Goal: Check status: Check status

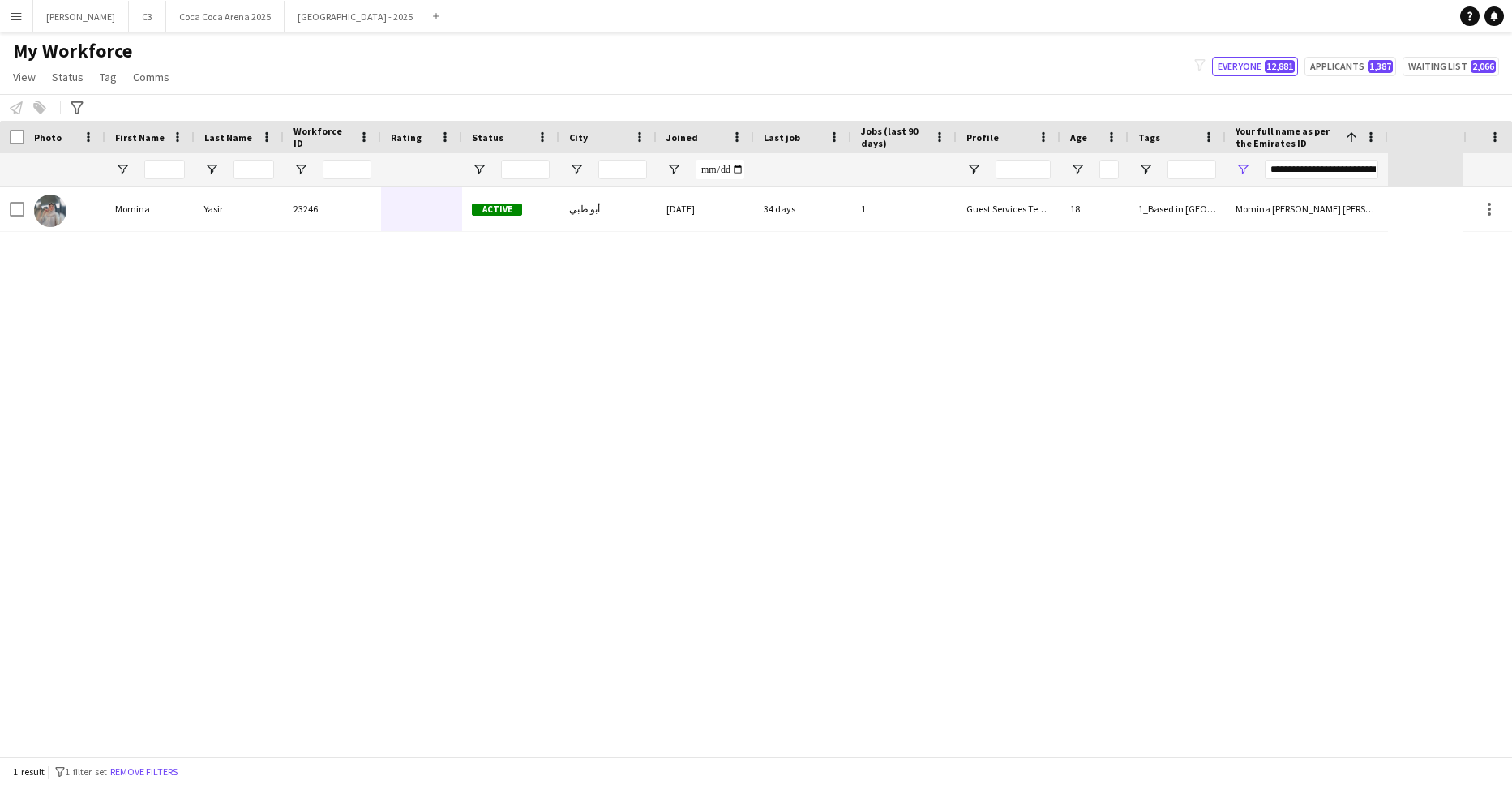
click at [20, 17] on app-icon "Menu" at bounding box center [15, 15] width 13 height 13
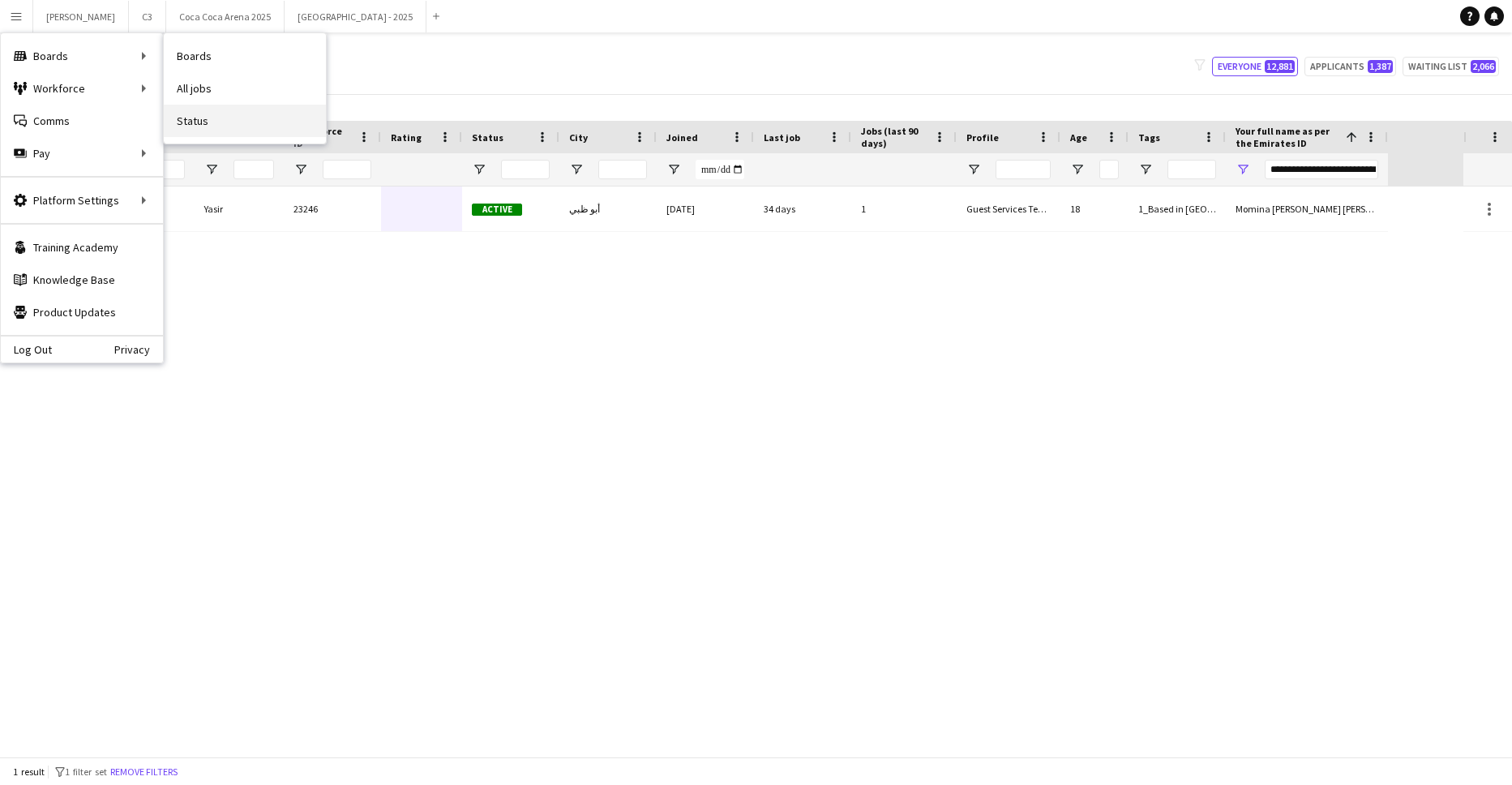
click at [217, 119] on link "Status" at bounding box center [244, 121] width 162 height 32
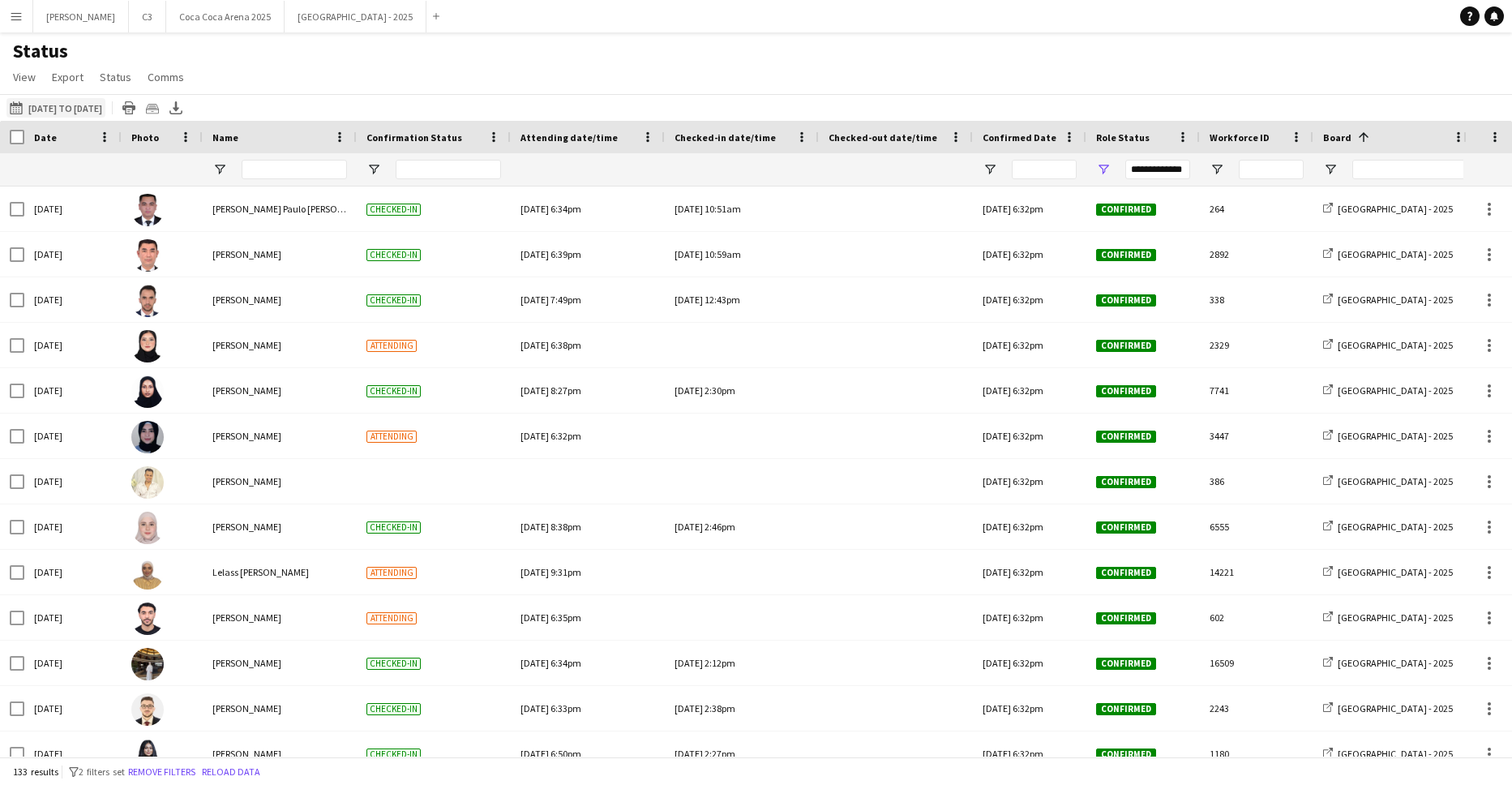
click at [105, 105] on button "[DATE] to [DATE] [DATE] to [DATE]" at bounding box center [56, 108] width 99 height 20
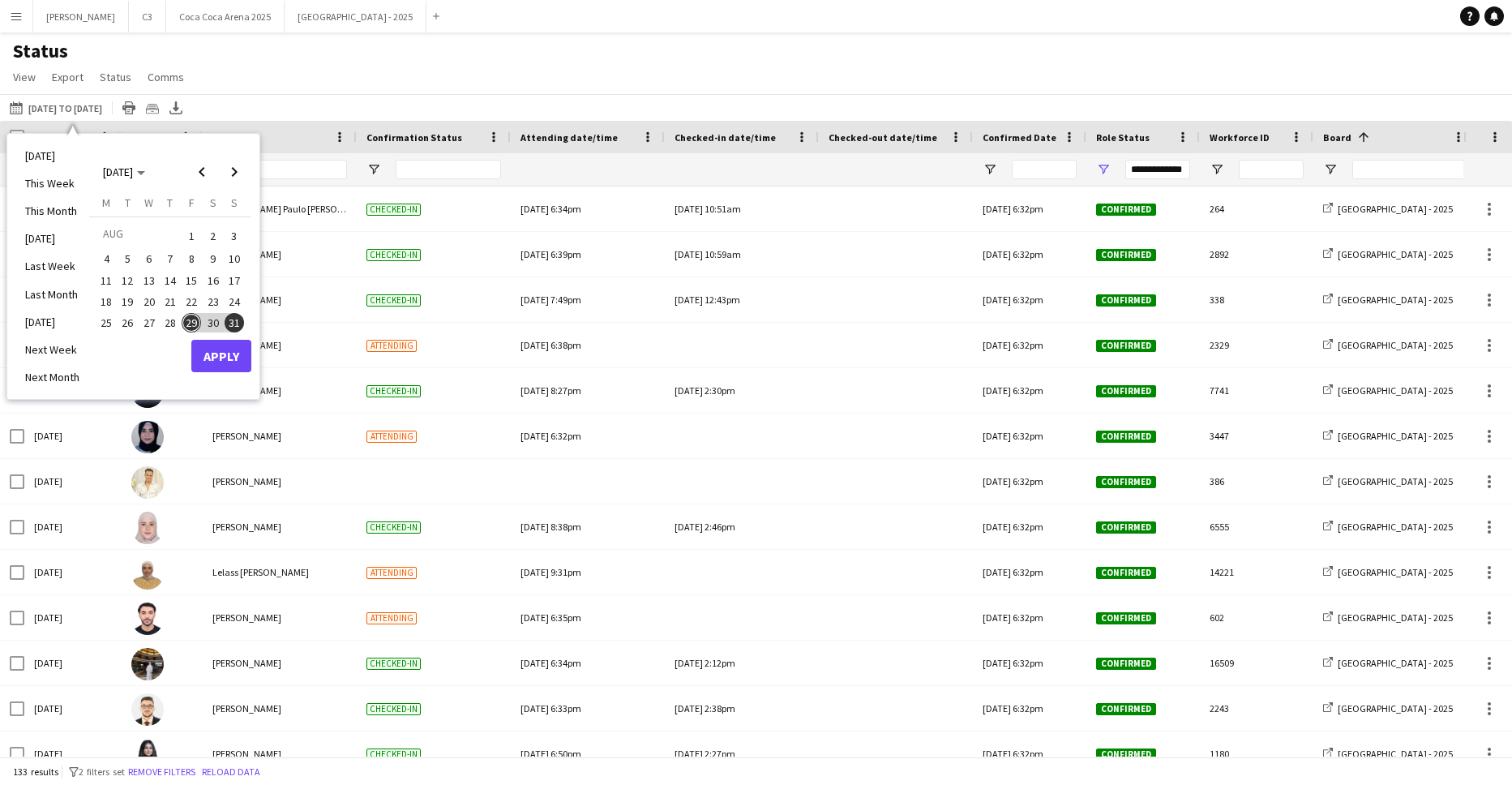
click at [191, 236] on span "1" at bounding box center [191, 236] width 20 height 23
click at [234, 328] on span "31" at bounding box center [234, 322] width 20 height 20
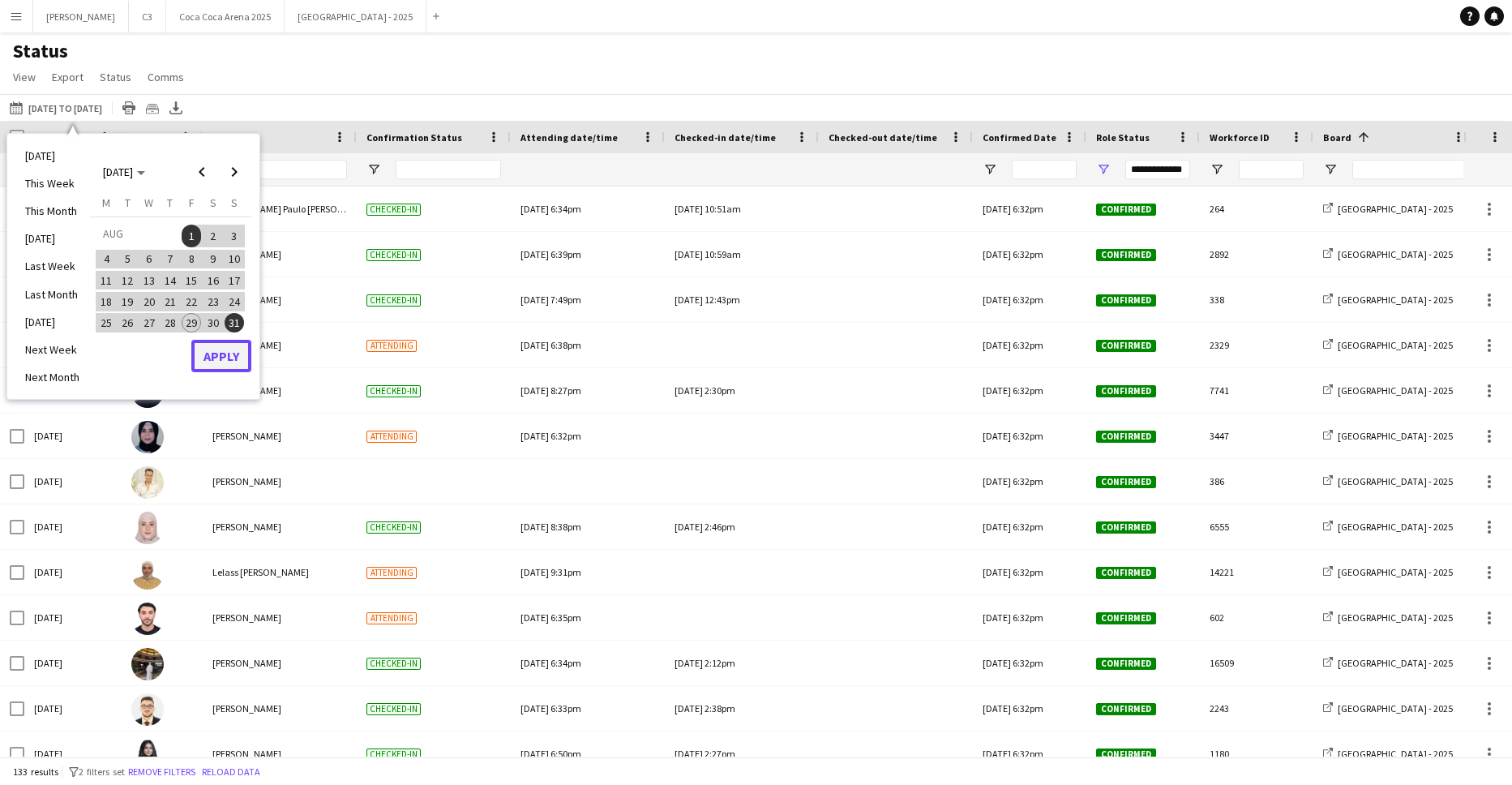
click at [232, 354] on button "Apply" at bounding box center [221, 356] width 60 height 32
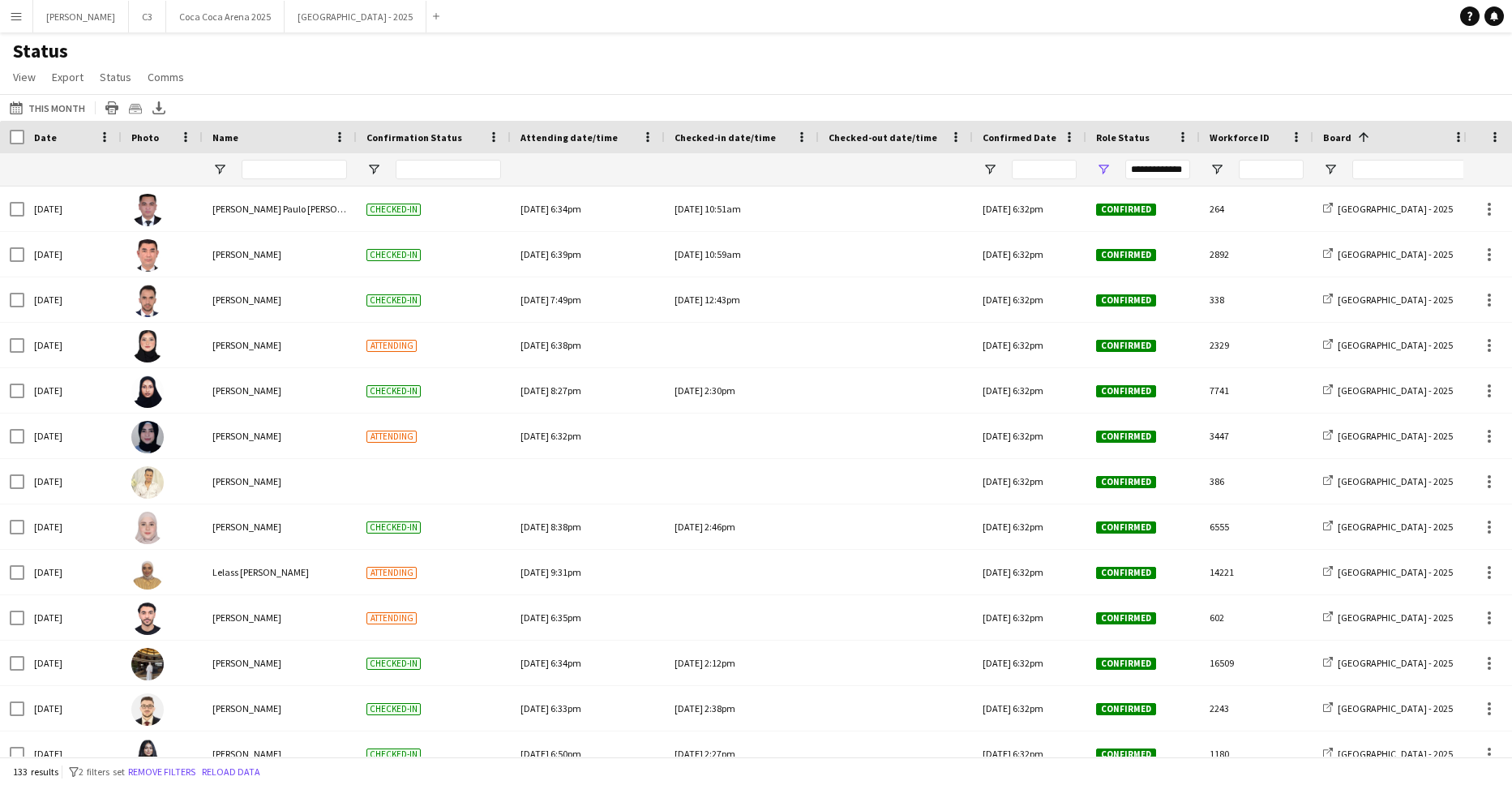
scroll to position [0, 193]
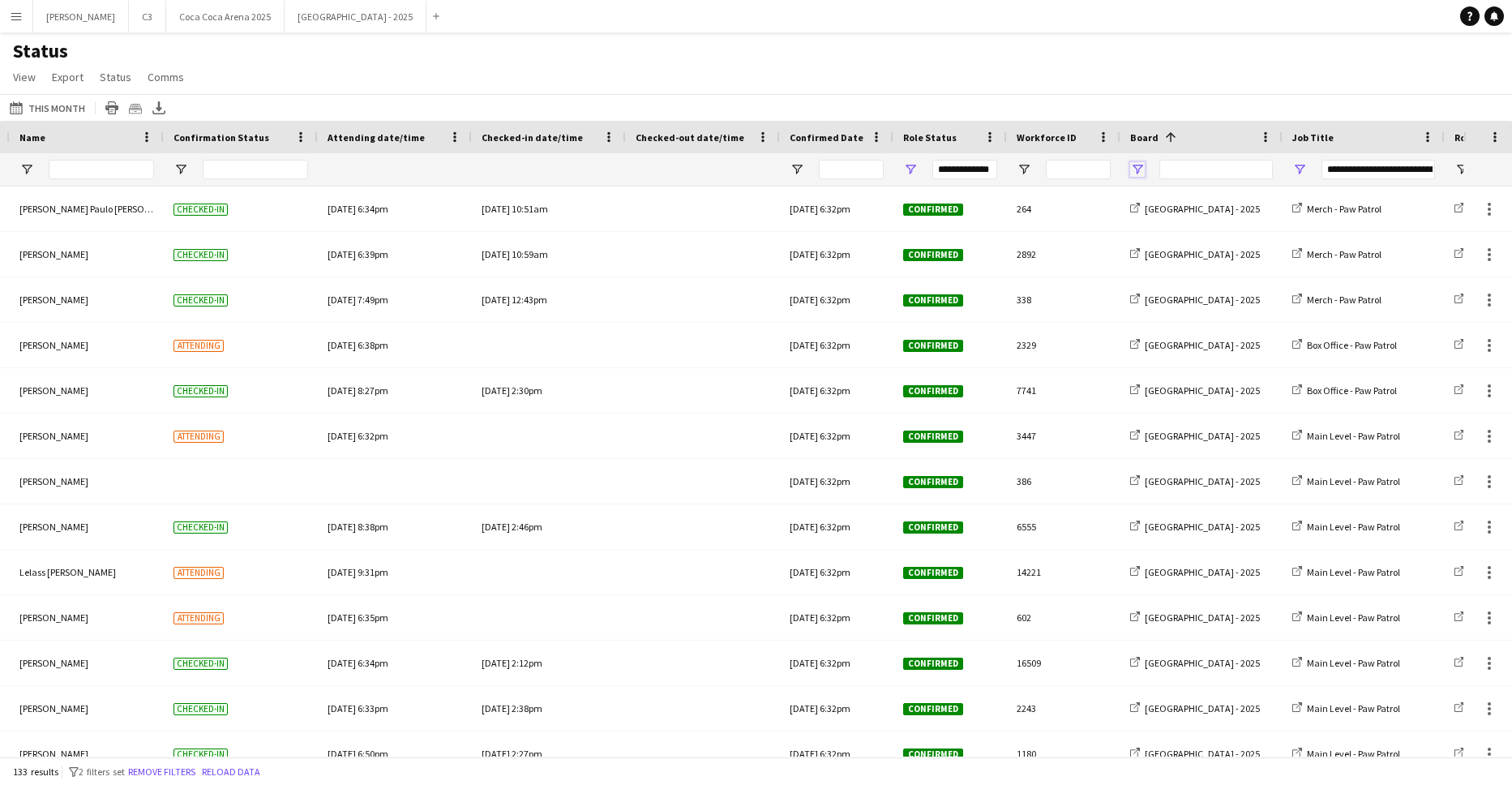
click at [1139, 166] on span "Open Filter Menu" at bounding box center [1137, 169] width 14 height 14
click at [1151, 55] on div "Status View Views Default view Attendance Report / F1 Attendance Sheet F1 Group…" at bounding box center [756, 66] width 1512 height 55
click at [1306, 165] on span "Open Filter Menu" at bounding box center [1299, 169] width 14 height 14
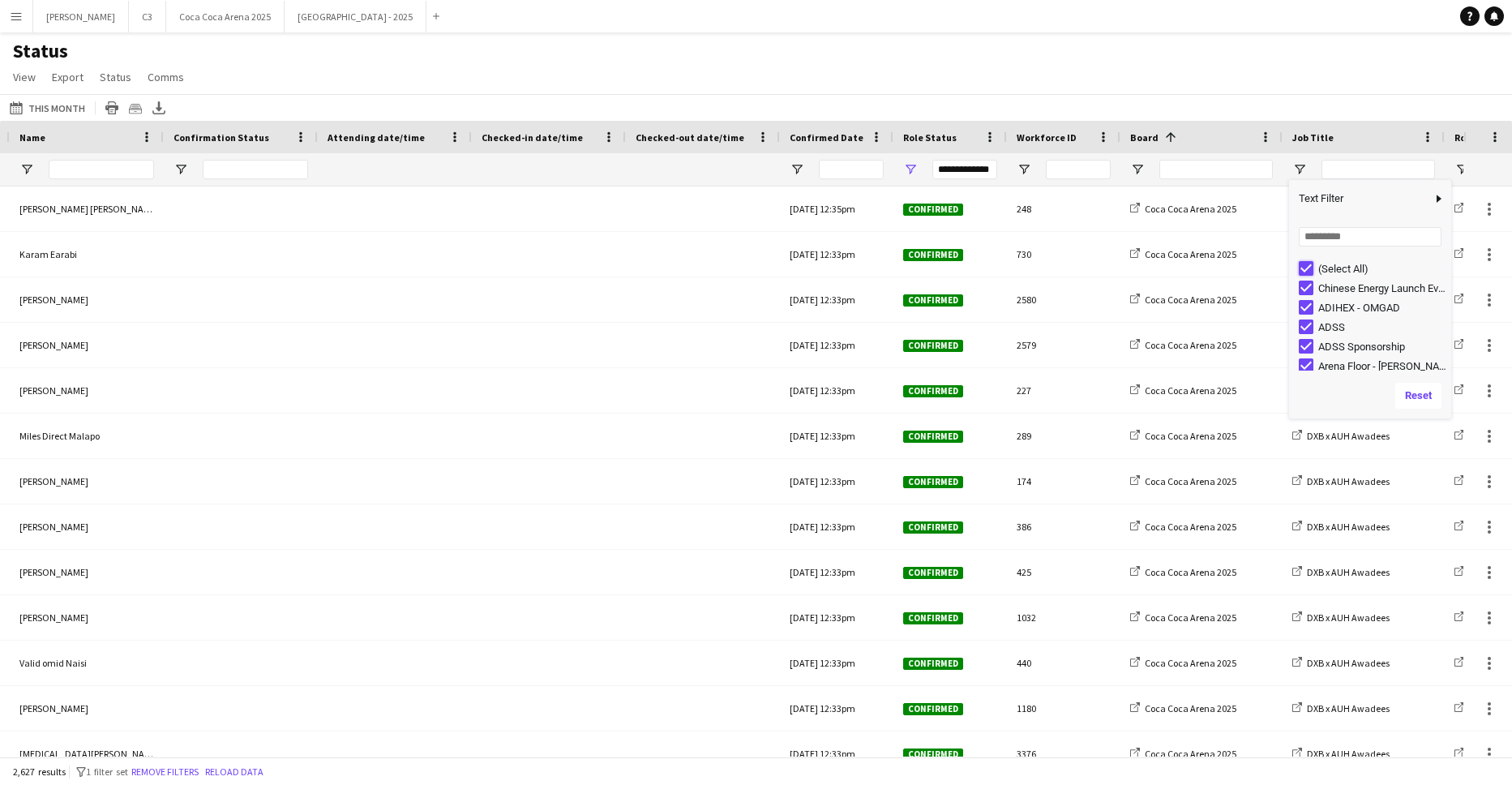
type input "***"
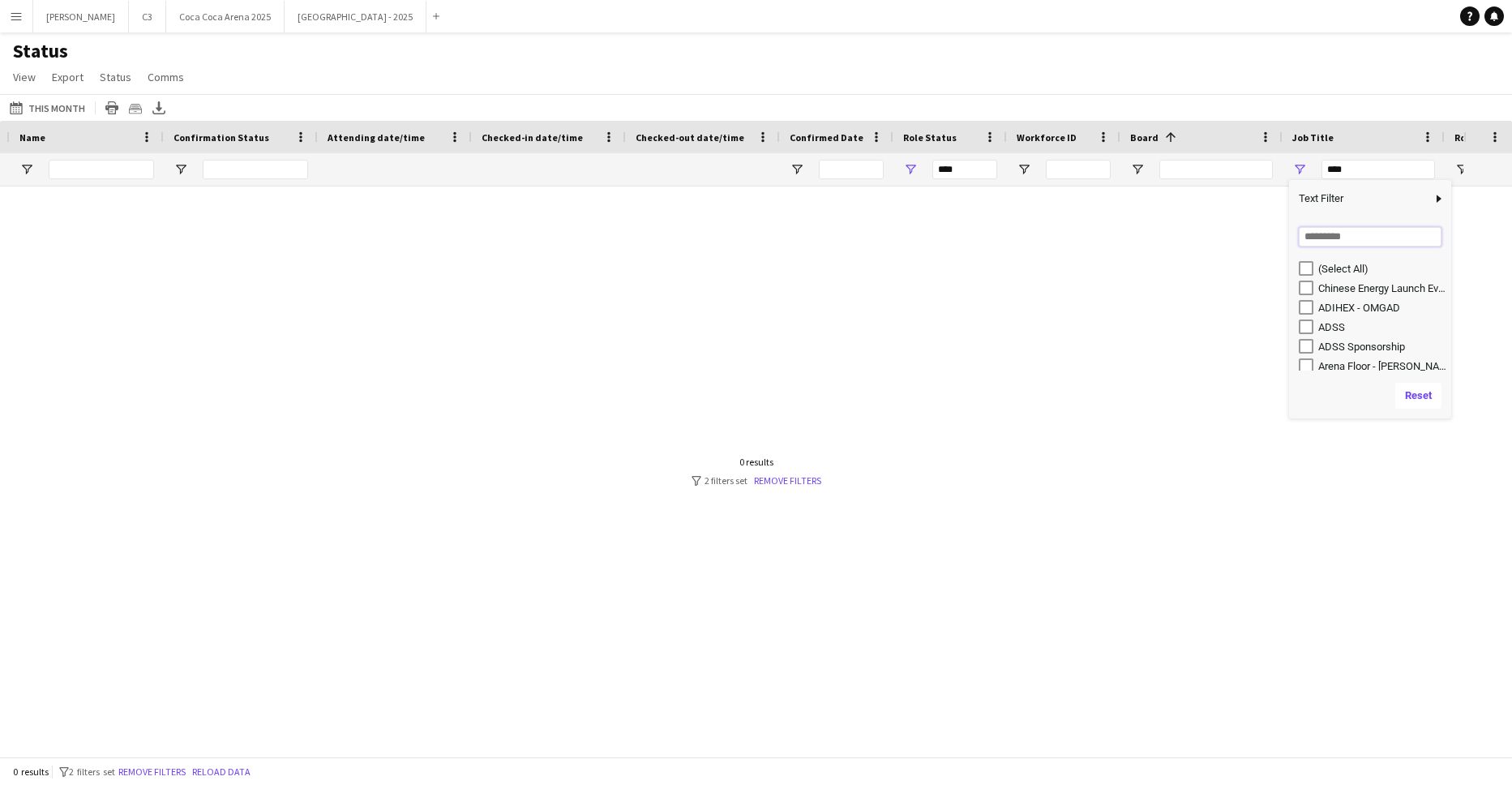
click at [1334, 239] on input "Search filter values" at bounding box center [1370, 237] width 143 height 20
type input "***"
type input "**********"
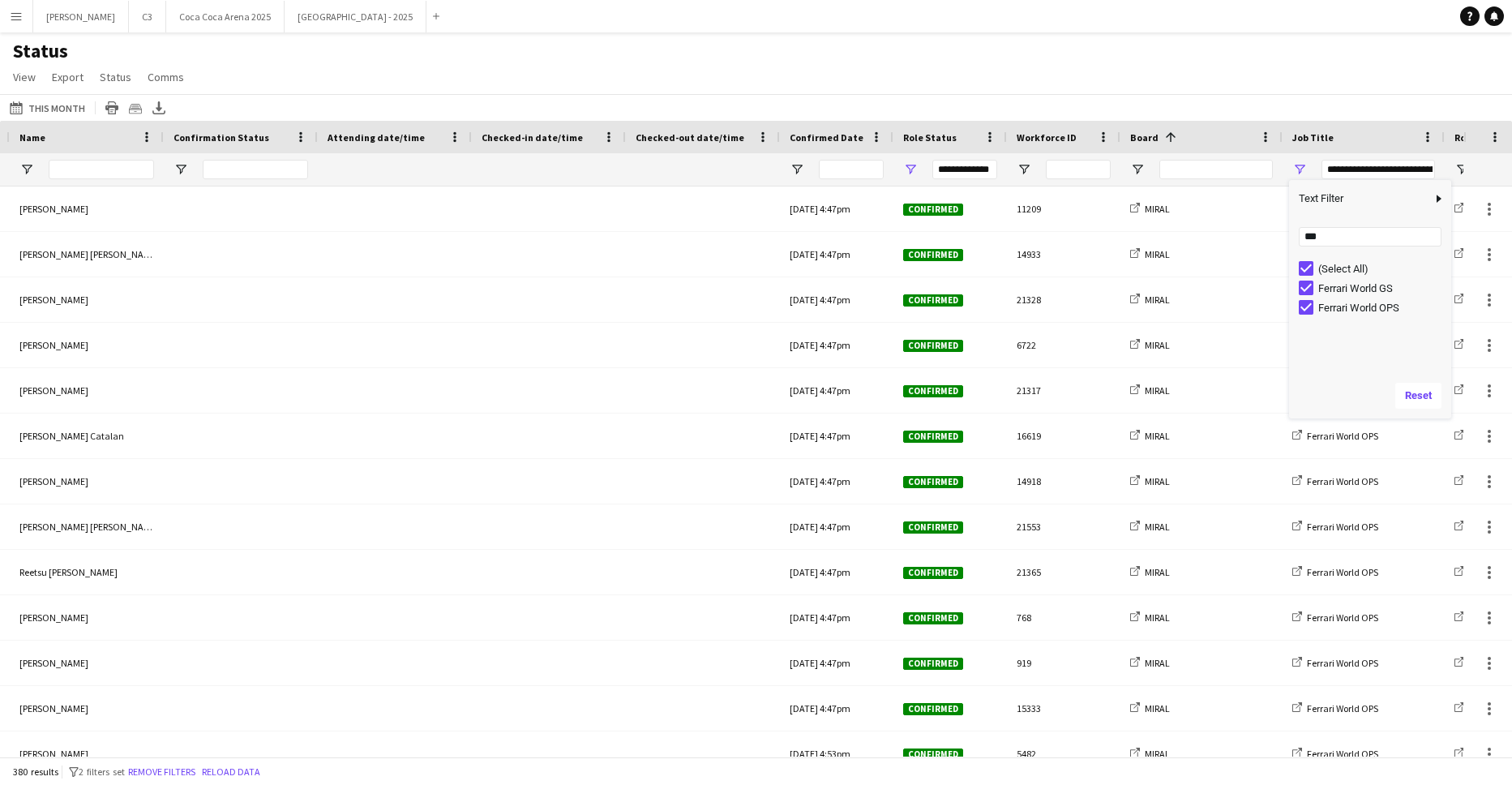
click at [1104, 41] on div "Status View Views Default view Attendance Report / F1 Attendance Sheet F1 Group…" at bounding box center [756, 66] width 1512 height 55
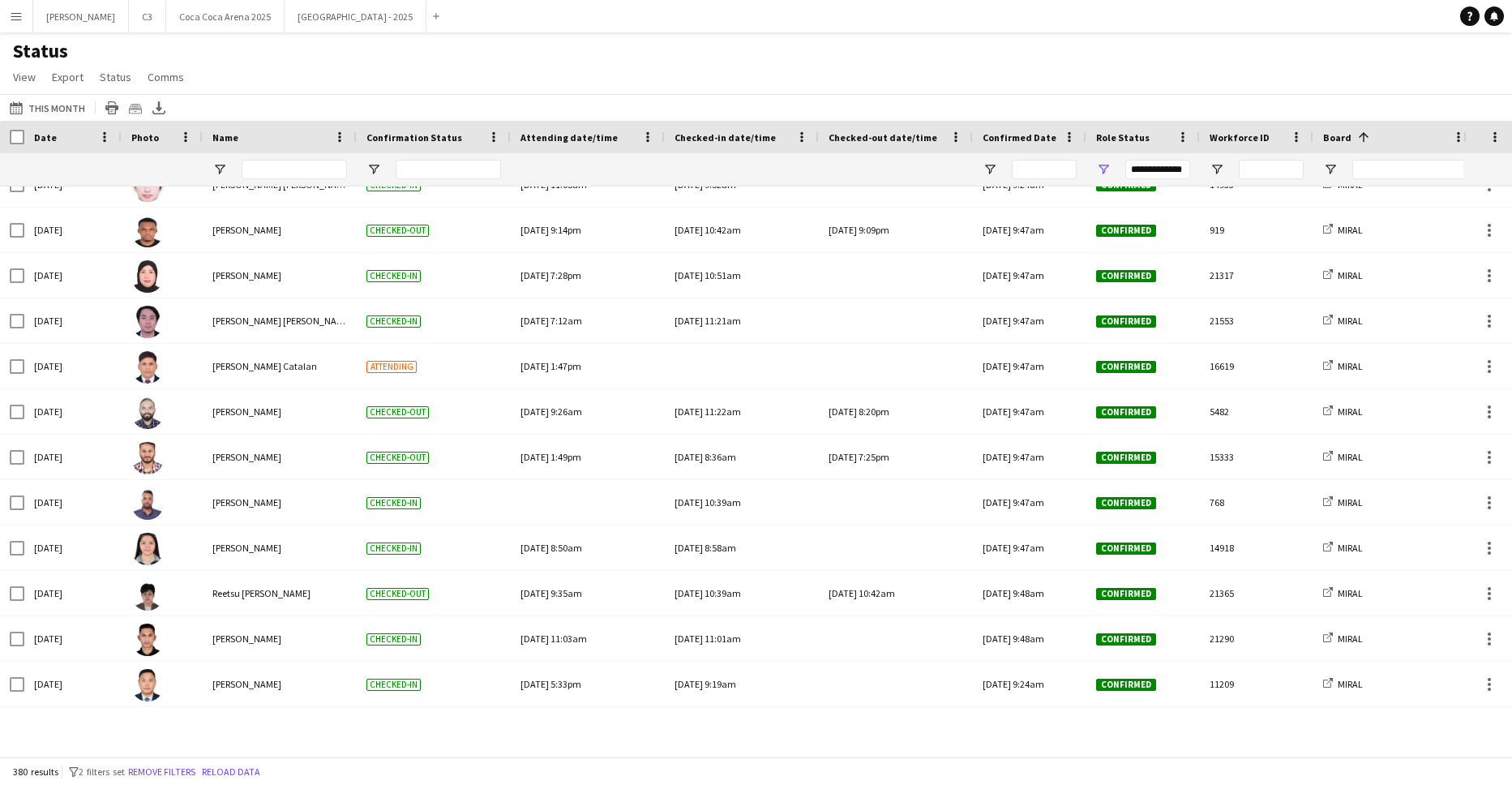
scroll to position [0, 0]
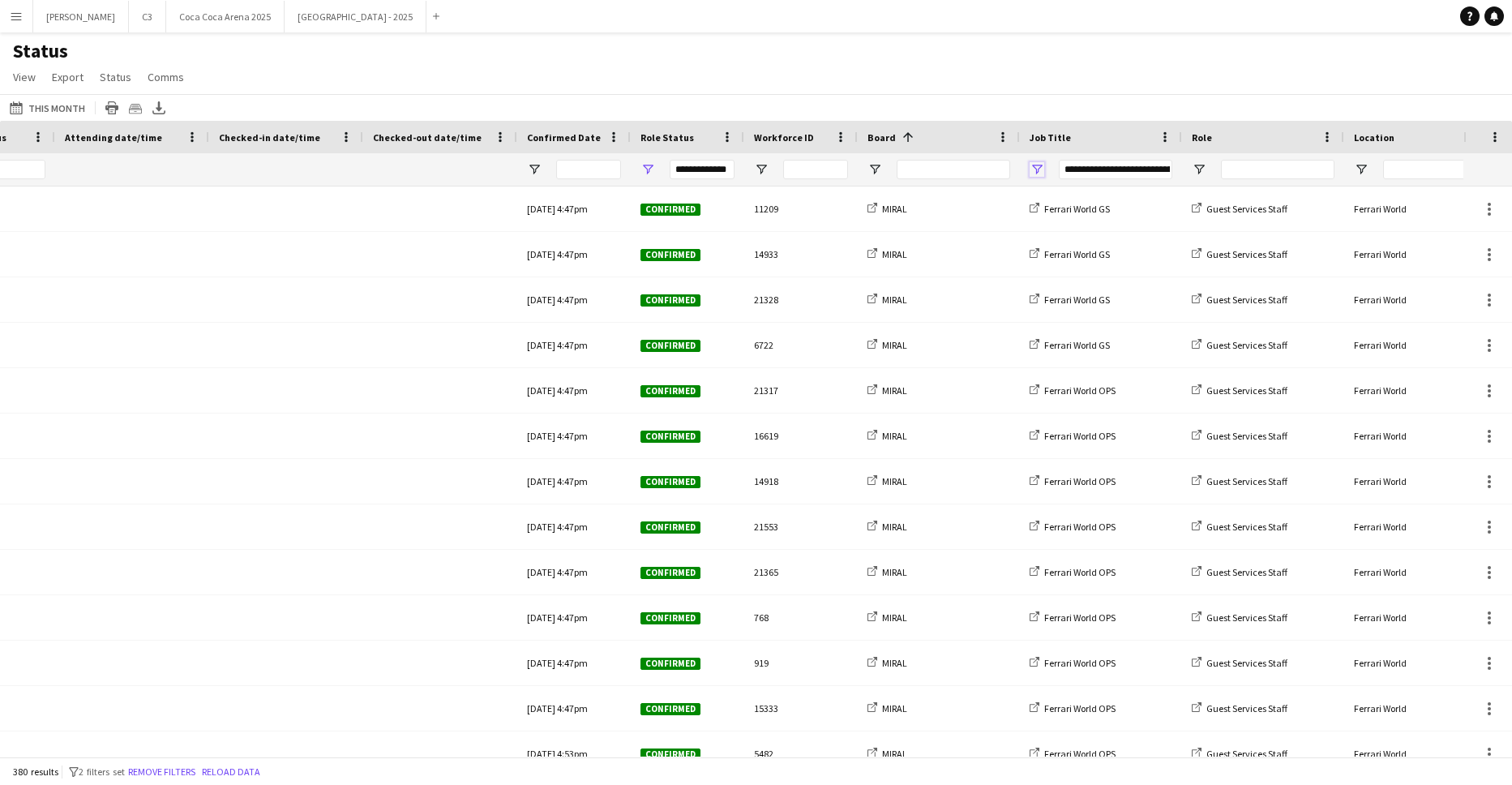
click at [1038, 167] on span "Open Filter Menu" at bounding box center [1037, 169] width 14 height 14
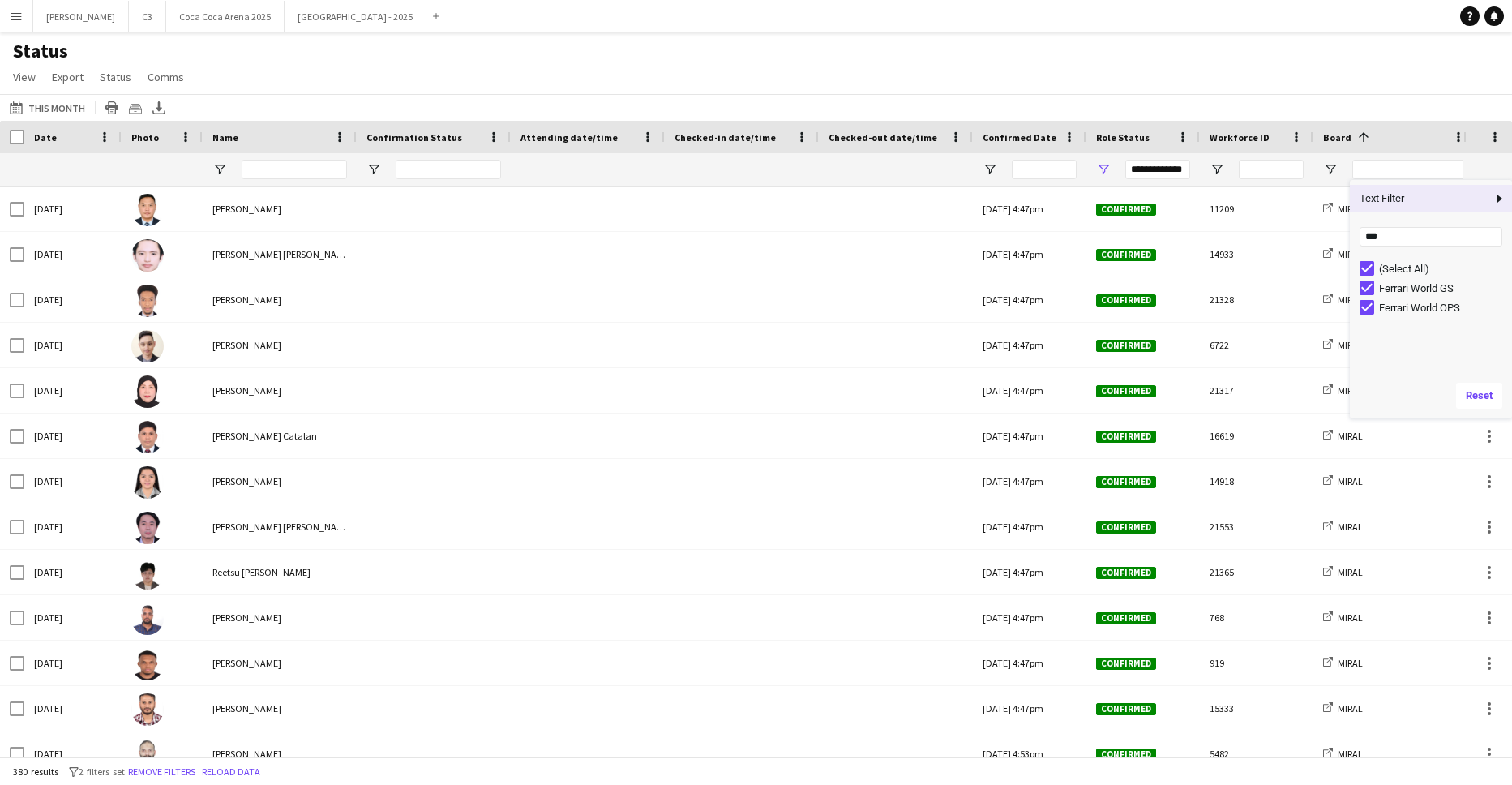
click at [873, 84] on div "Status View Views Default view Attendance Report / F1 Attendance Sheet F1 Group…" at bounding box center [756, 66] width 1512 height 55
click at [109, 78] on span "Status" at bounding box center [115, 76] width 31 height 14
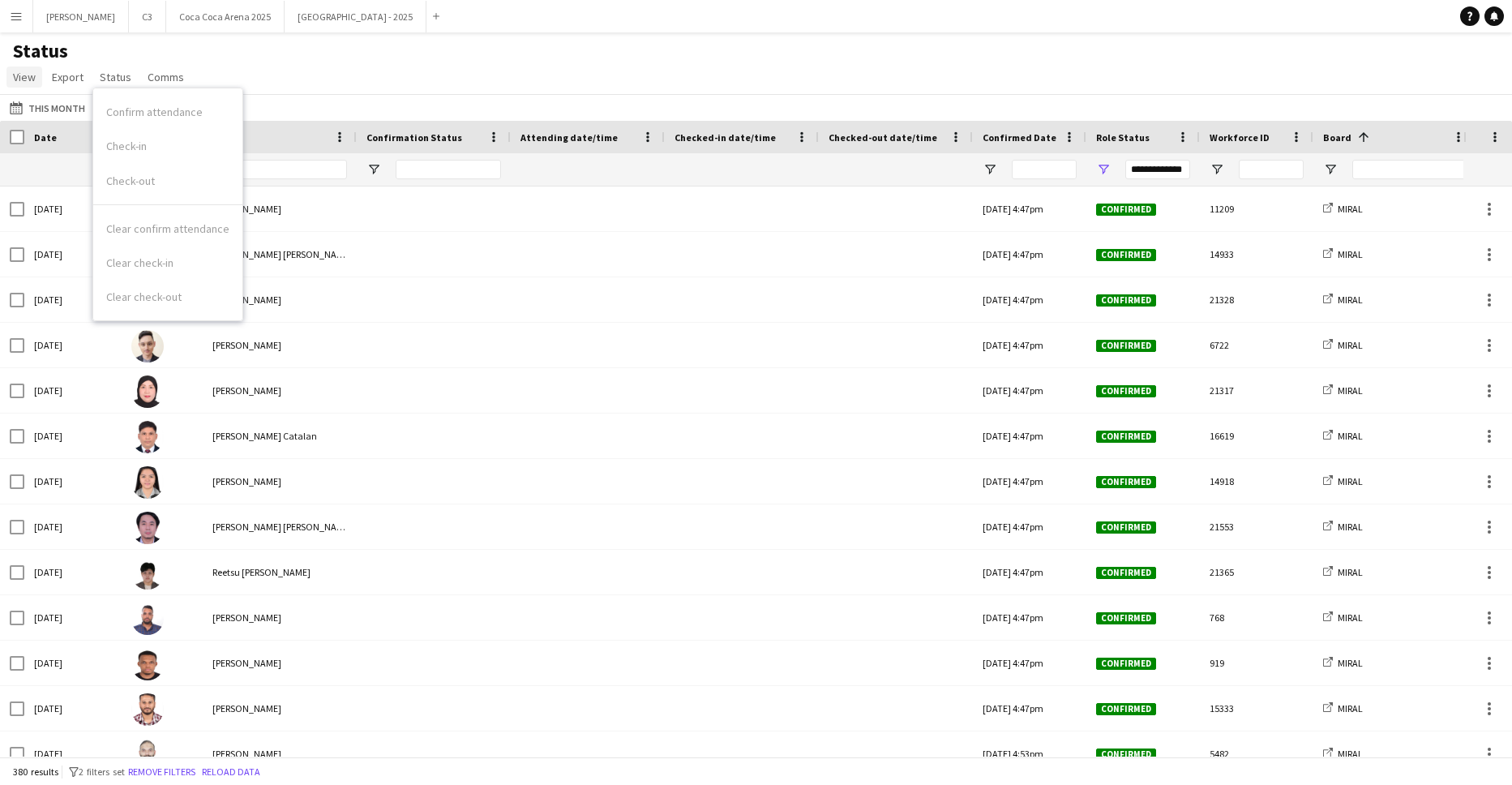
click at [24, 77] on span "View" at bounding box center [24, 76] width 23 height 14
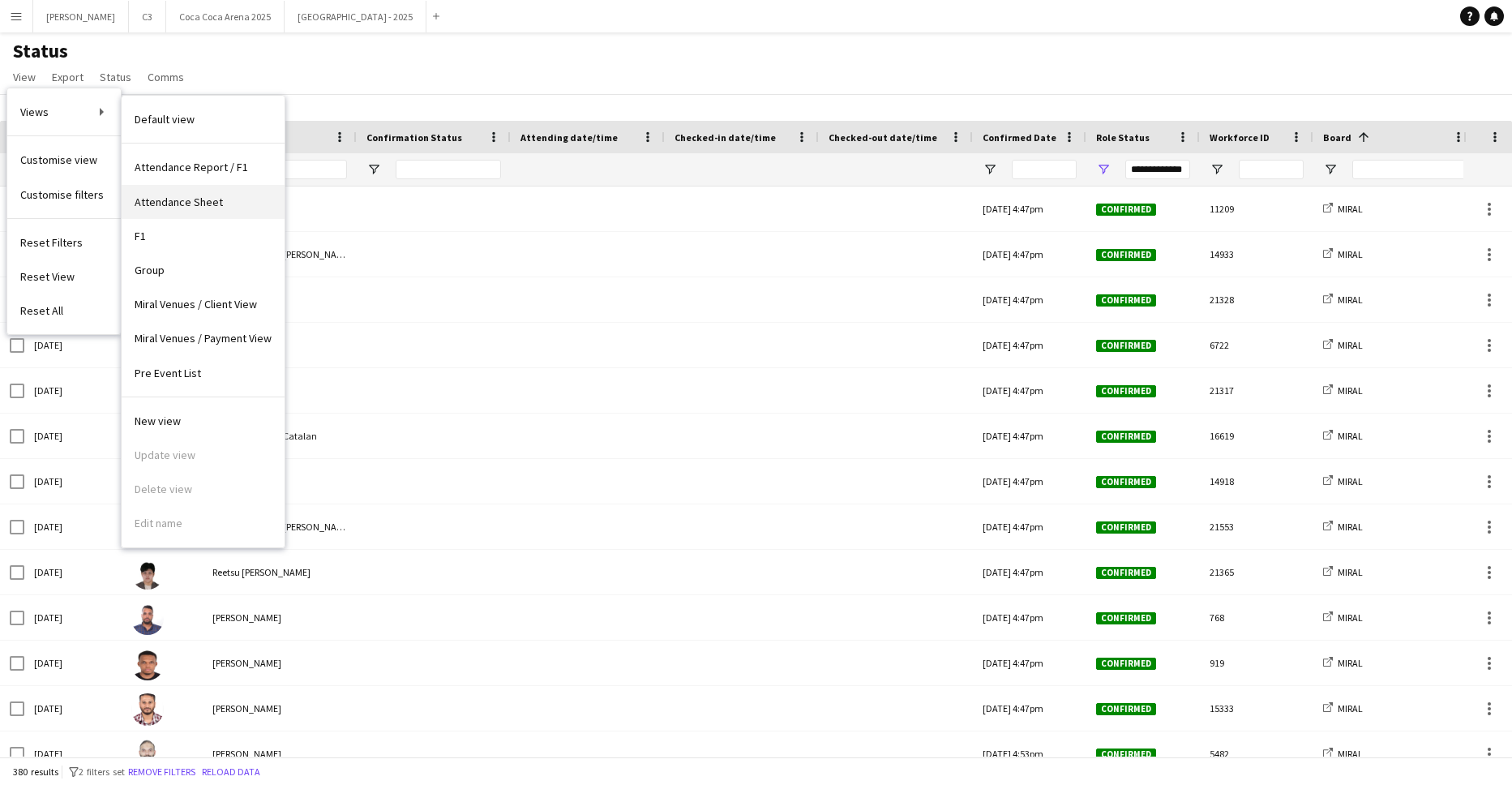
click at [192, 204] on span "Attendance Sheet" at bounding box center [179, 201] width 88 height 14
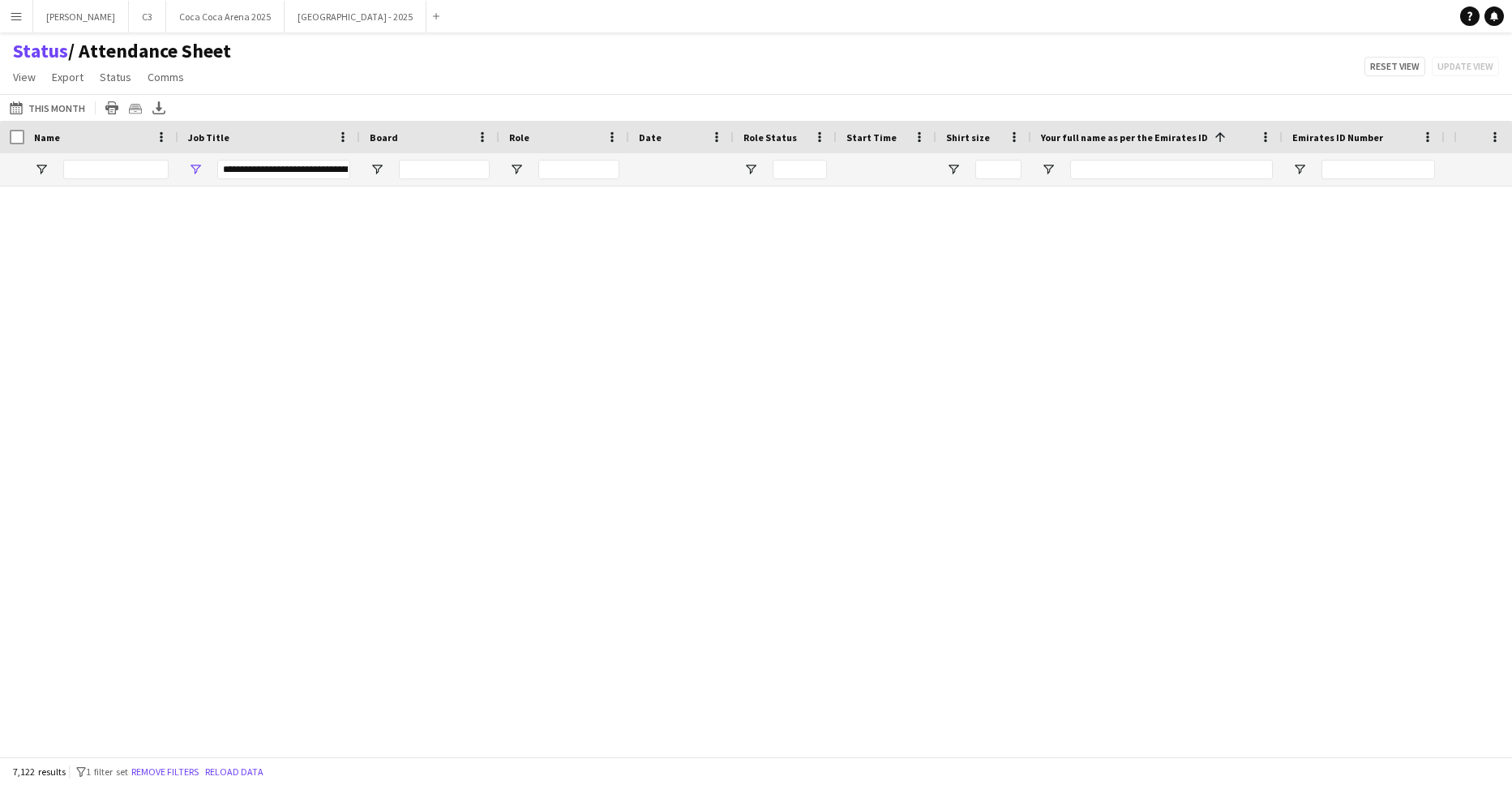
type input "**********"
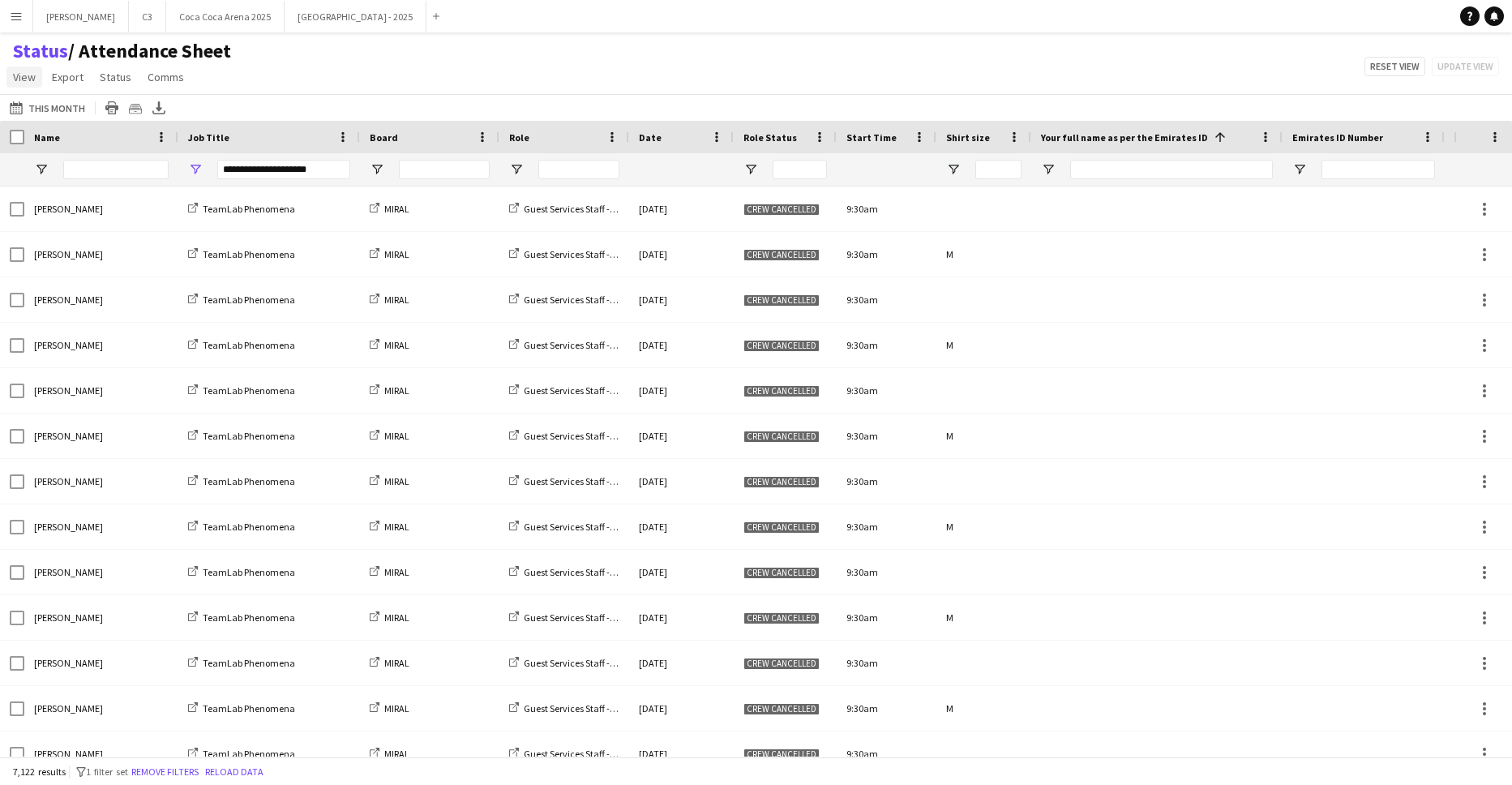
click at [29, 78] on span "View" at bounding box center [24, 76] width 23 height 14
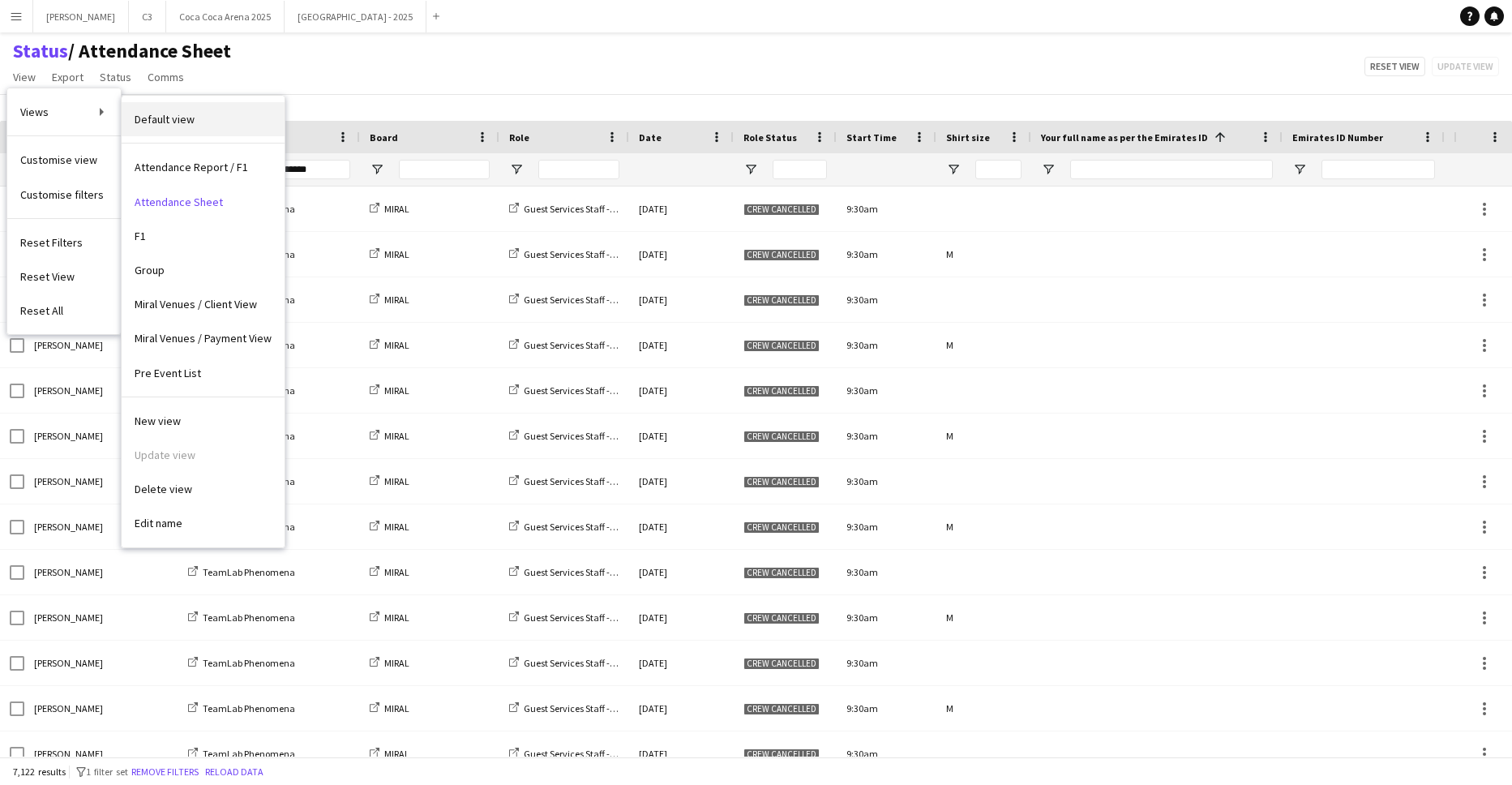
click at [165, 112] on span "Default view" at bounding box center [165, 119] width 60 height 14
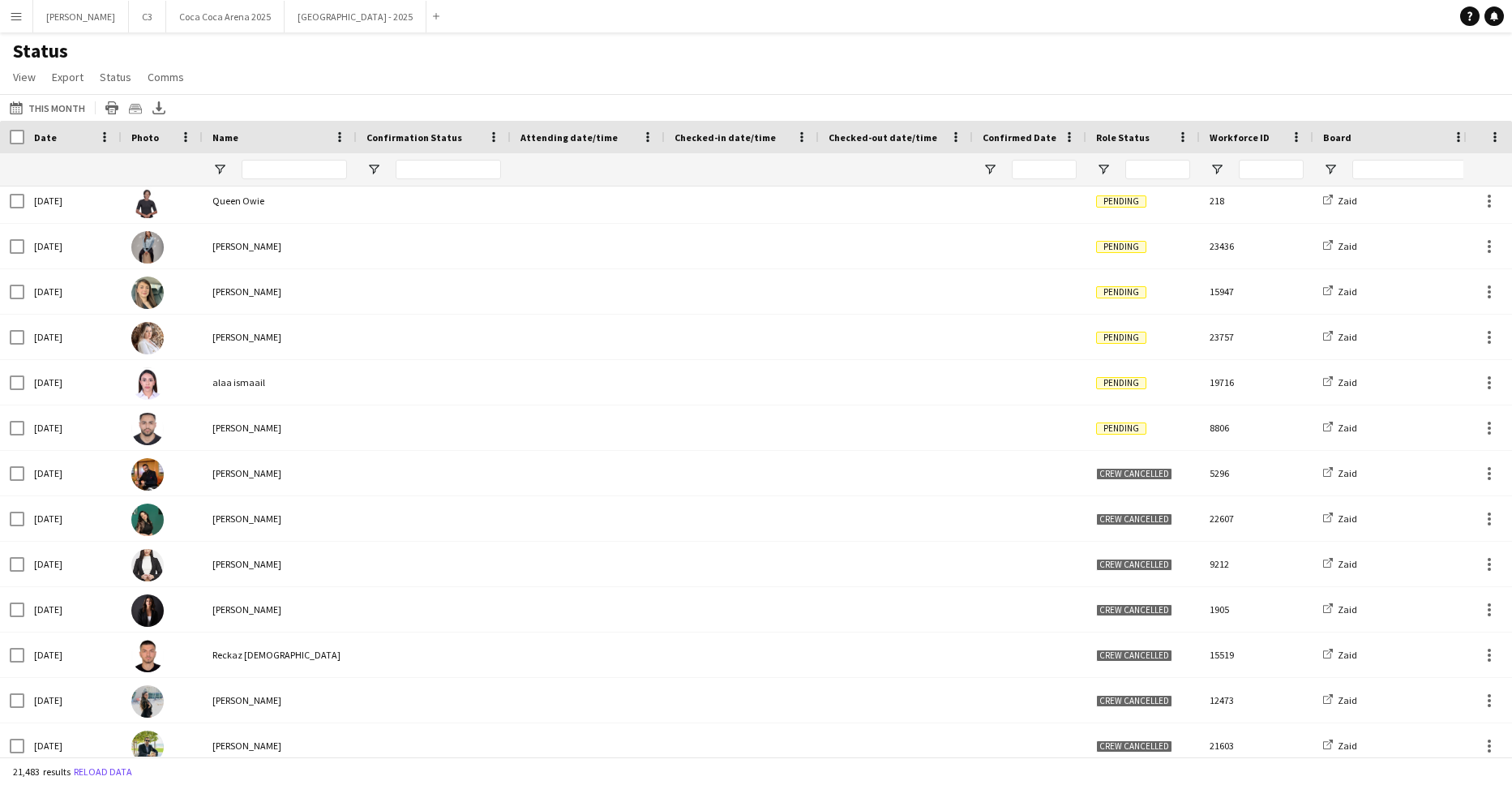
scroll to position [3746, 0]
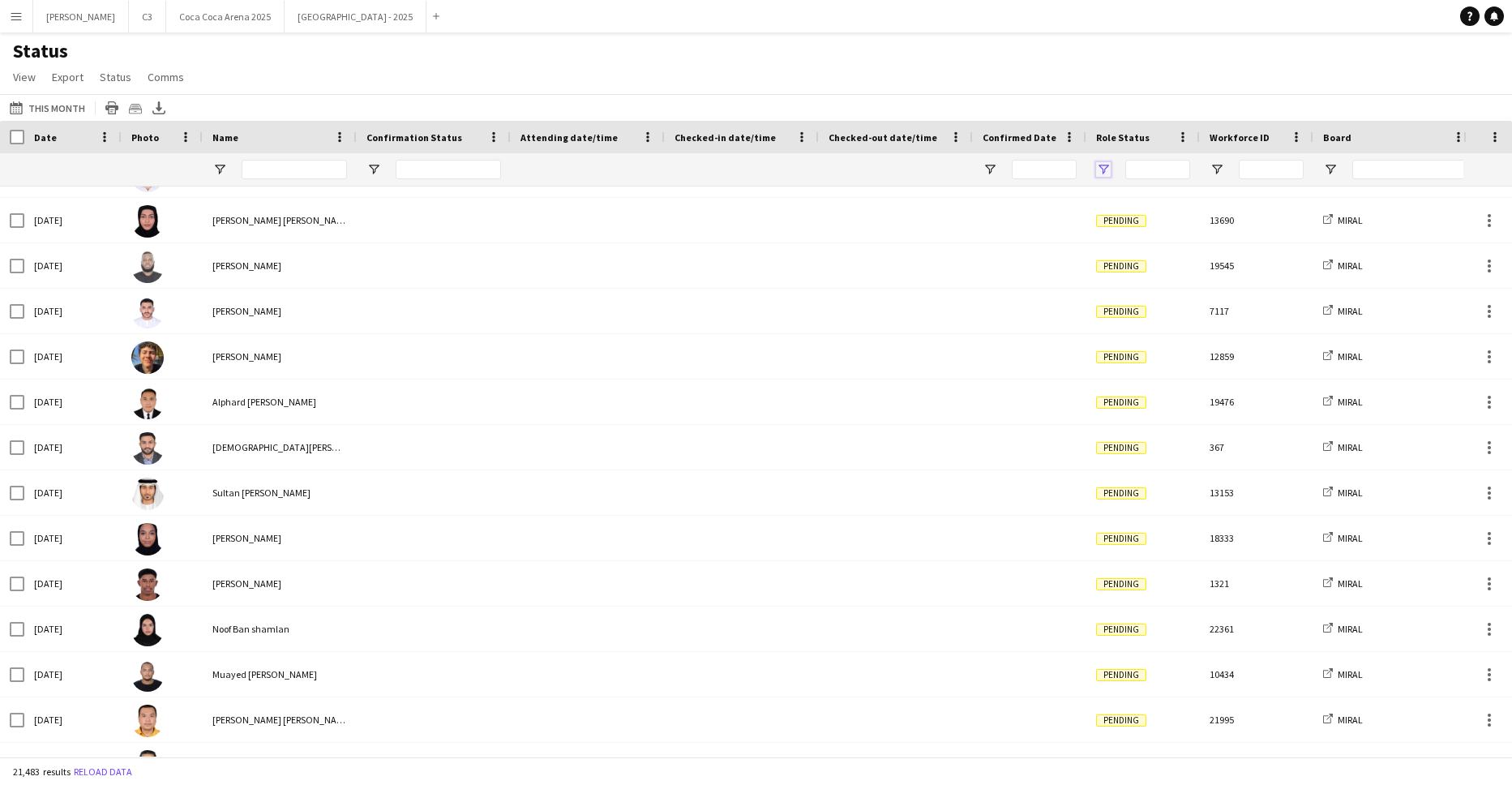
click at [1107, 167] on span "Open Filter Menu" at bounding box center [1103, 169] width 14 height 14
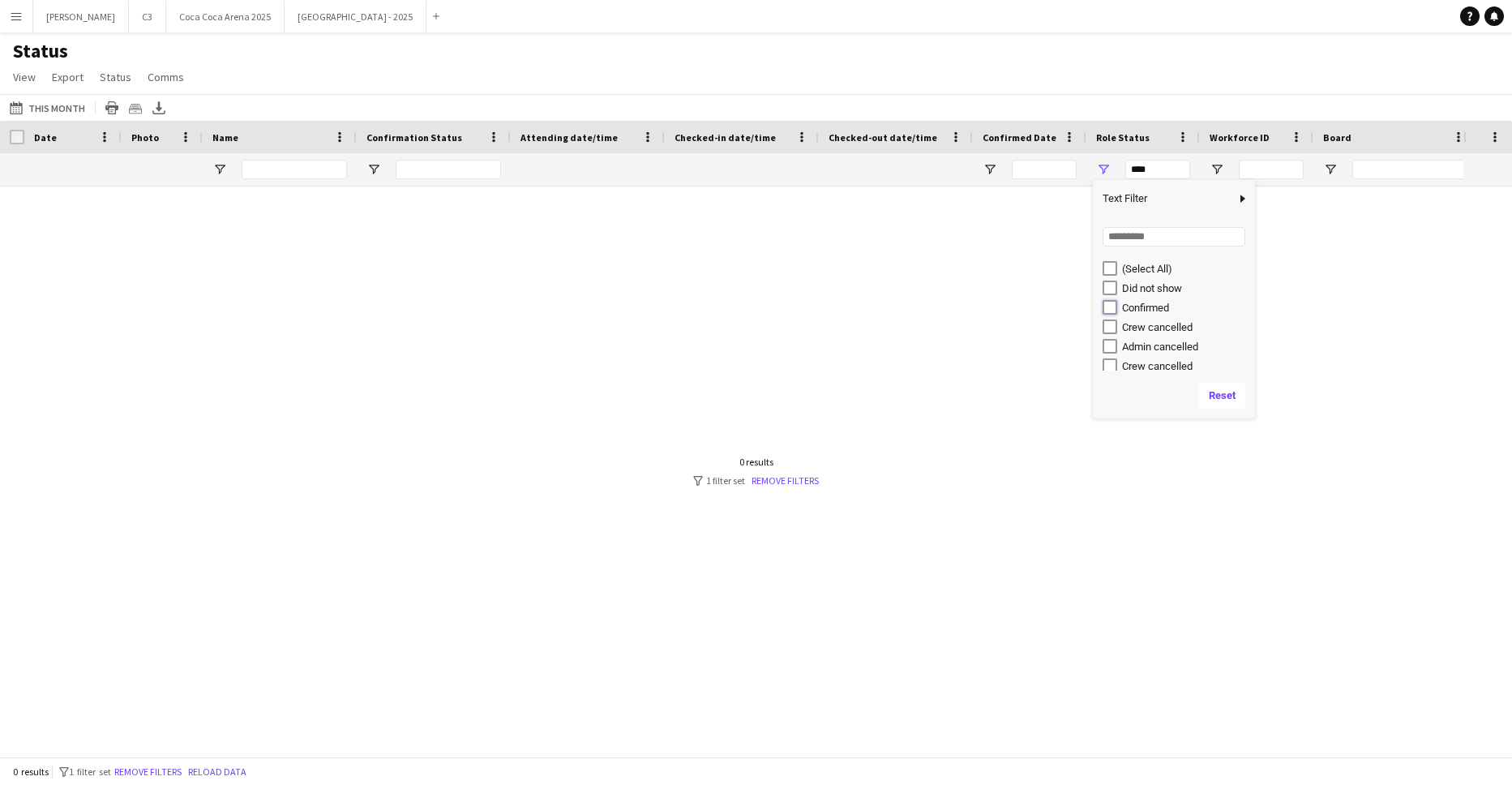
type input "**********"
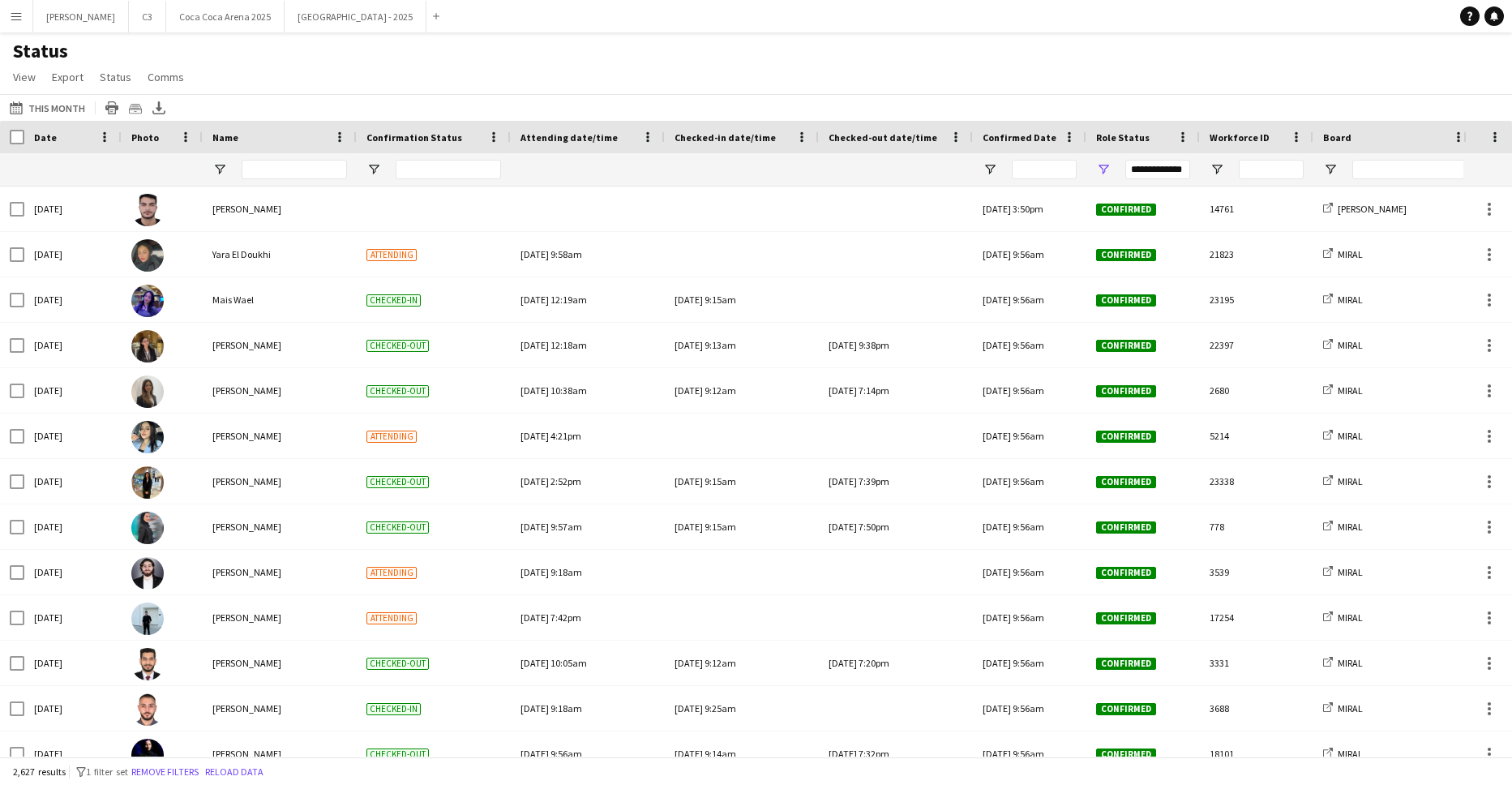
click at [1066, 63] on div "Status View Views Default view Attendance Report / F1 Attendance Sheet F1 Group…" at bounding box center [756, 66] width 1512 height 55
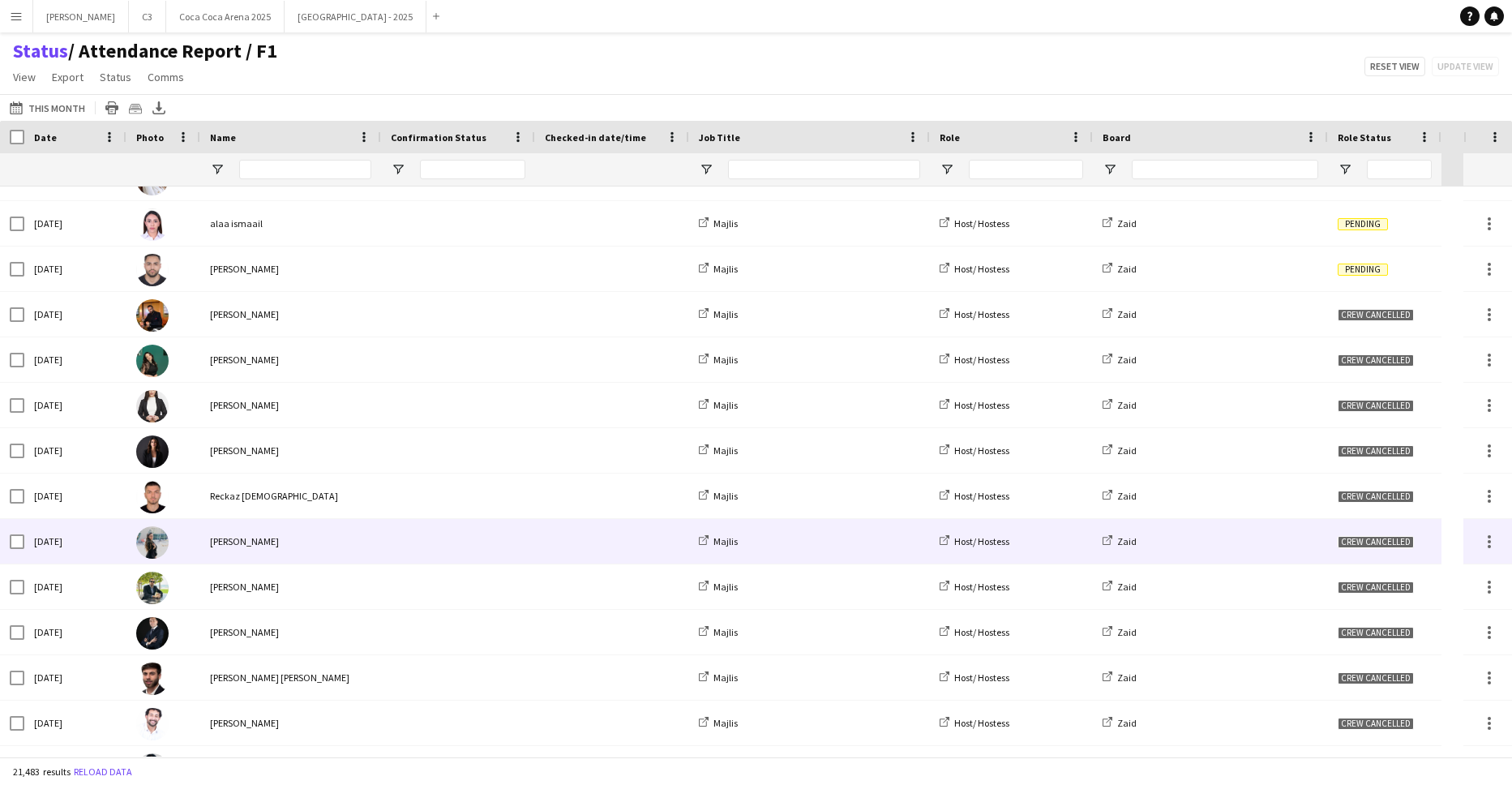
scroll to position [4140, 0]
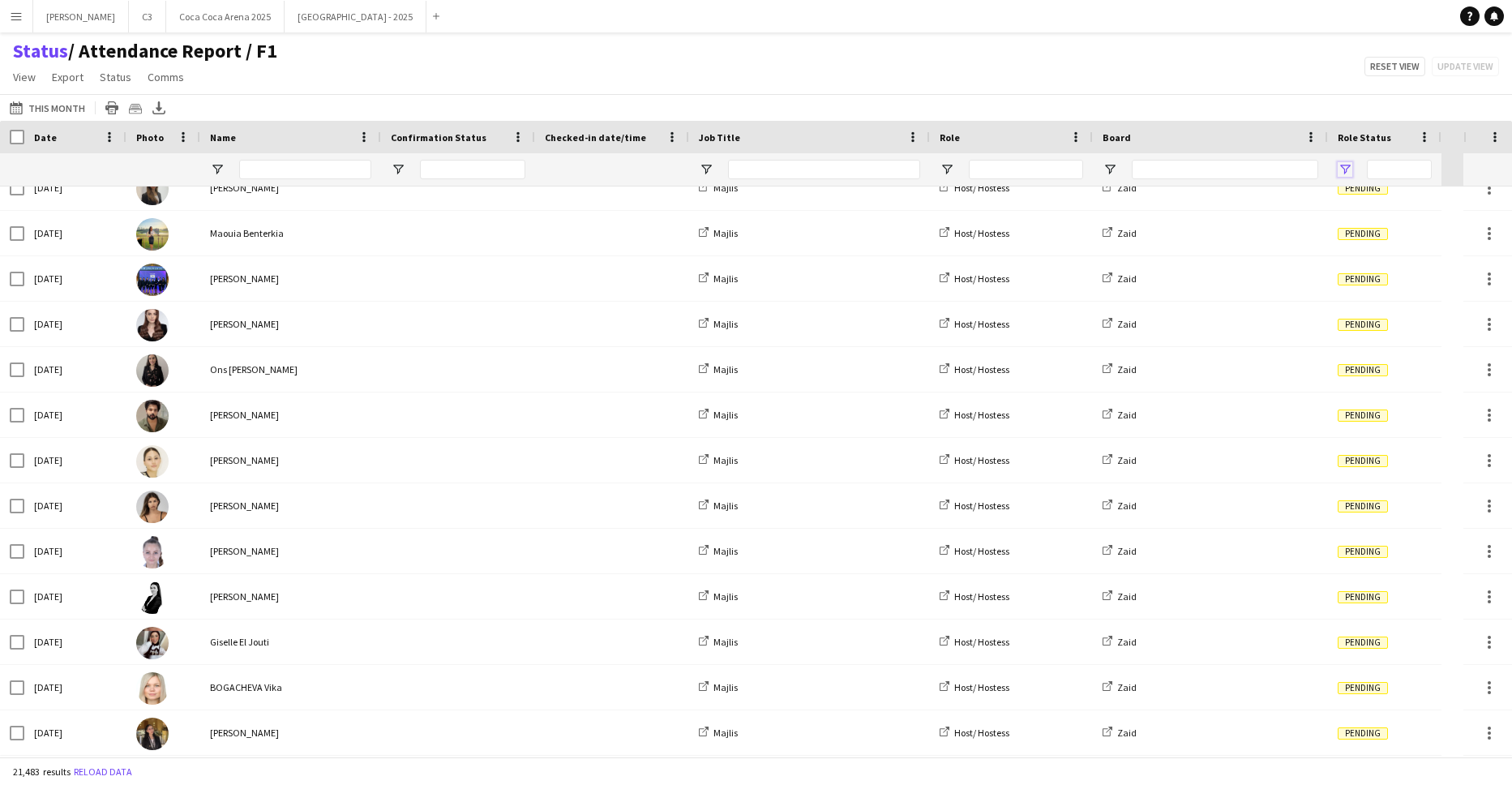
click at [1347, 169] on span "Open Filter Menu" at bounding box center [1345, 169] width 14 height 14
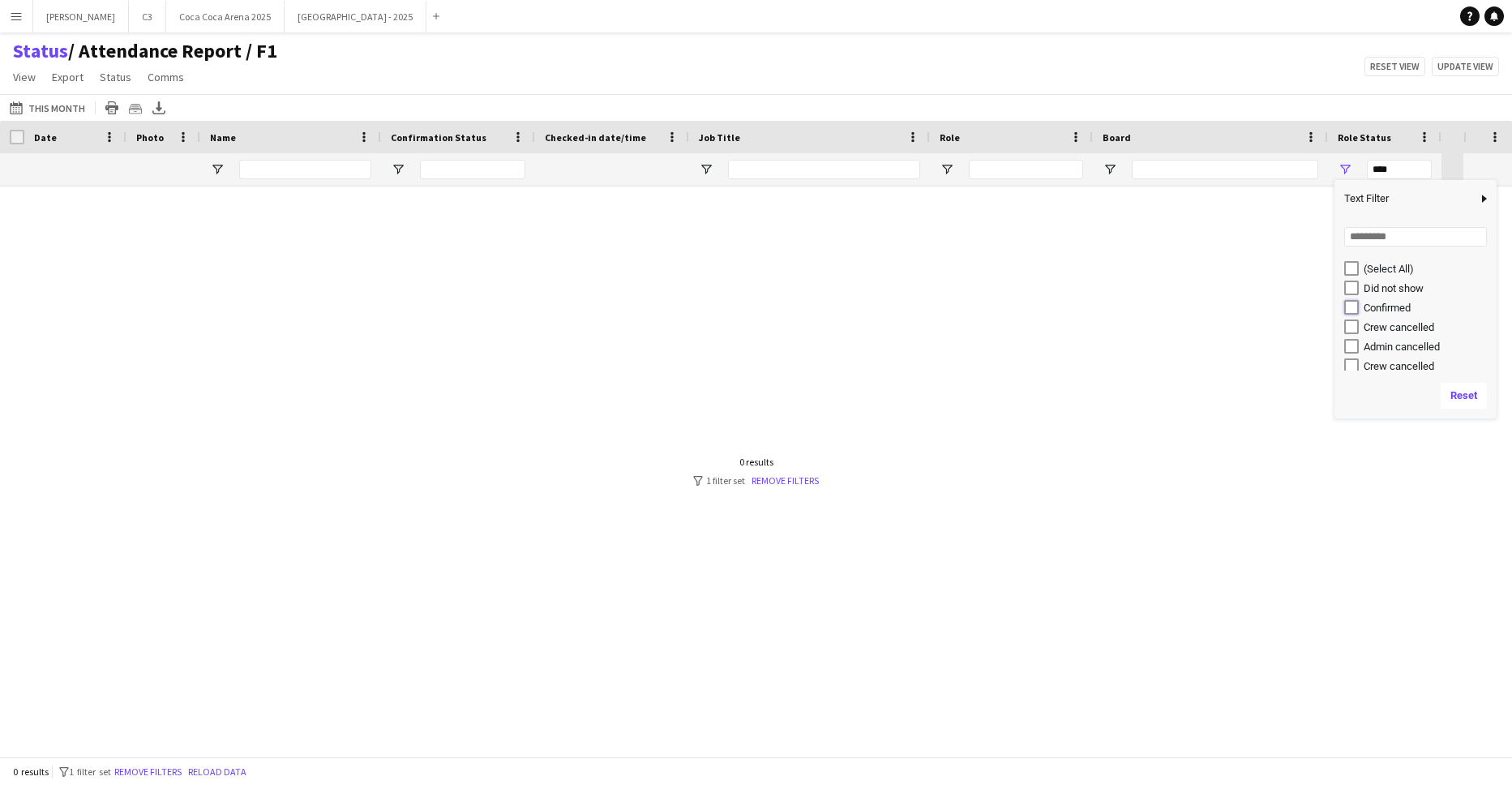
type input "**********"
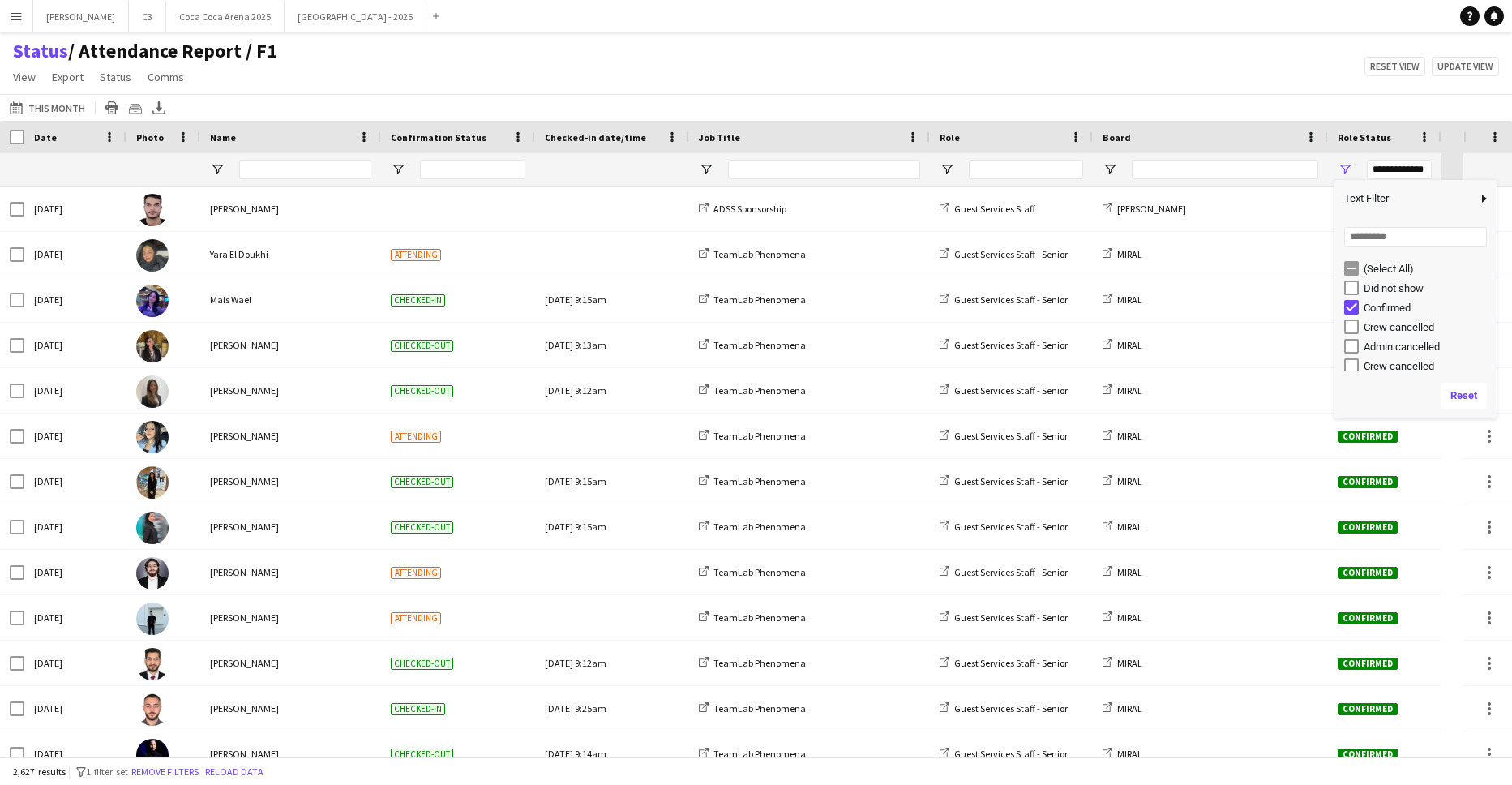
click at [1268, 40] on div "Status / Attendance Report / F1 View Views Default view Attendance Report / F1 …" at bounding box center [756, 66] width 1512 height 55
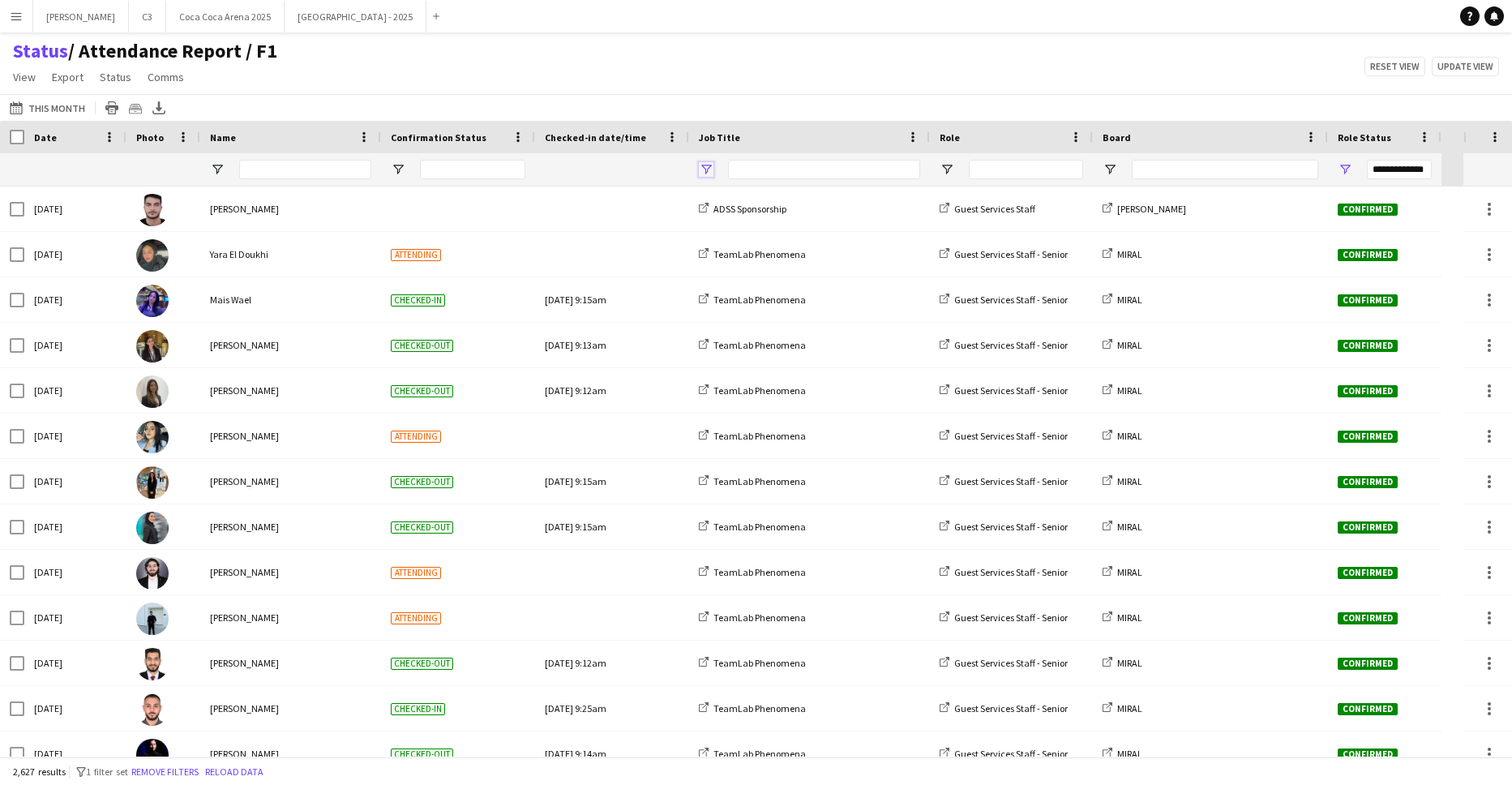
click at [704, 168] on span "Open Filter Menu" at bounding box center [706, 169] width 14 height 14
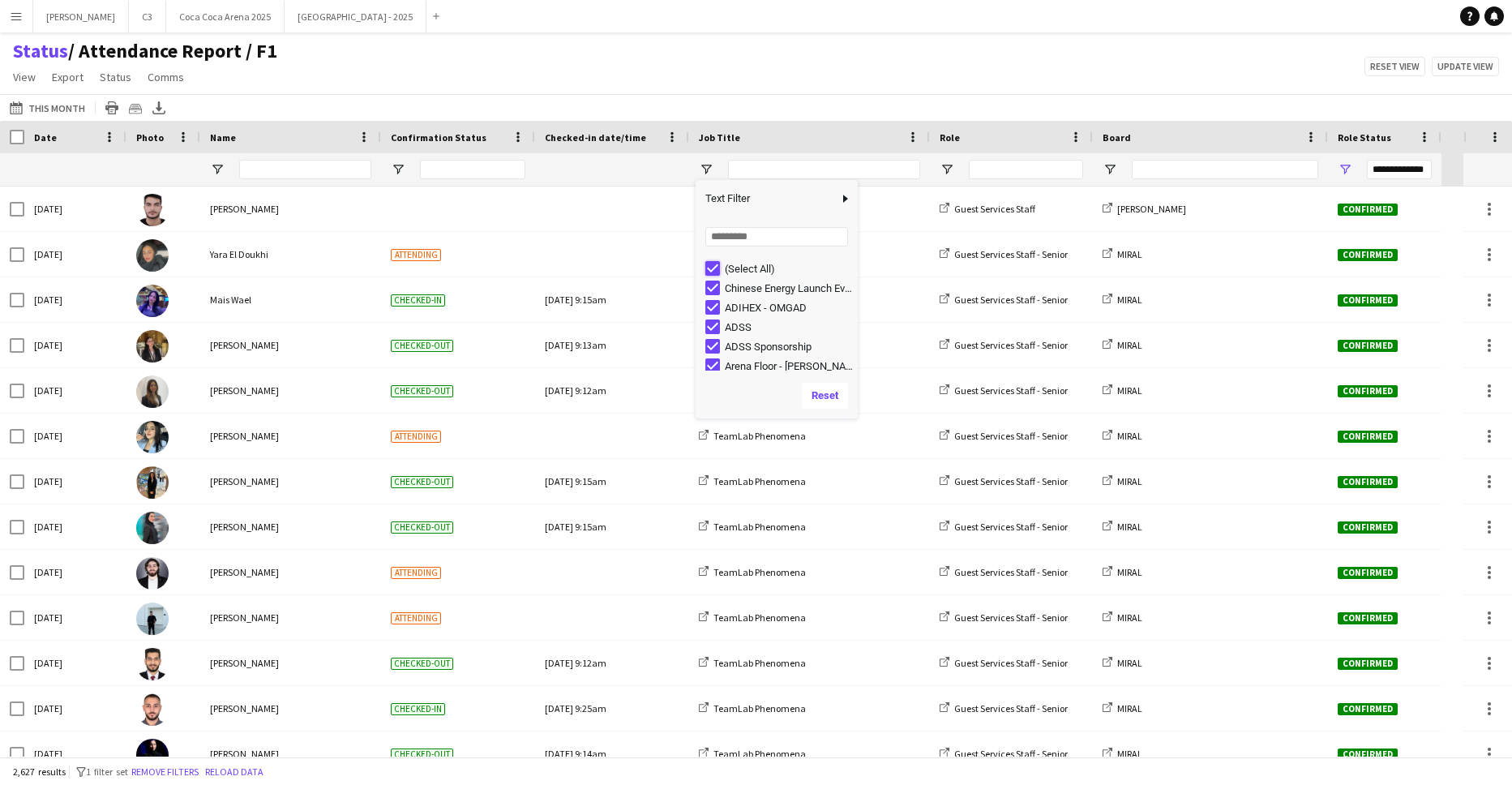
type input "***"
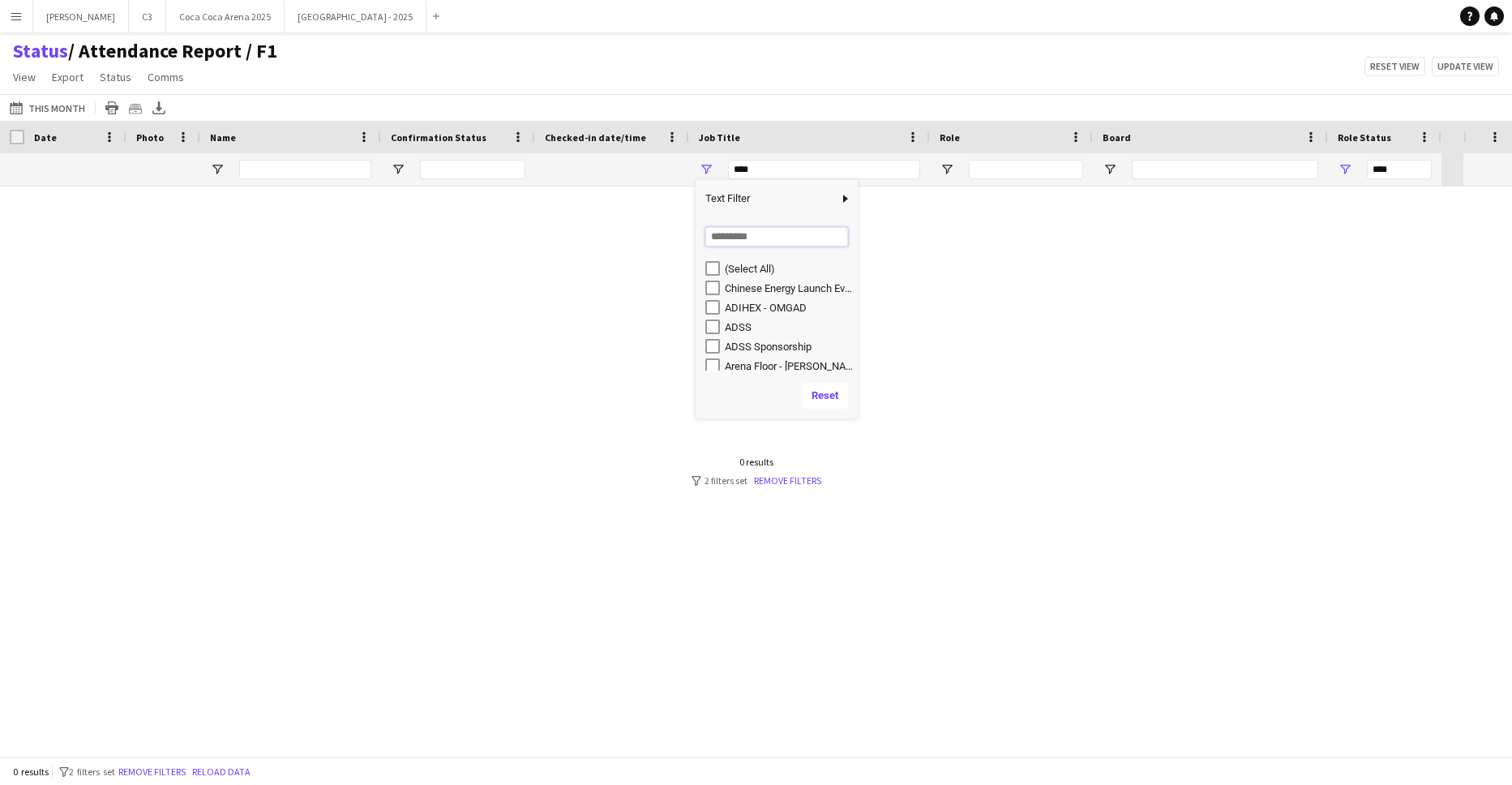
click at [746, 227] on input "Search filter values" at bounding box center [776, 237] width 143 height 20
type input "***"
type input "**********"
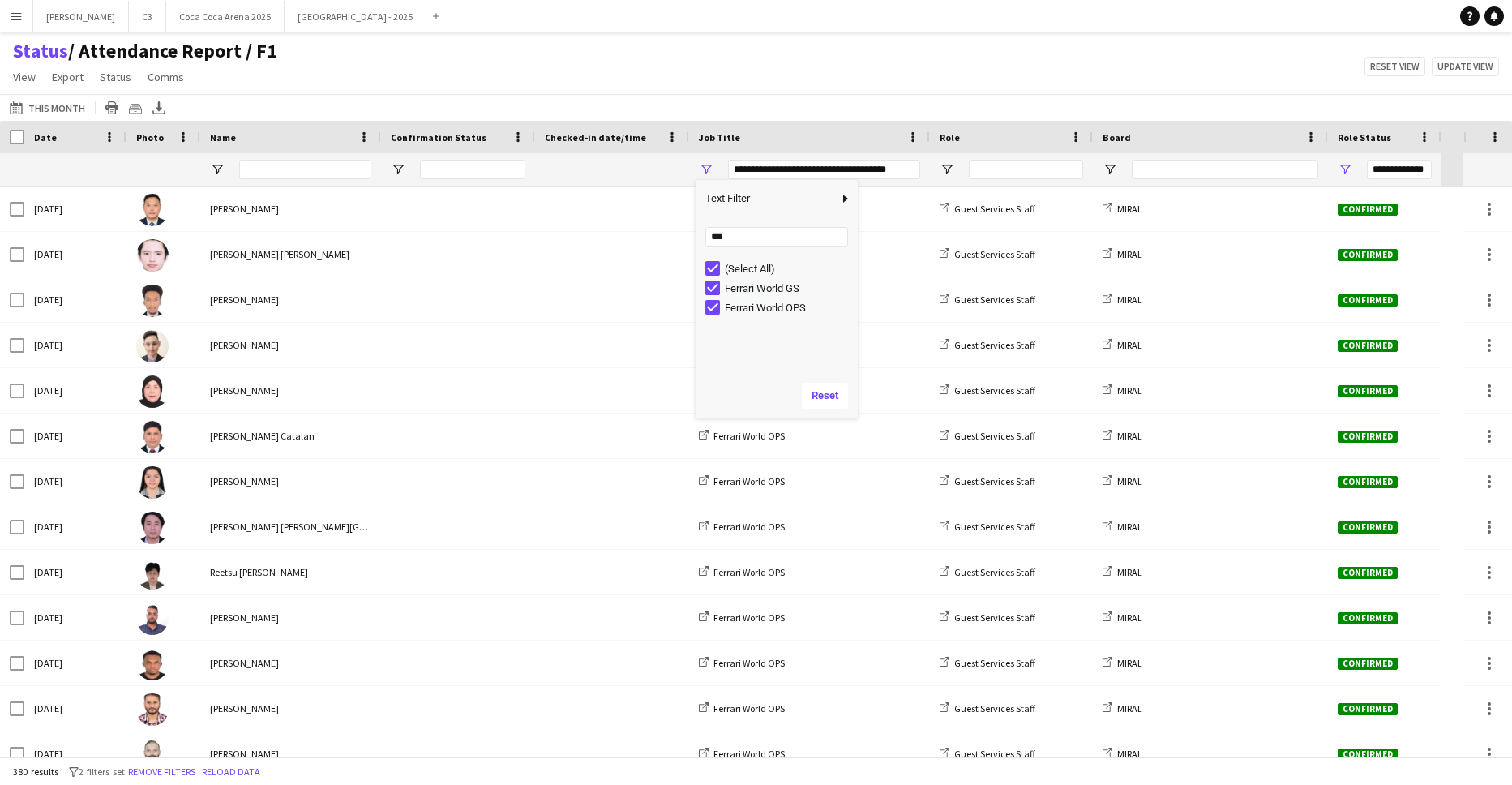
click at [761, 42] on div "Status / Attendance Report / F1 View Views Default view Attendance Report / F1 …" at bounding box center [756, 66] width 1512 height 55
click at [160, 106] on icon "Export XLSX" at bounding box center [159, 107] width 13 height 13
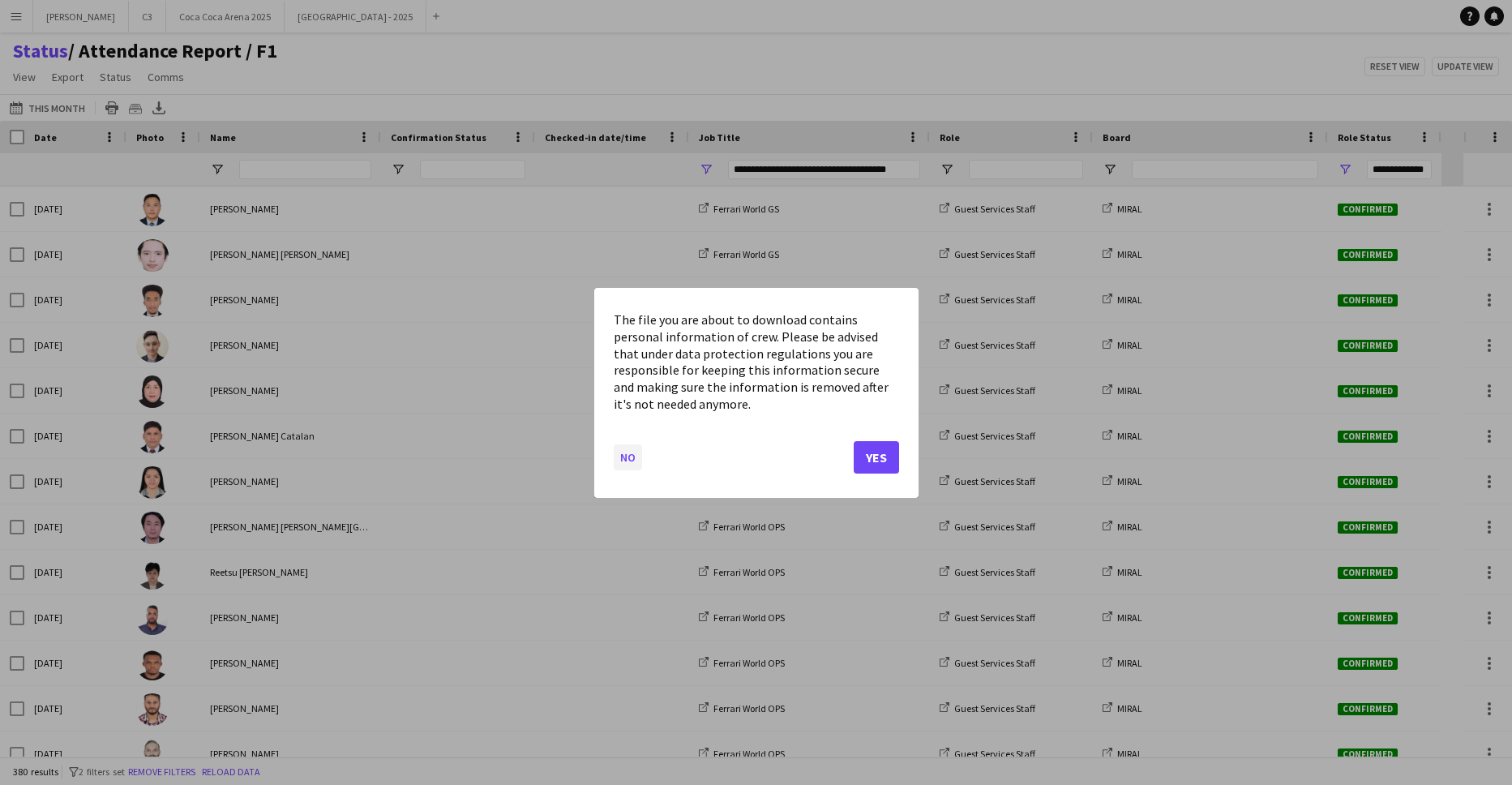
click at [618, 447] on button "No" at bounding box center [627, 457] width 28 height 26
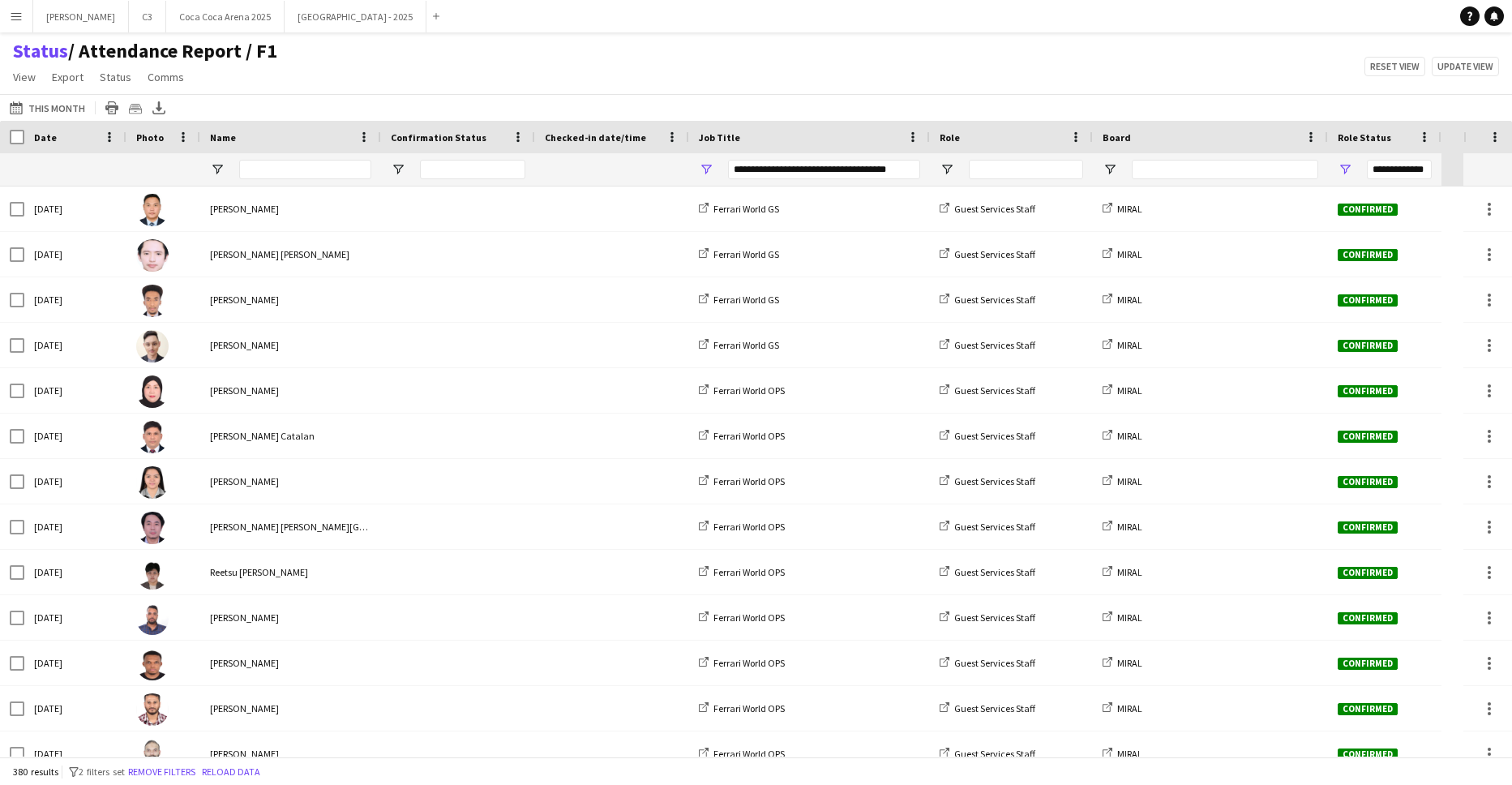
click at [110, 106] on icon at bounding box center [111, 109] width 13 height 9
click at [27, 76] on span "View" at bounding box center [24, 76] width 23 height 14
click at [81, 160] on span "Customise view" at bounding box center [59, 160] width 77 height 14
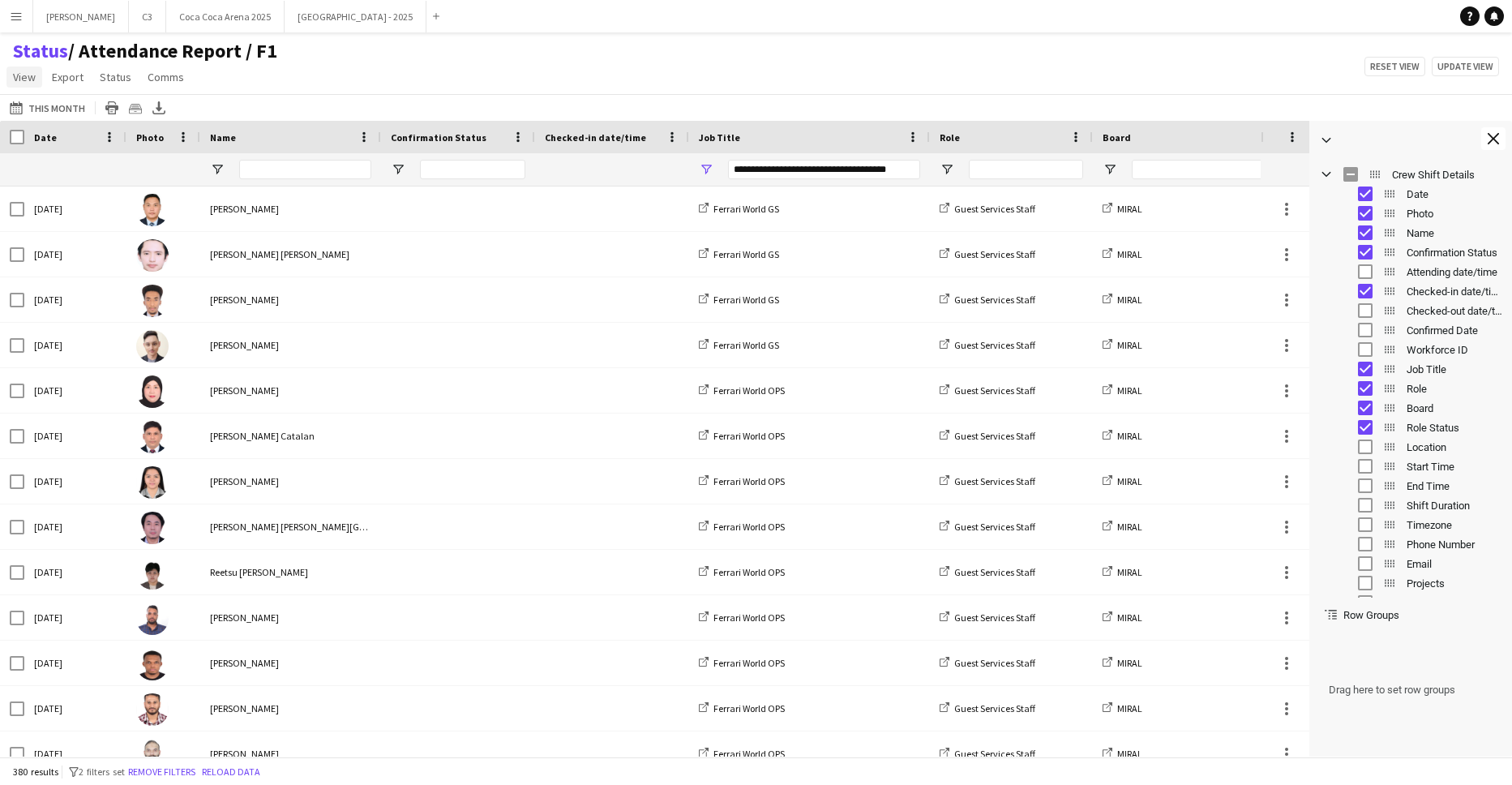
click at [27, 74] on span "View" at bounding box center [24, 76] width 23 height 14
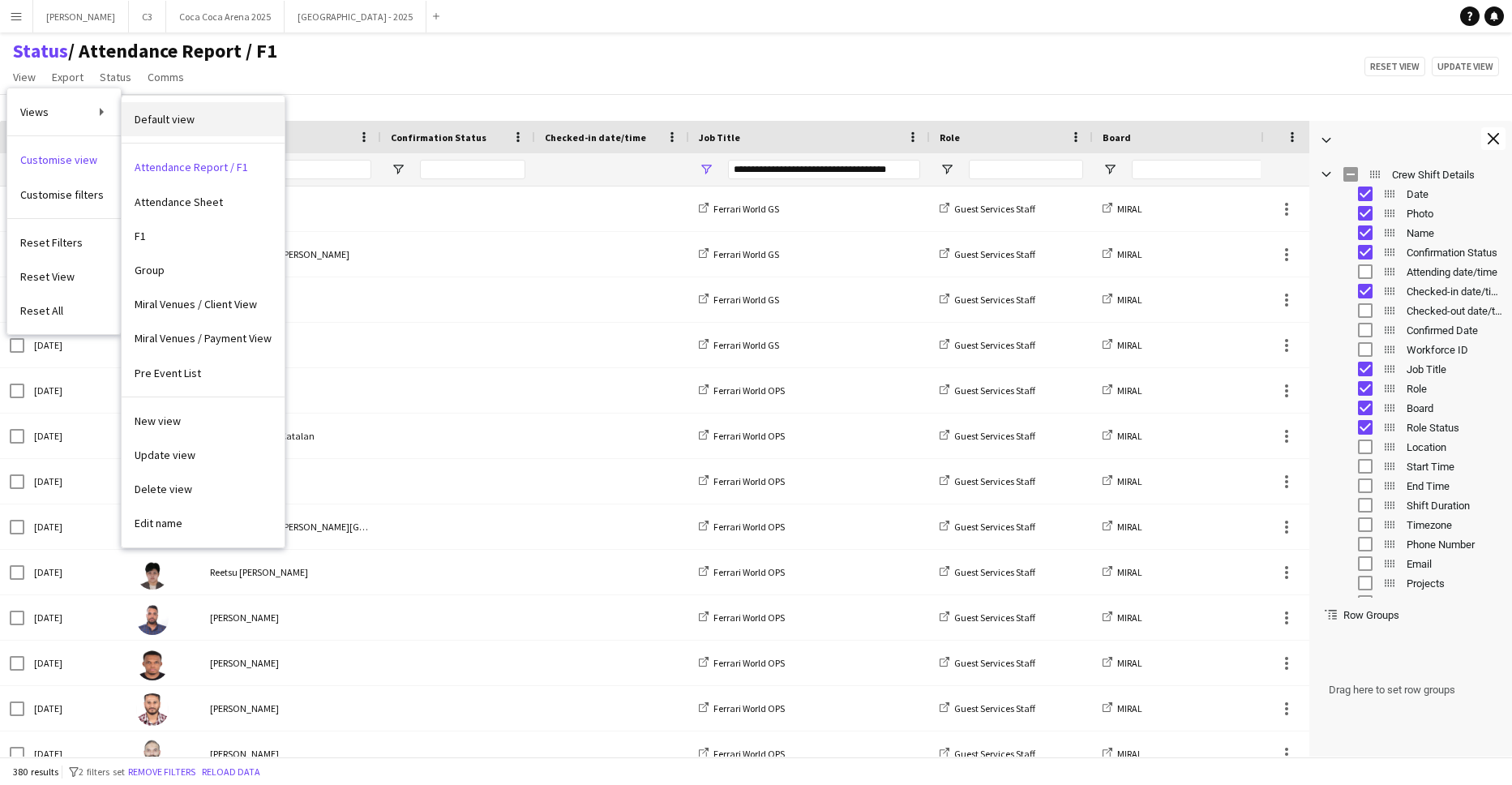
click at [171, 123] on span "Default view" at bounding box center [165, 119] width 60 height 14
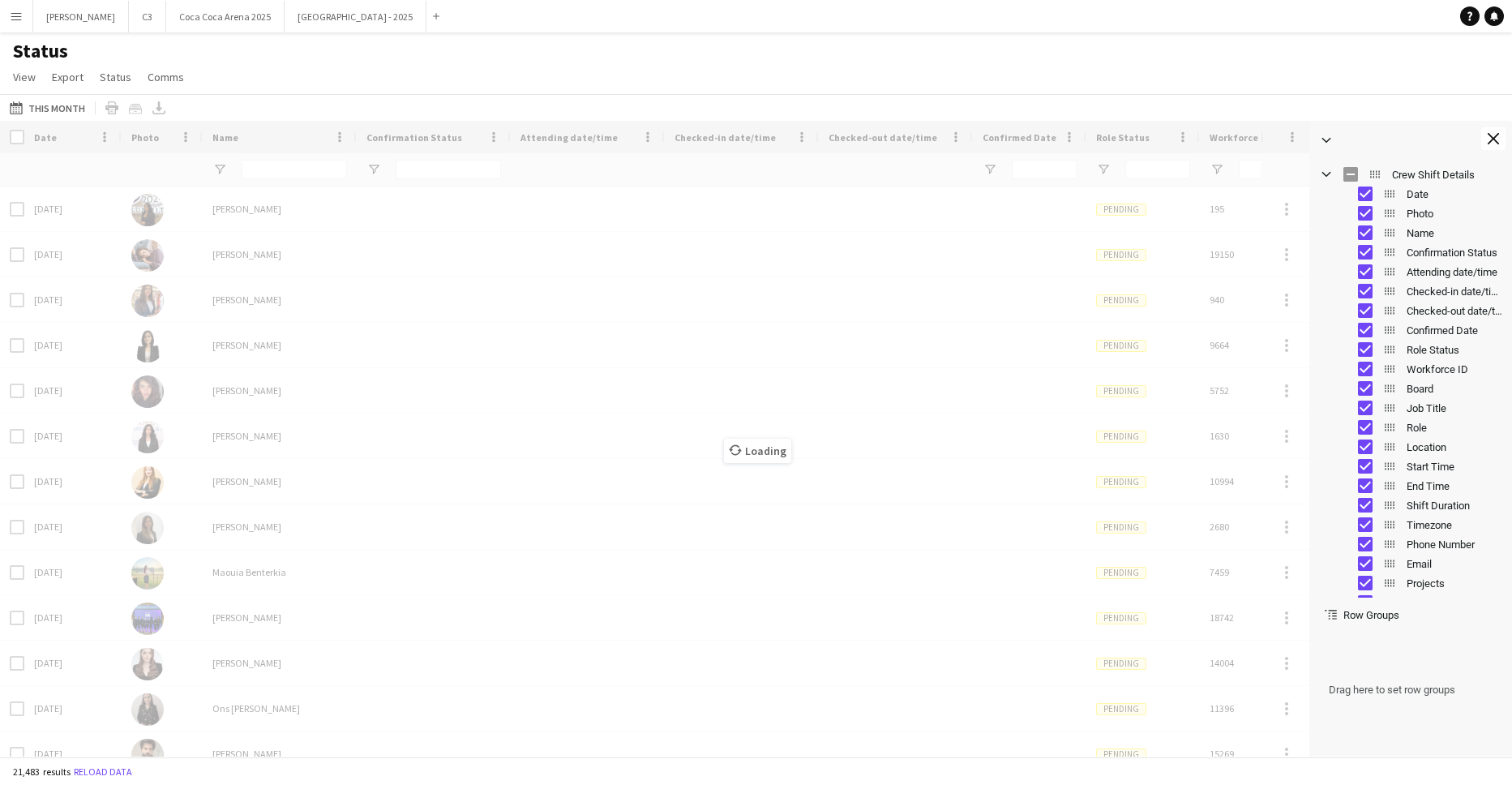
click at [725, 83] on div "Status View Views Default view Attendance Report / F1 Attendance Sheet F1 Group…" at bounding box center [756, 66] width 1512 height 55
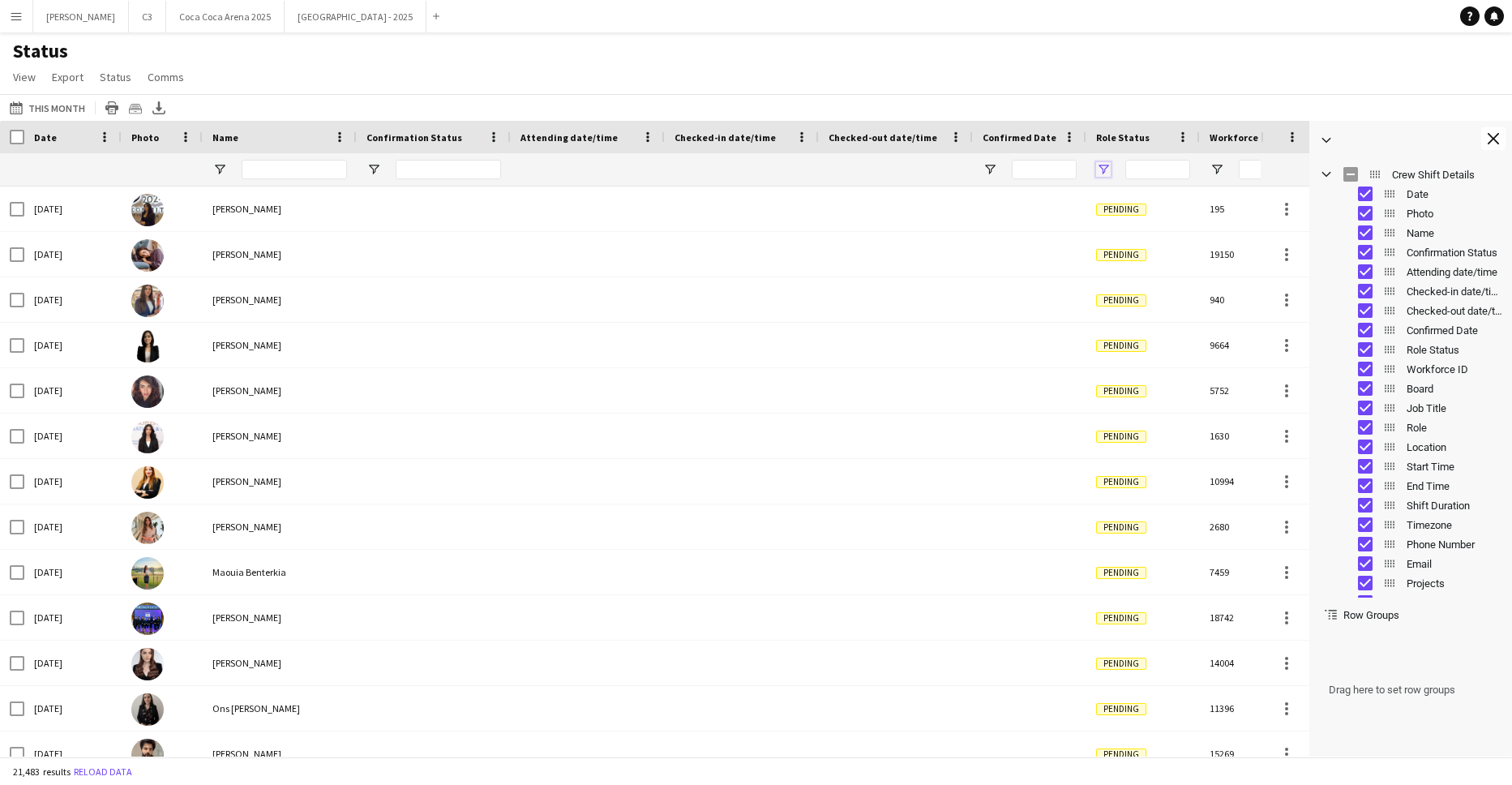
click at [1104, 171] on span "Open Filter Menu" at bounding box center [1103, 169] width 14 height 14
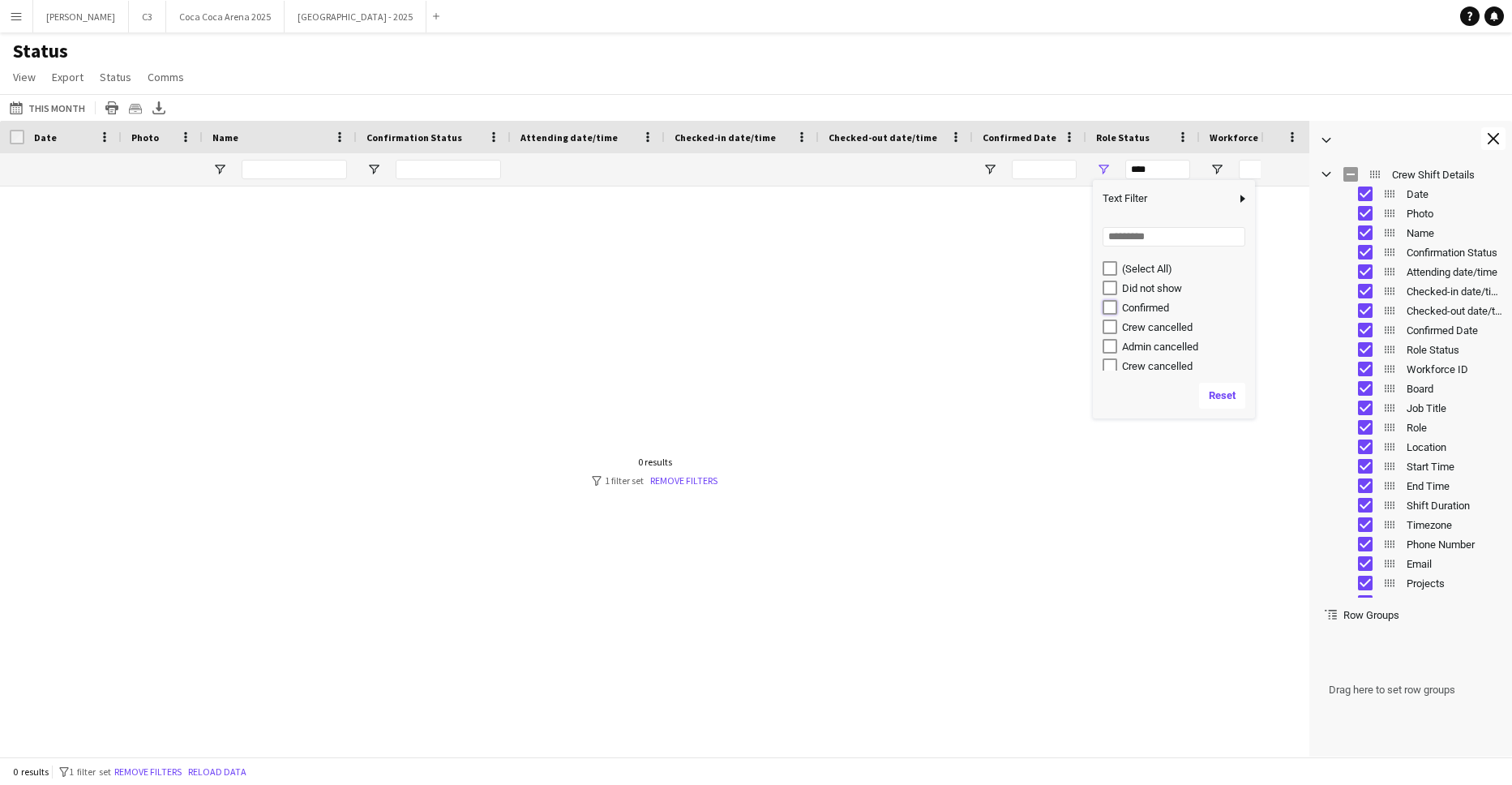
type input "**********"
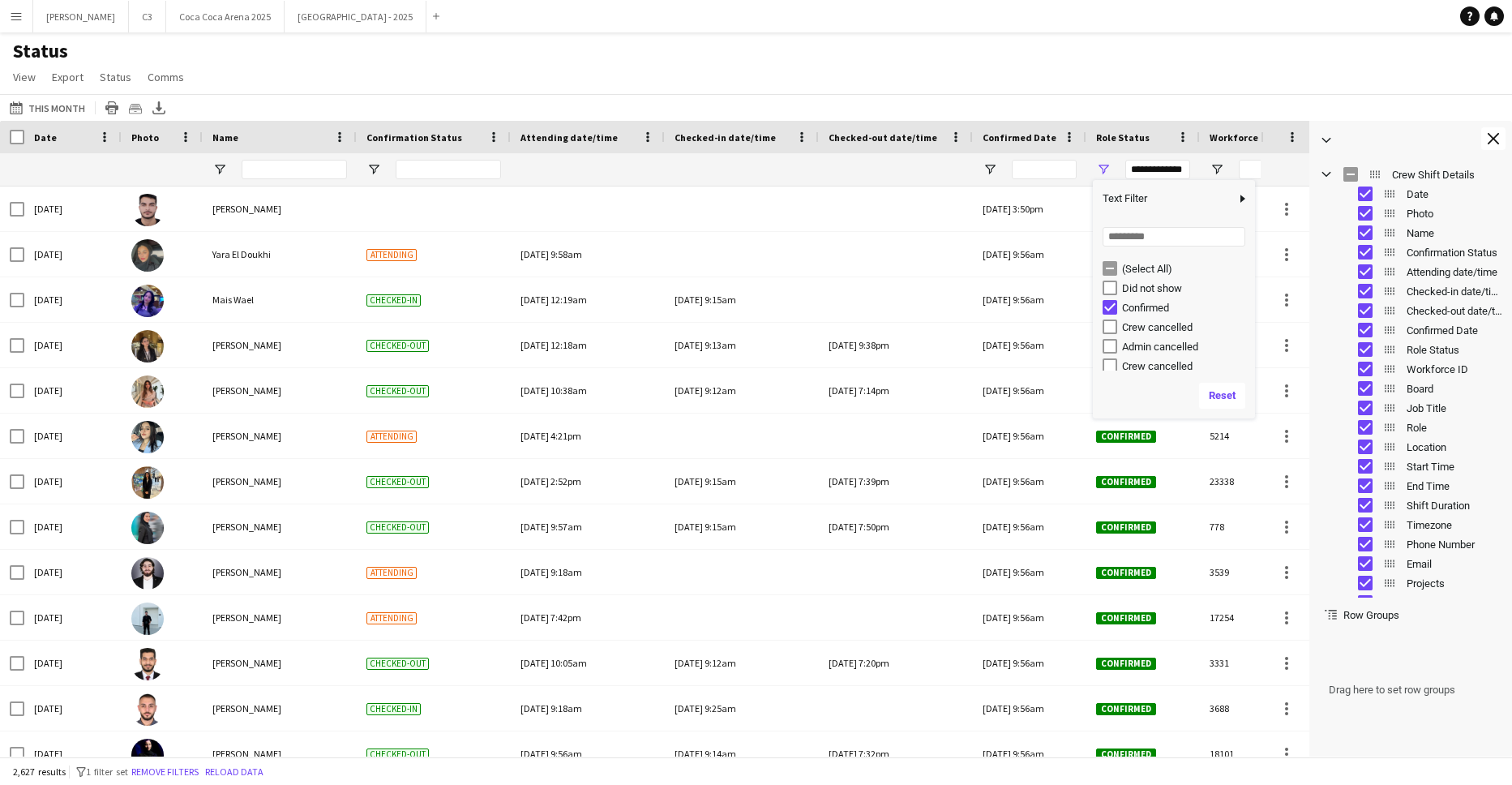
click at [1162, 53] on div "Status View Views Default view Attendance Report / F1 Attendance Sheet F1 Group…" at bounding box center [756, 66] width 1512 height 55
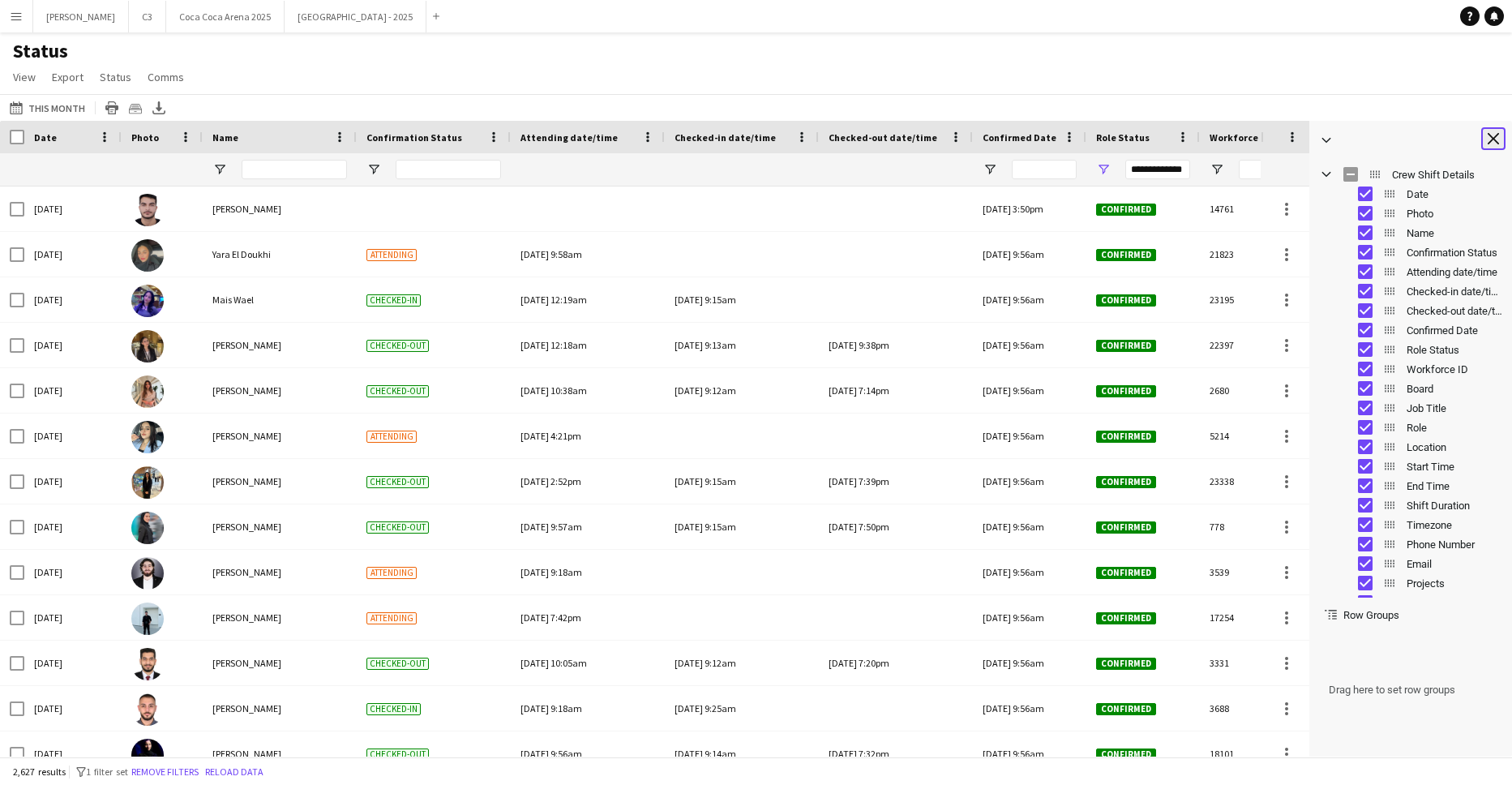
click at [1493, 138] on app-icon "Close tool panel" at bounding box center [1492, 138] width 11 height 11
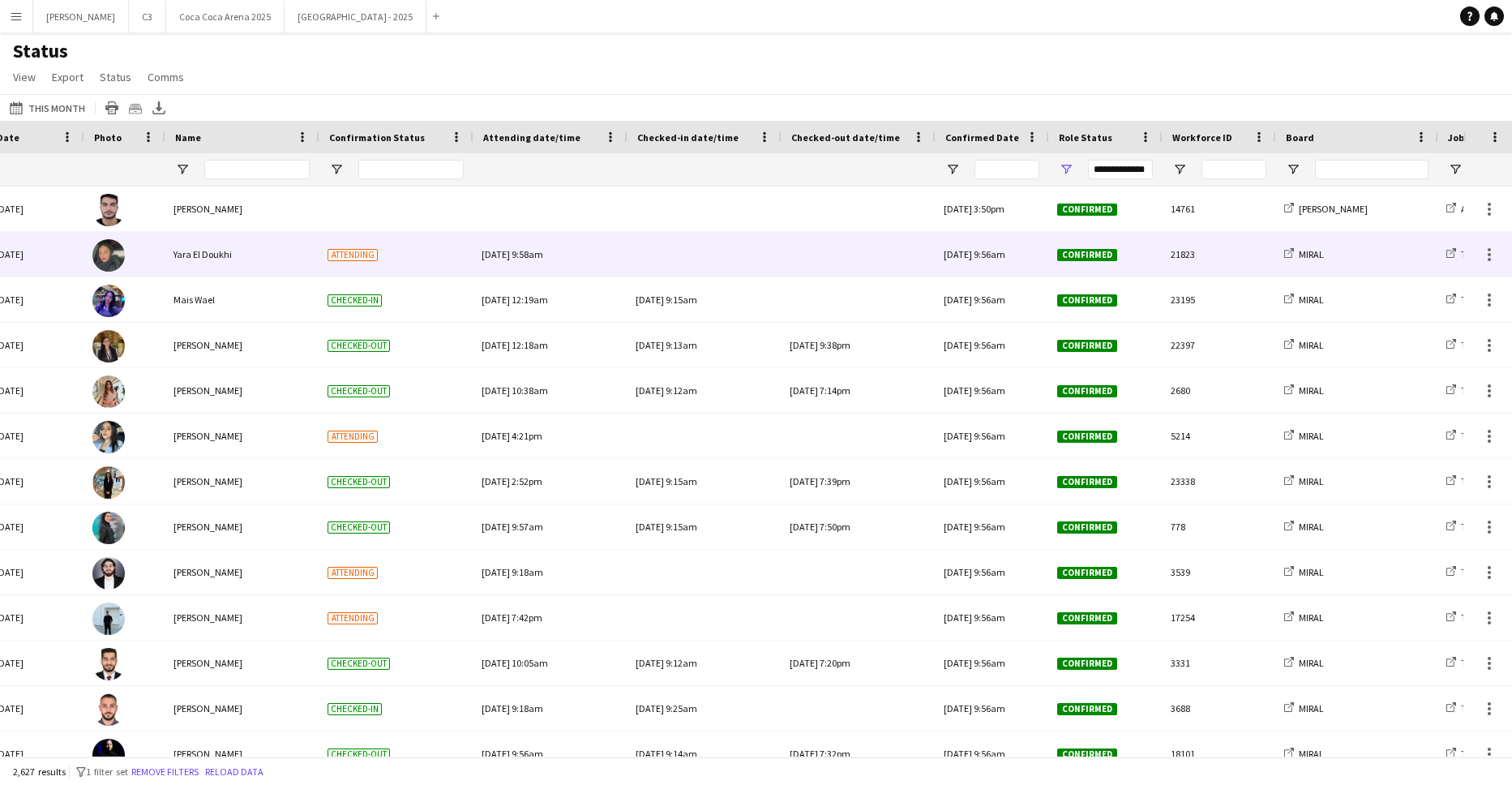
scroll to position [0, 39]
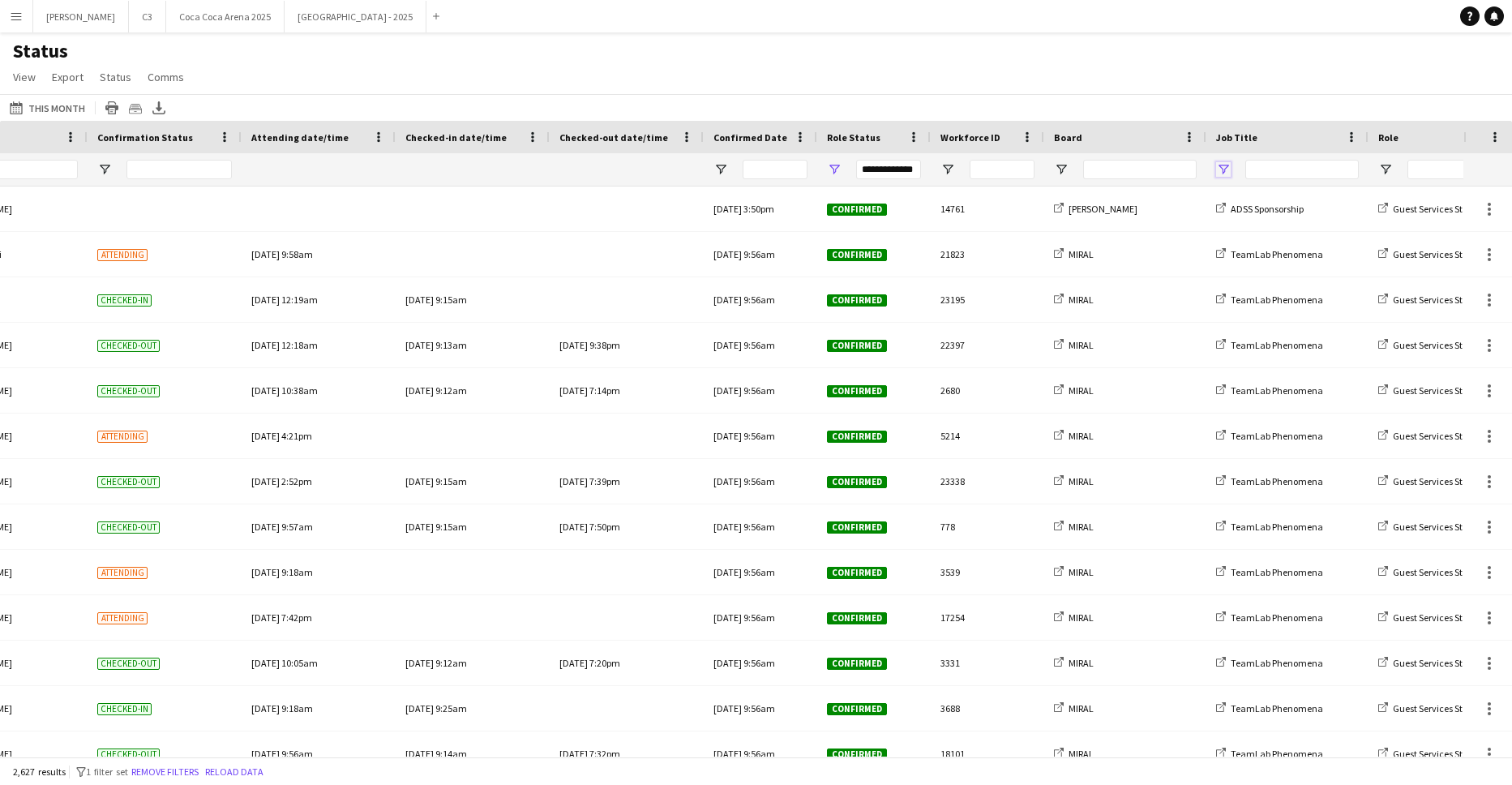
click at [1225, 169] on span "Open Filter Menu" at bounding box center [1223, 169] width 14 height 14
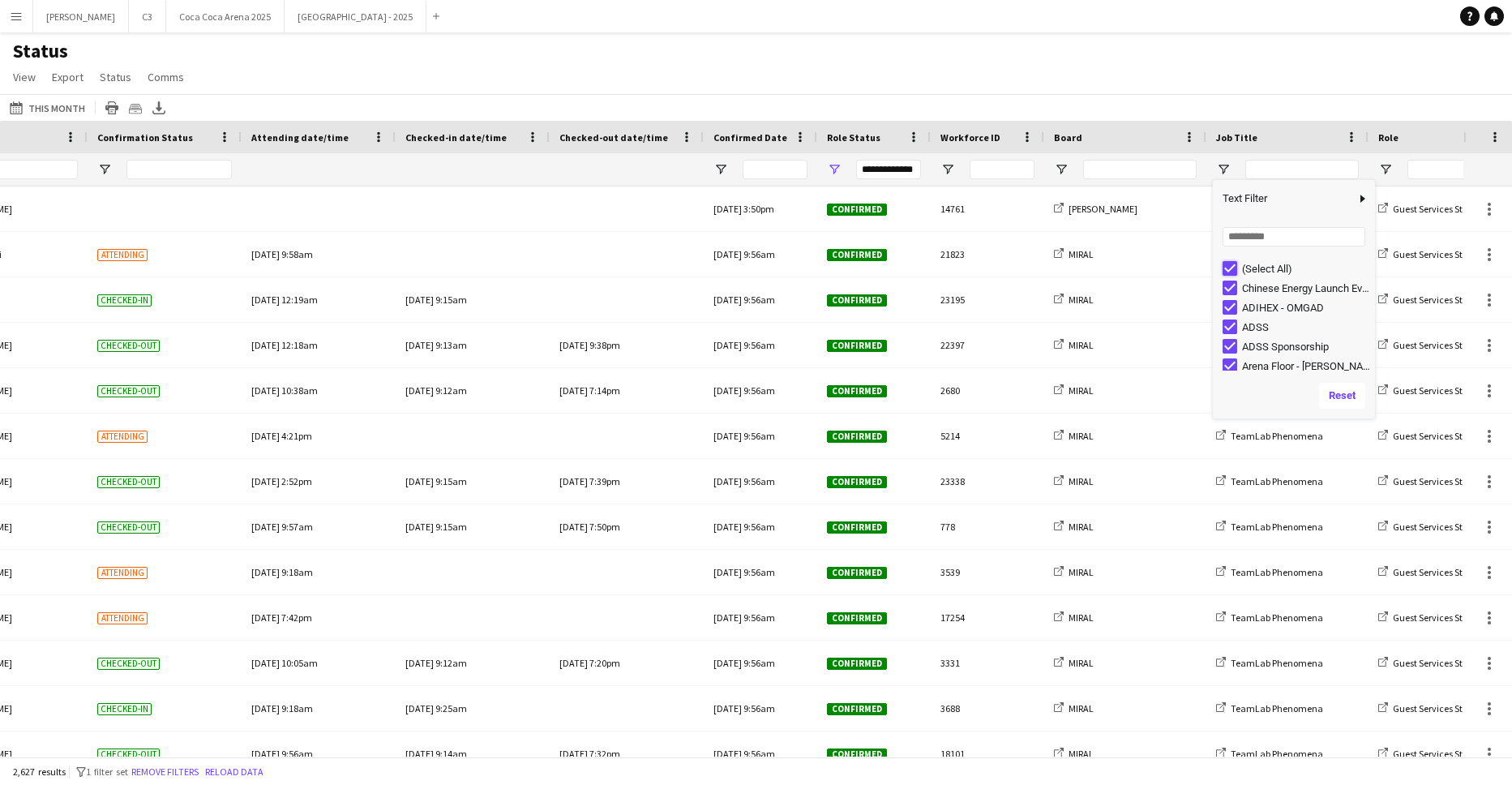
type input "***"
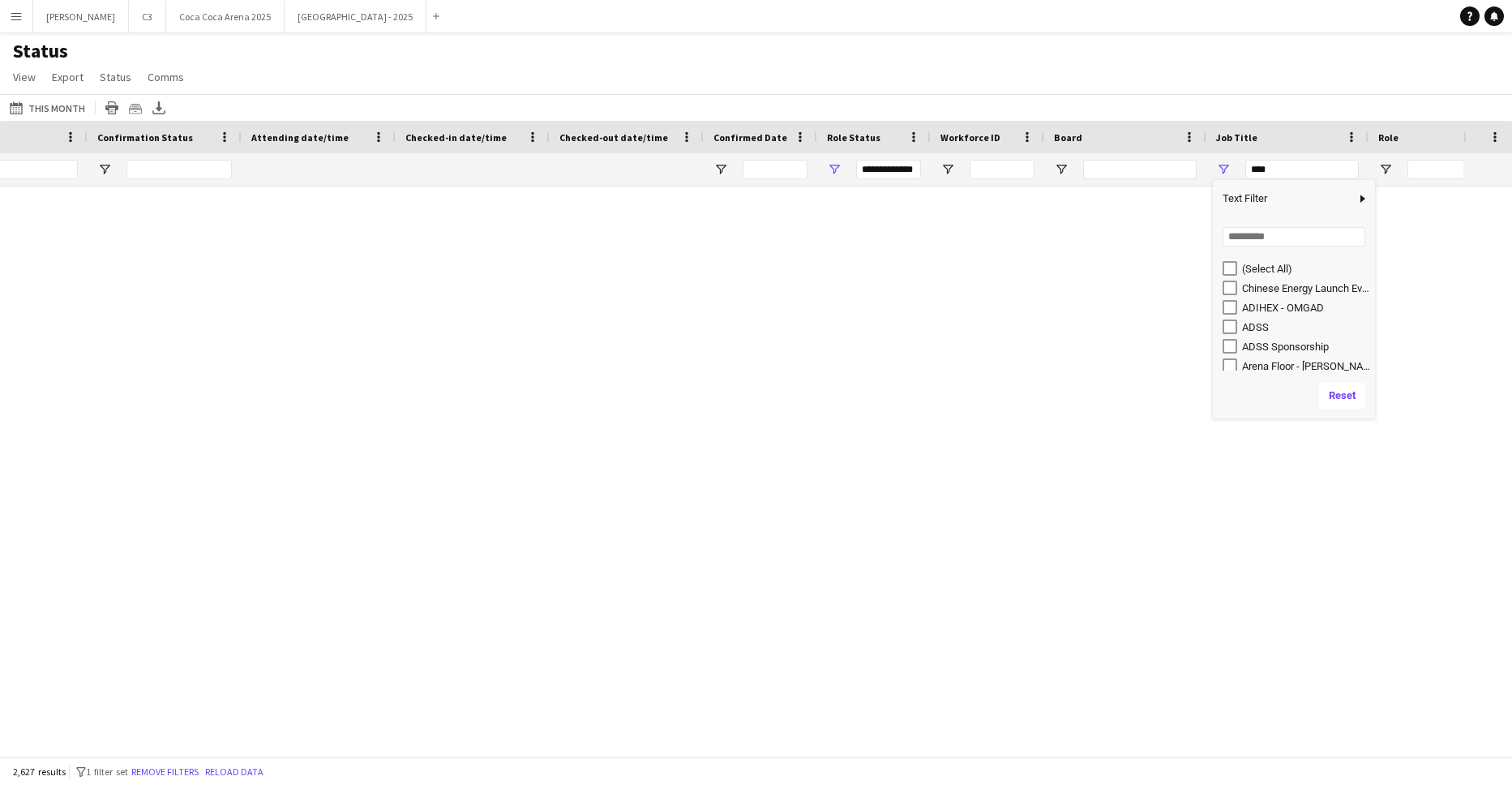
type input "***"
click at [1251, 233] on input "Search filter values" at bounding box center [1294, 237] width 143 height 20
type input "***"
type input "**********"
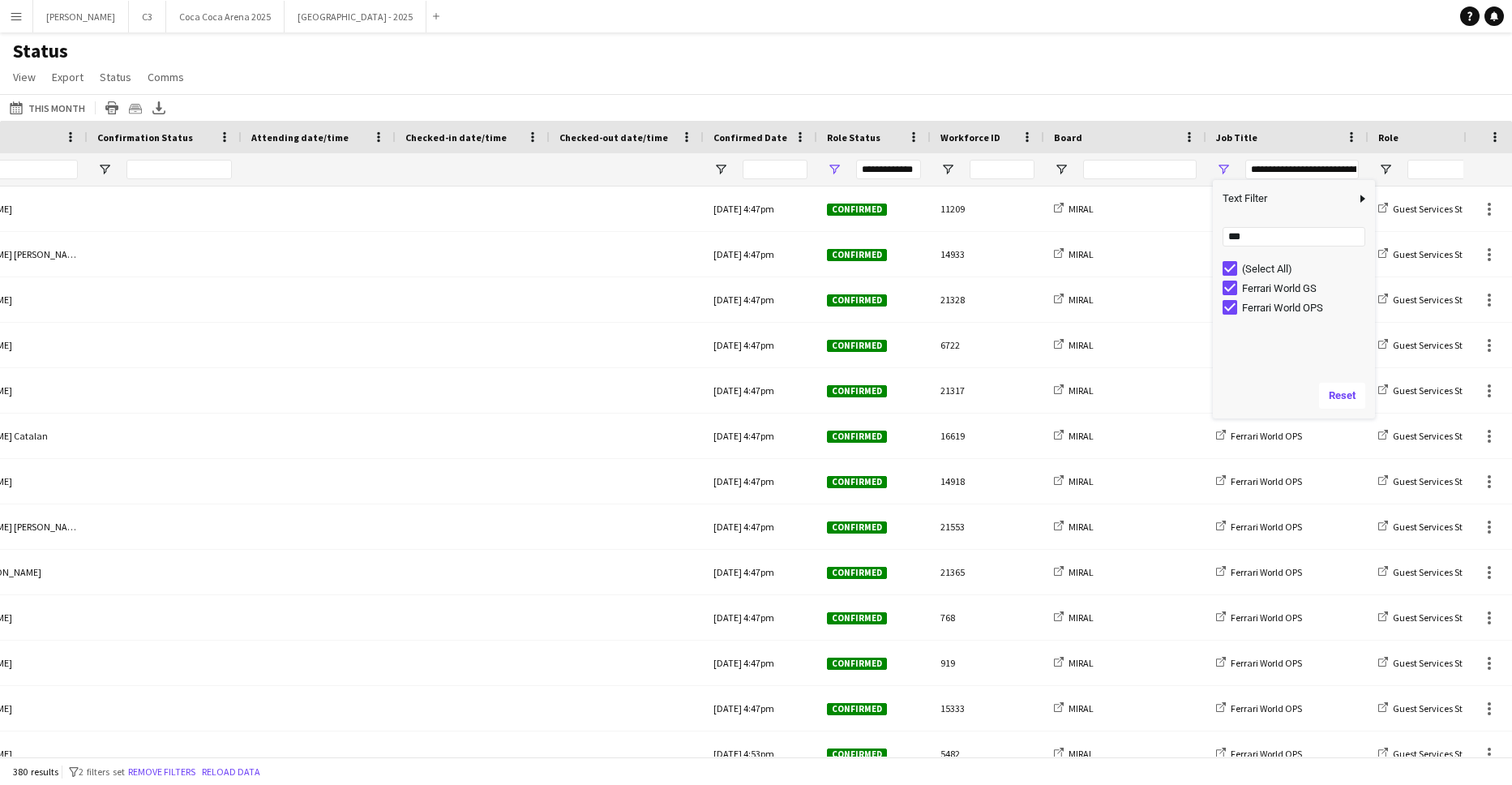
click at [1190, 9] on app-navbar "Menu Boards Boards Boards All jobs Status Workforce Workforce My Workforce Recr…" at bounding box center [756, 16] width 1512 height 32
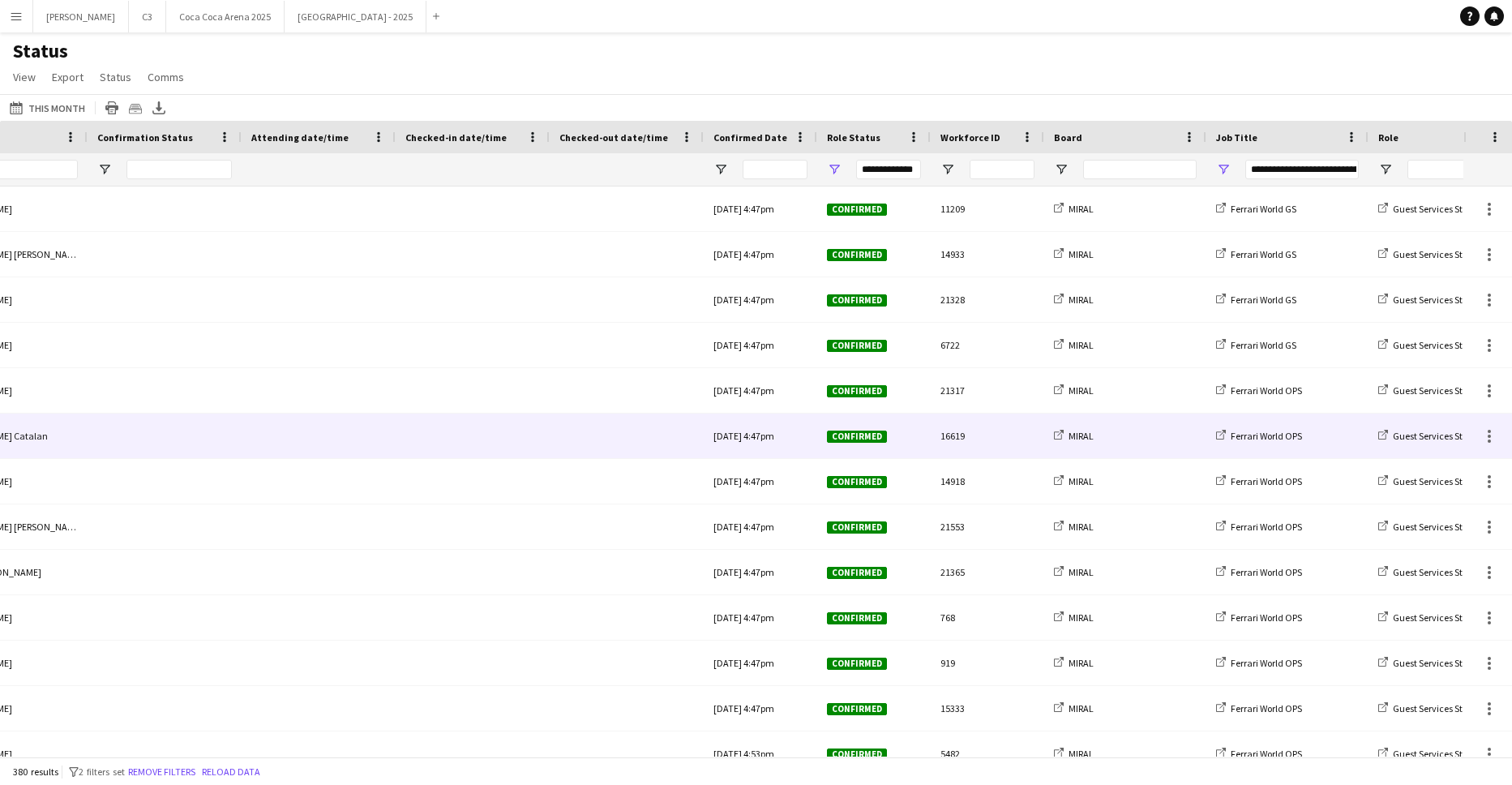
scroll to position [0, 0]
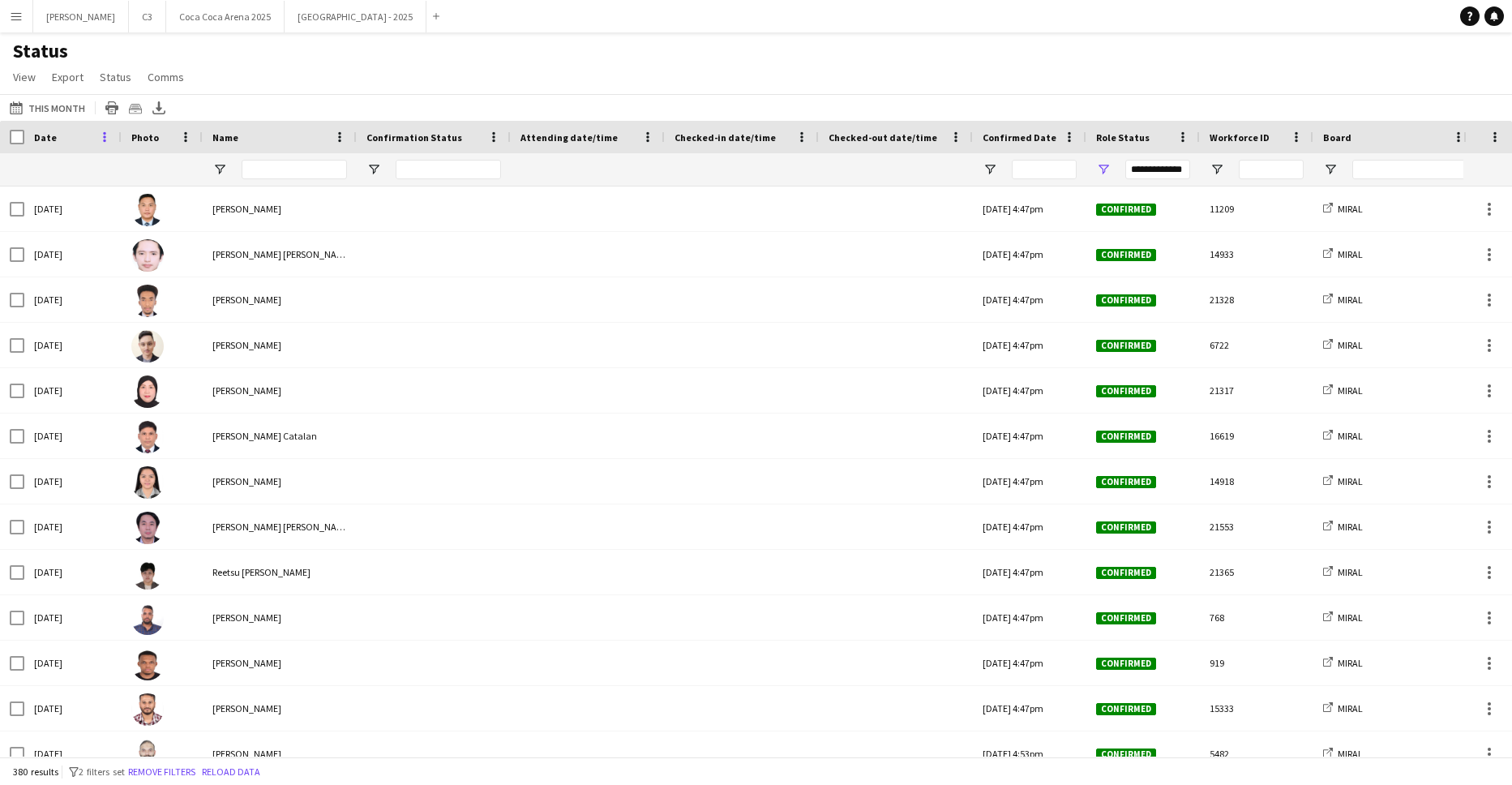
click at [100, 135] on span at bounding box center [104, 137] width 14 height 14
click at [173, 250] on span "Group by Date" at bounding box center [187, 249] width 136 height 27
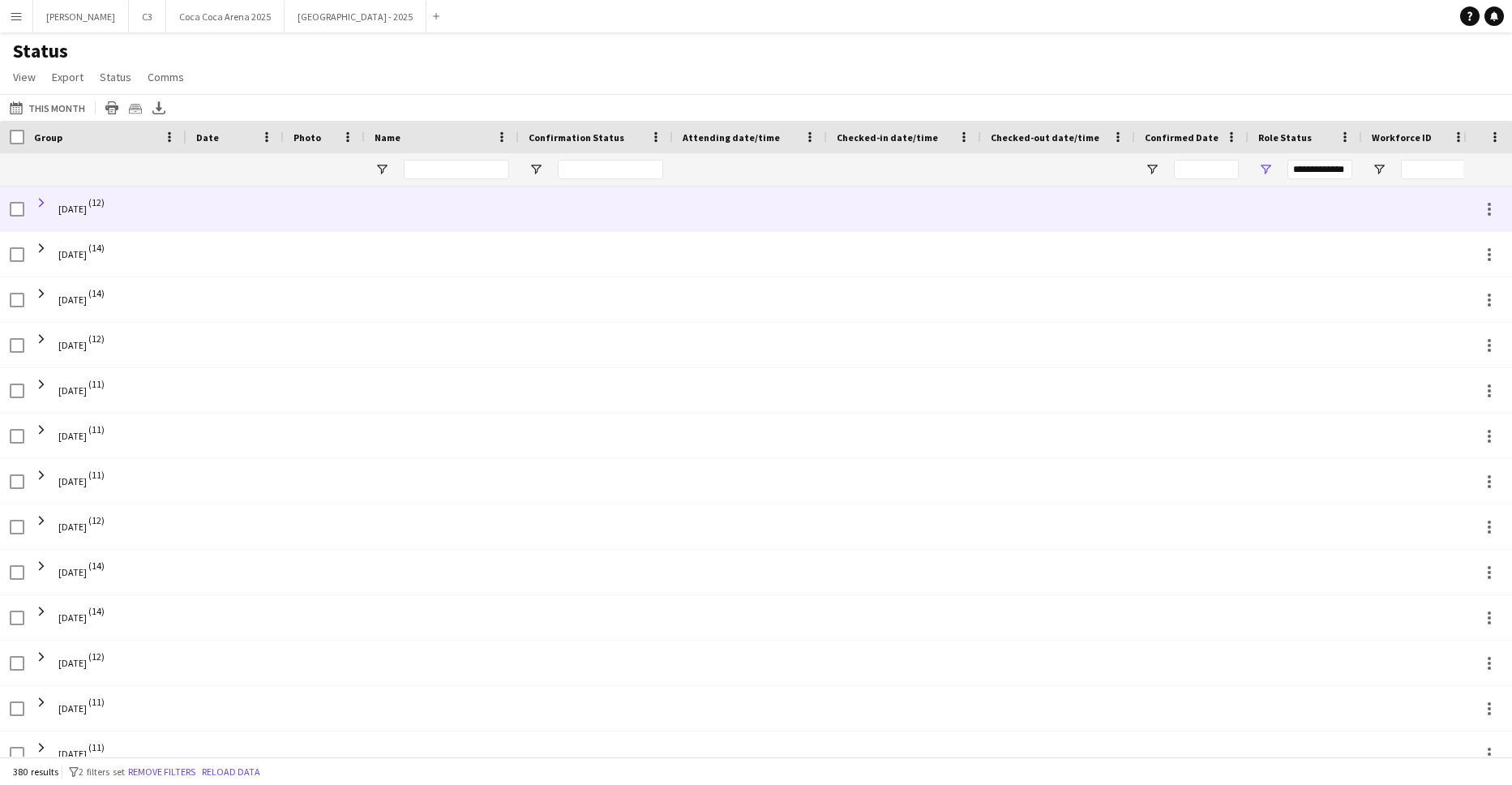
click at [42, 201] on span at bounding box center [41, 202] width 14 height 14
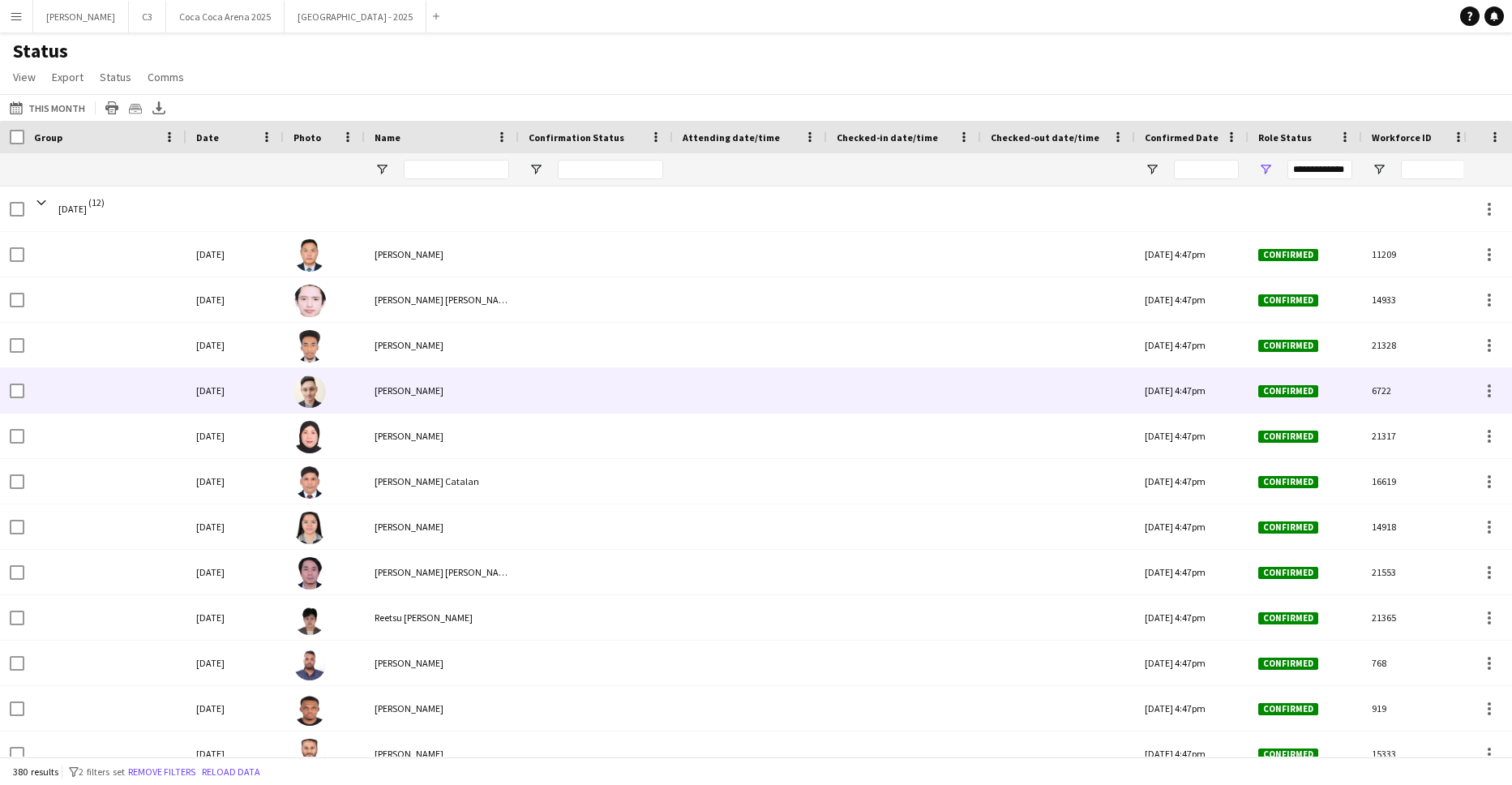
scroll to position [559, 0]
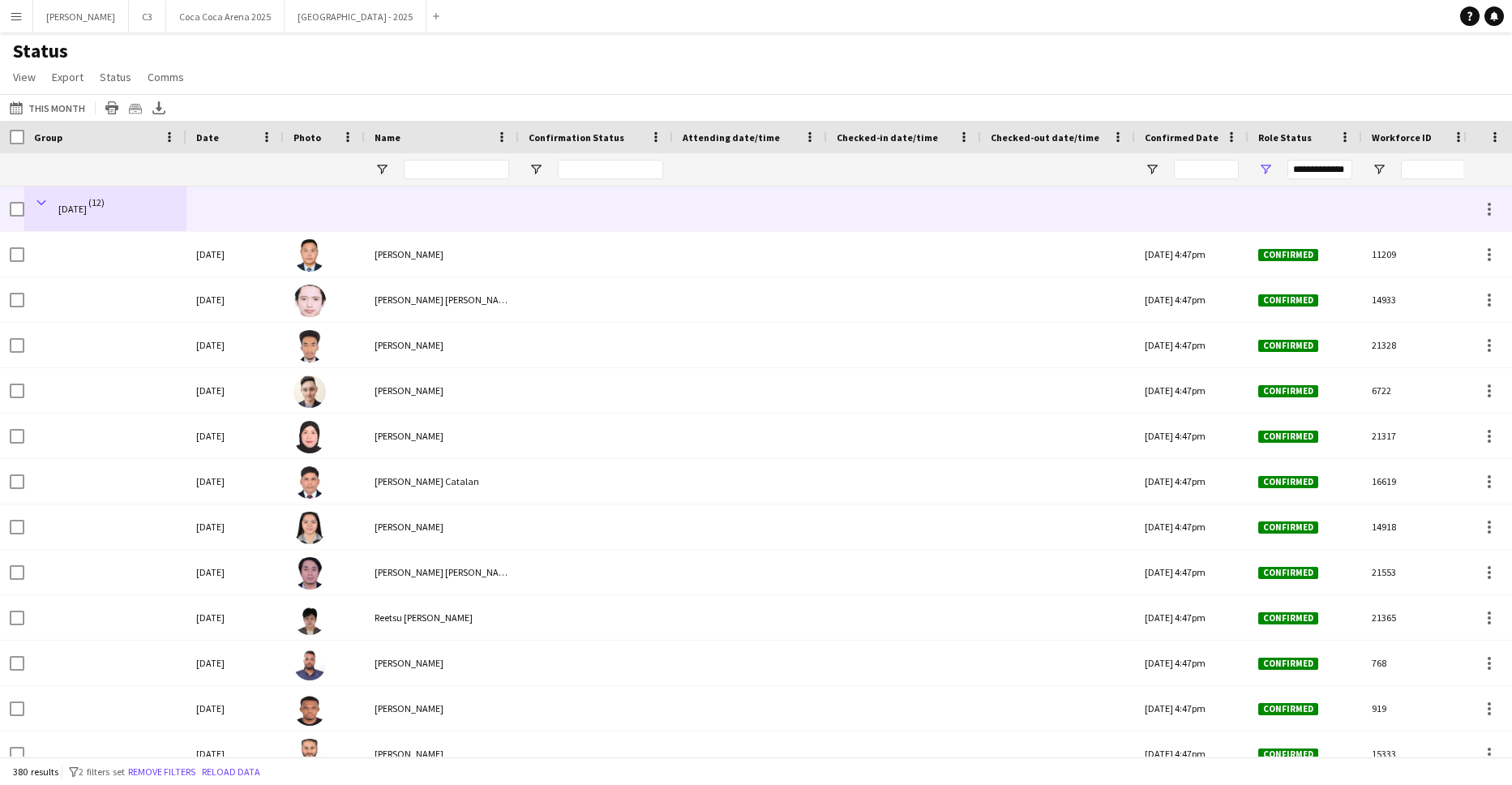
click at [42, 199] on span at bounding box center [41, 202] width 14 height 14
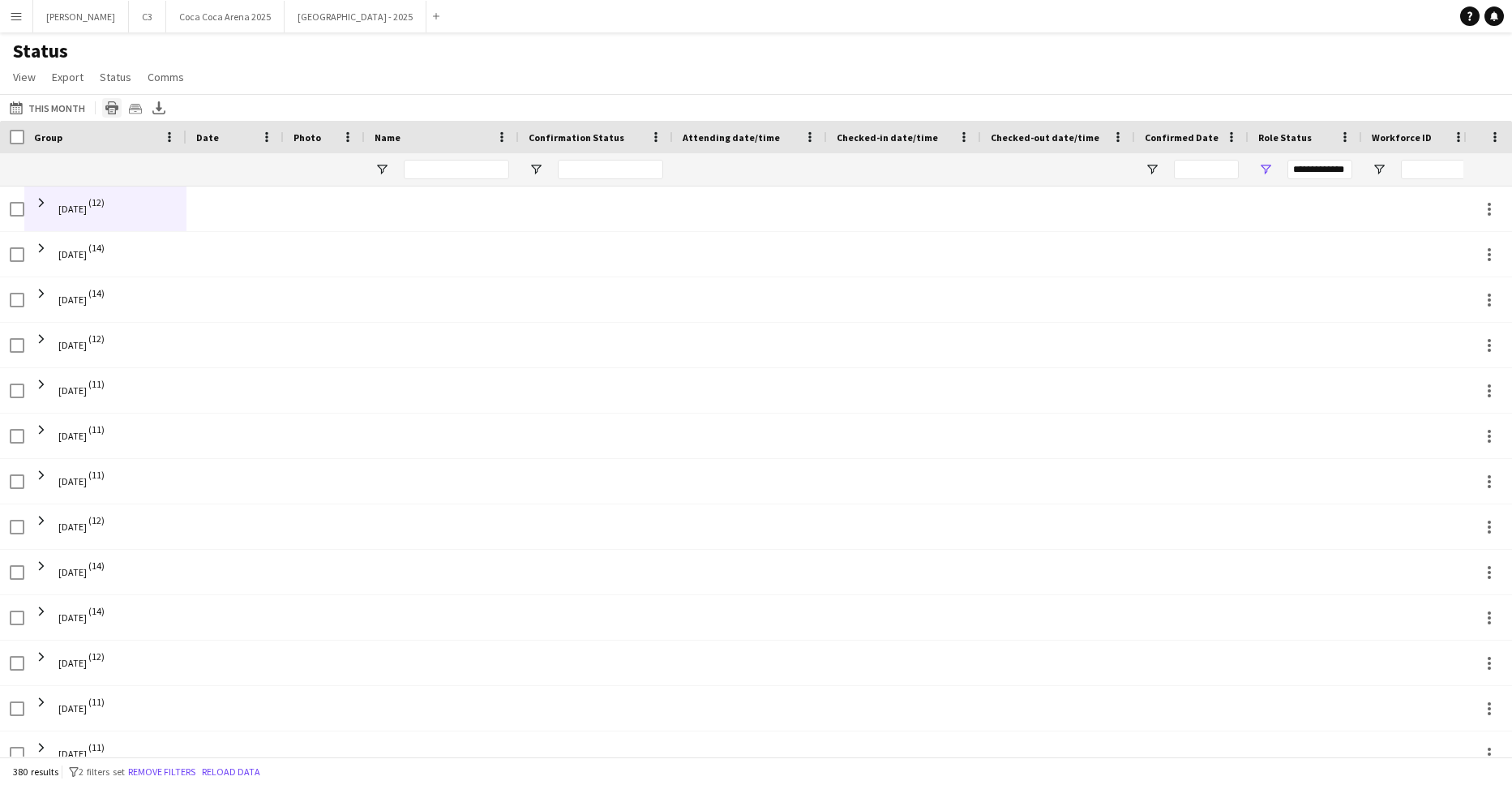
click at [109, 104] on icon "Print table" at bounding box center [111, 107] width 13 height 13
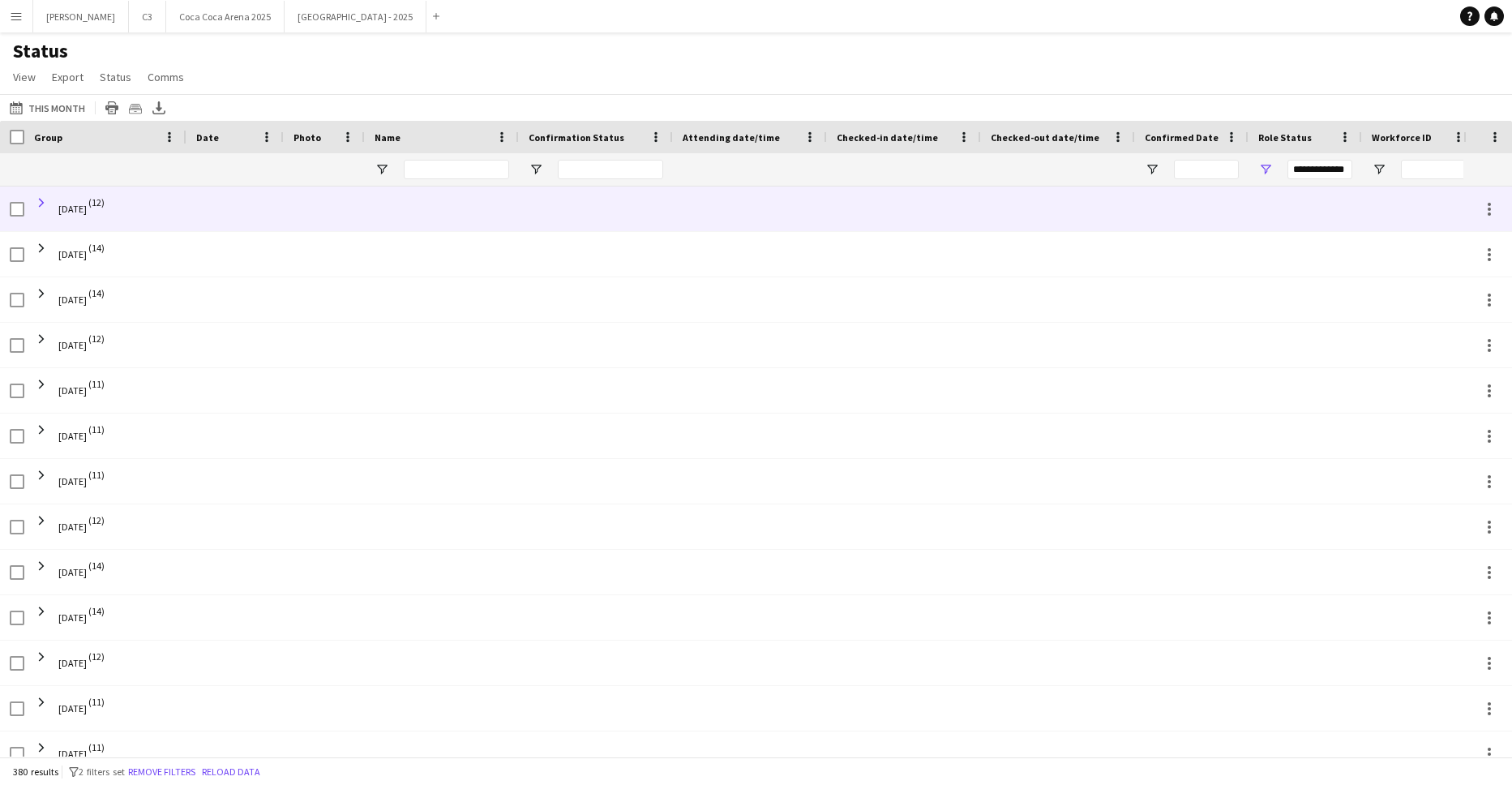
click at [44, 200] on span at bounding box center [41, 202] width 14 height 14
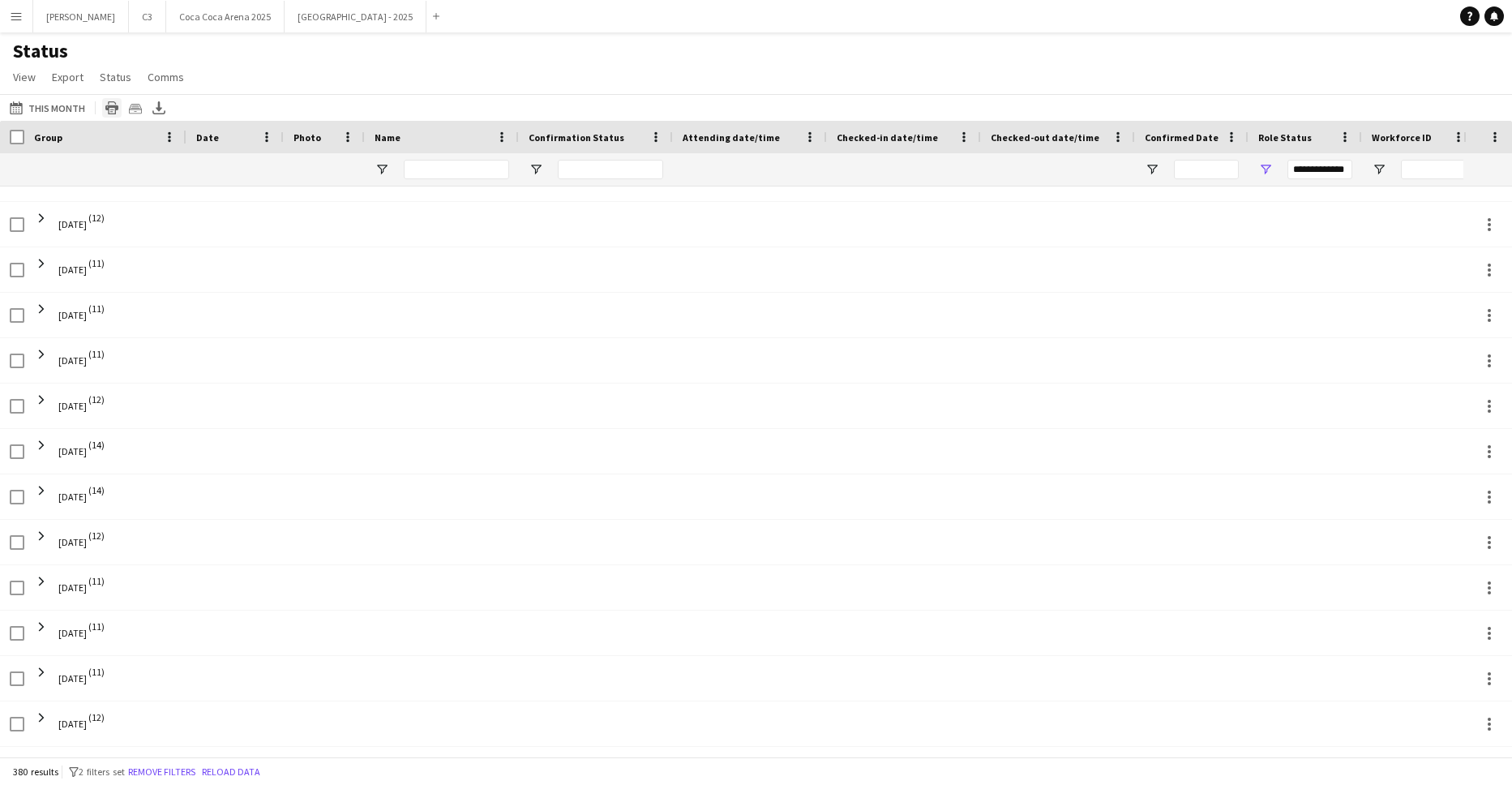
click at [110, 109] on icon at bounding box center [112, 109] width 4 height 1
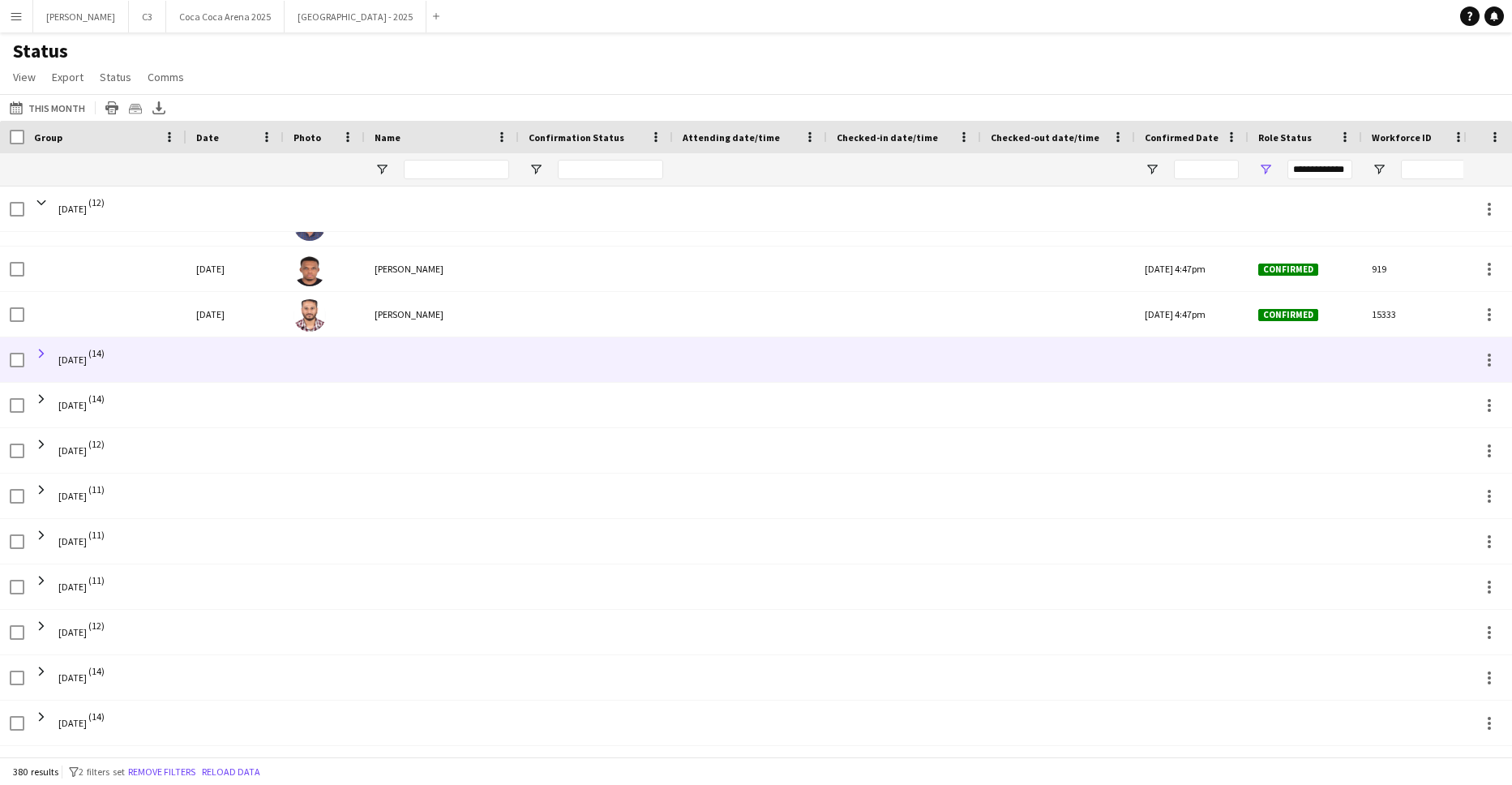
click at [40, 352] on span at bounding box center [41, 353] width 14 height 14
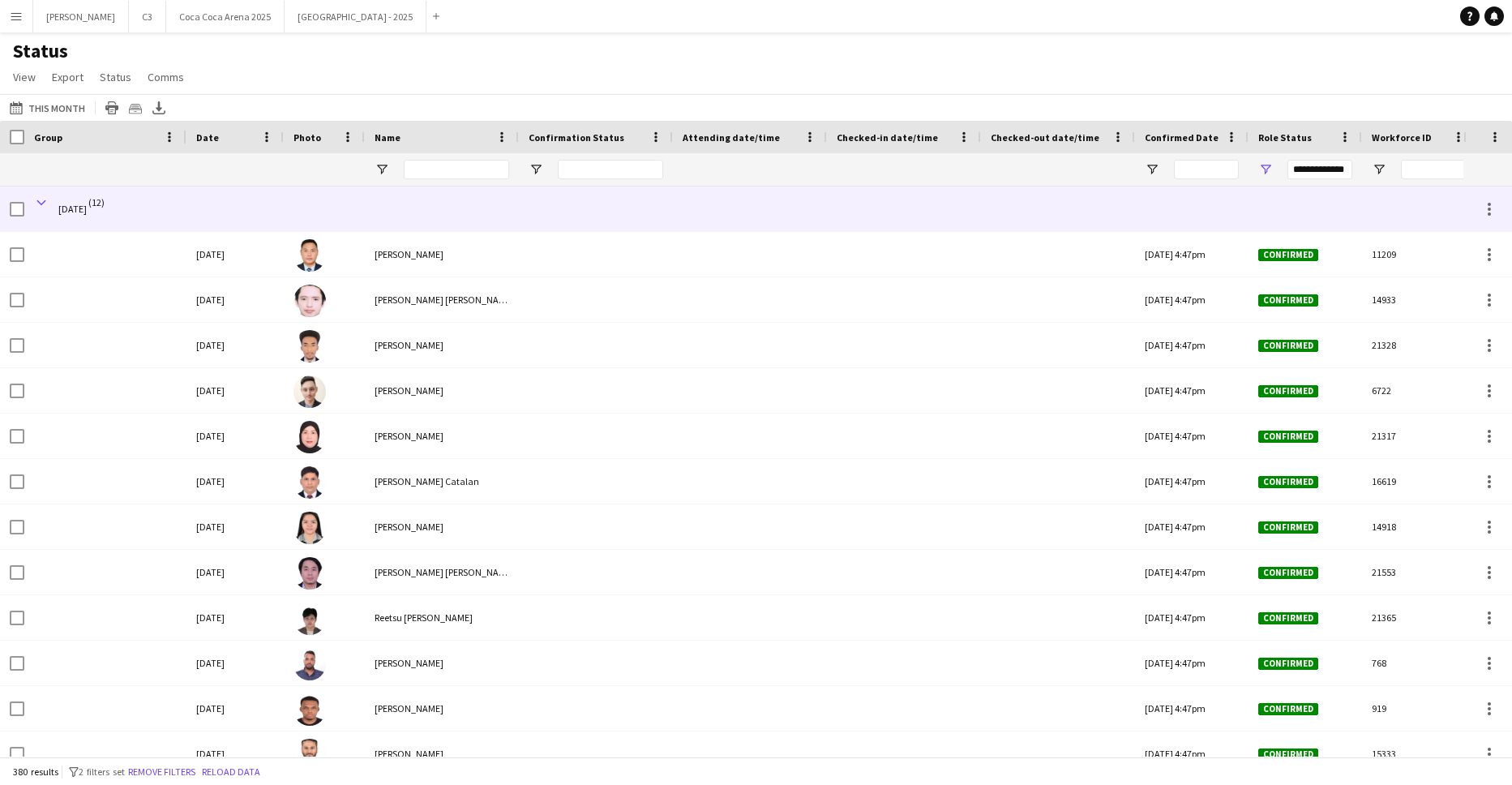
click at [42, 202] on span at bounding box center [41, 202] width 14 height 14
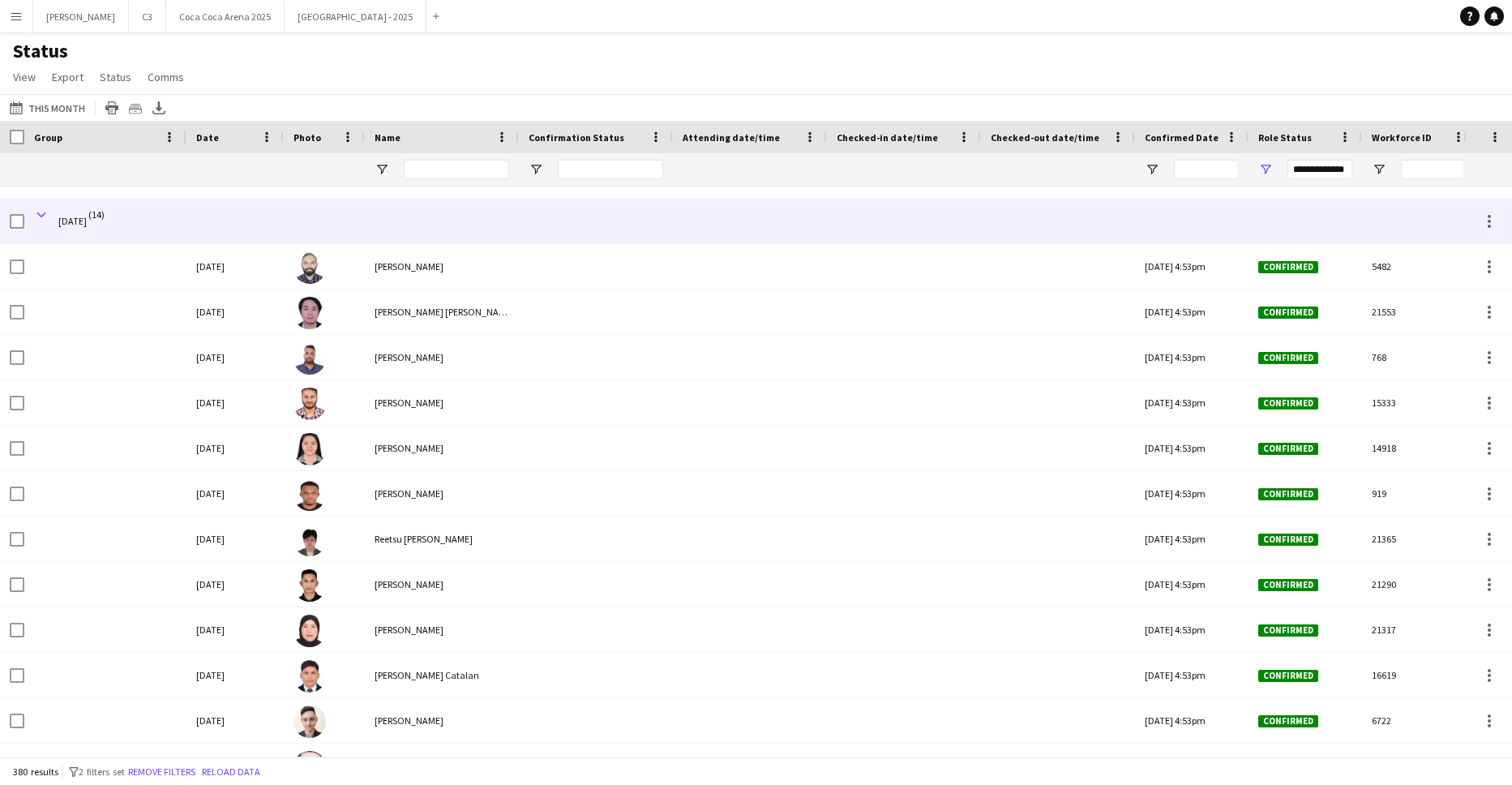
click at [39, 214] on span at bounding box center [41, 215] width 14 height 14
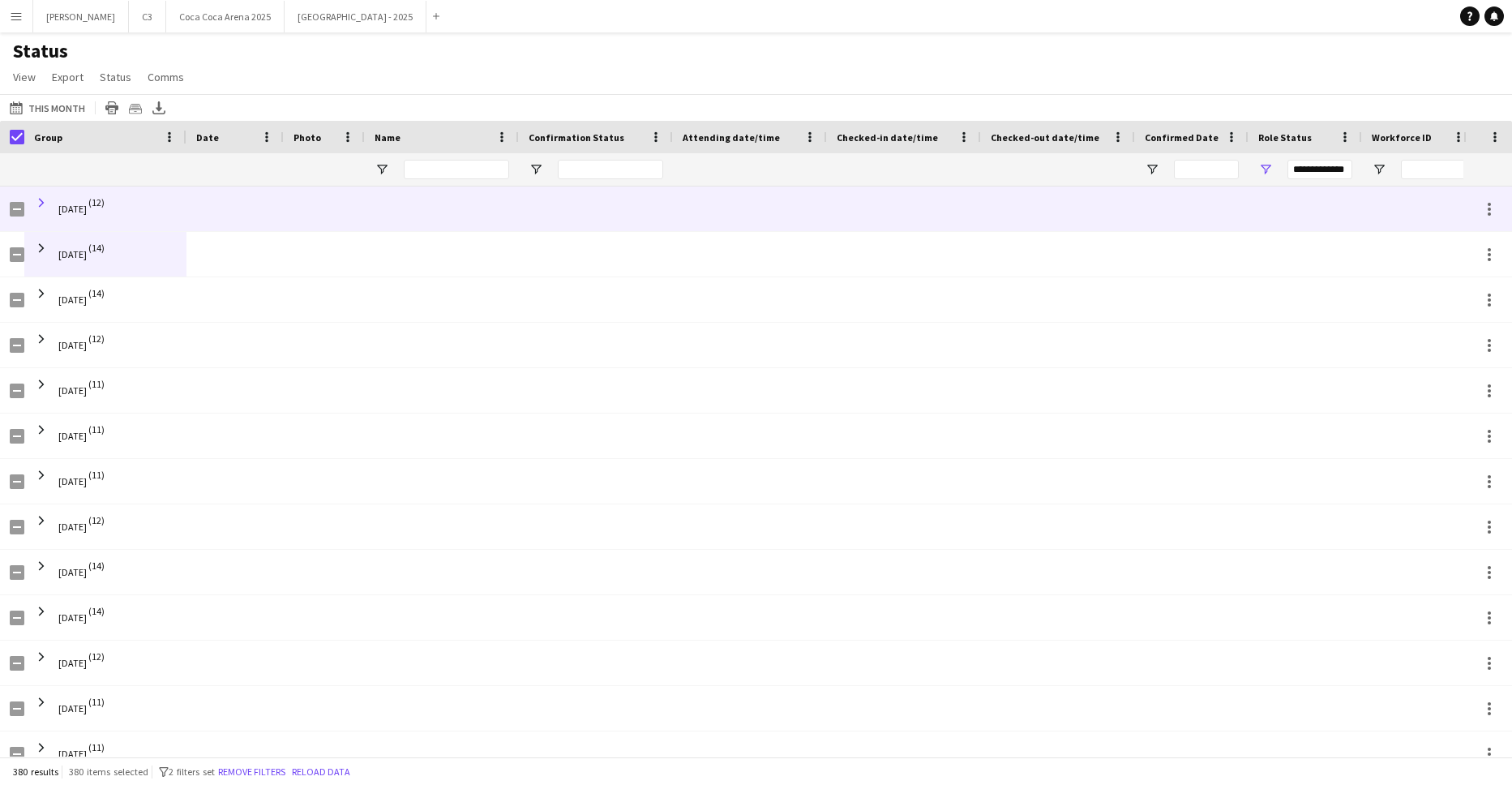
click at [43, 204] on span at bounding box center [41, 202] width 14 height 14
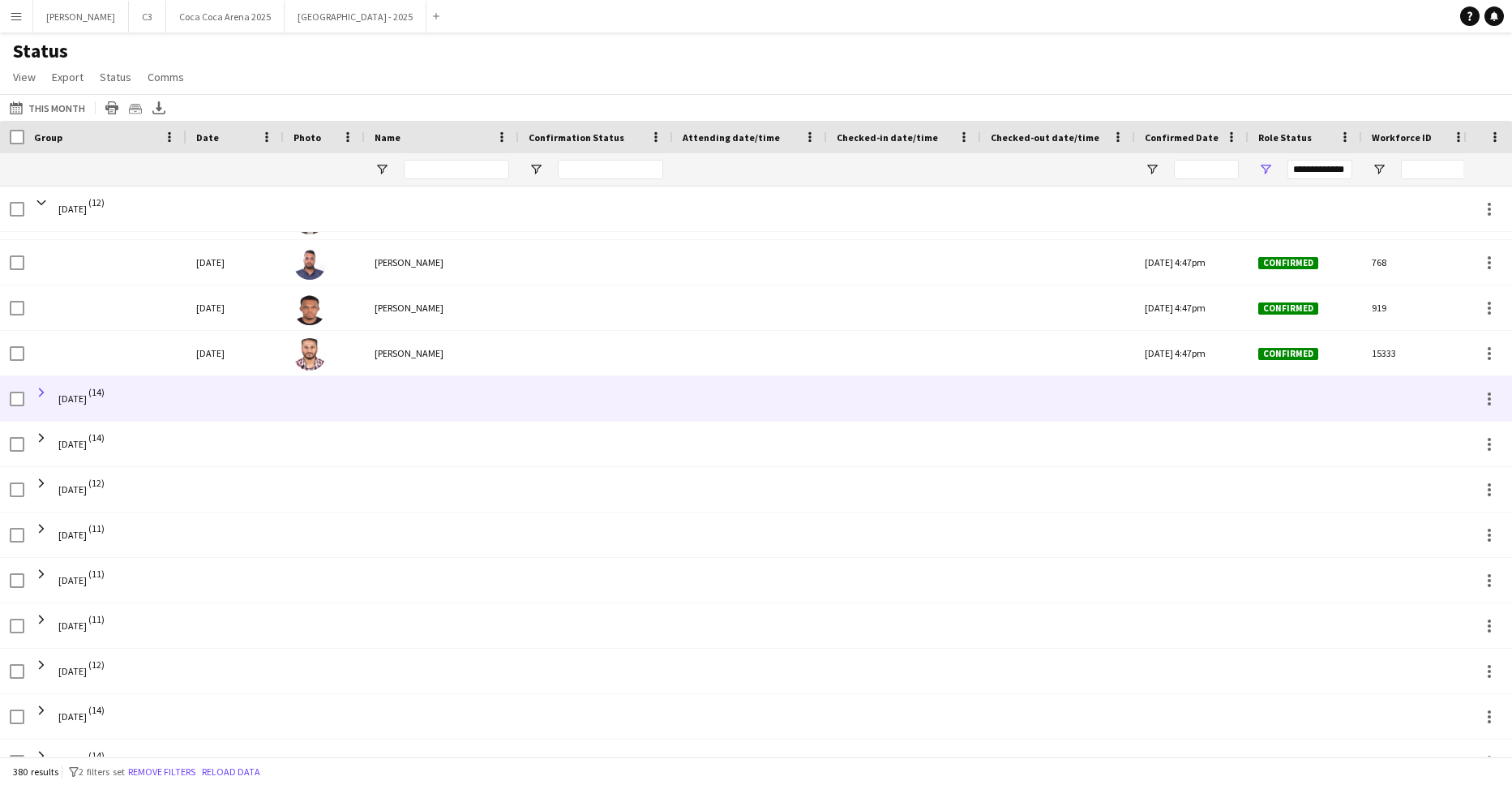
click at [39, 392] on span at bounding box center [41, 392] width 14 height 14
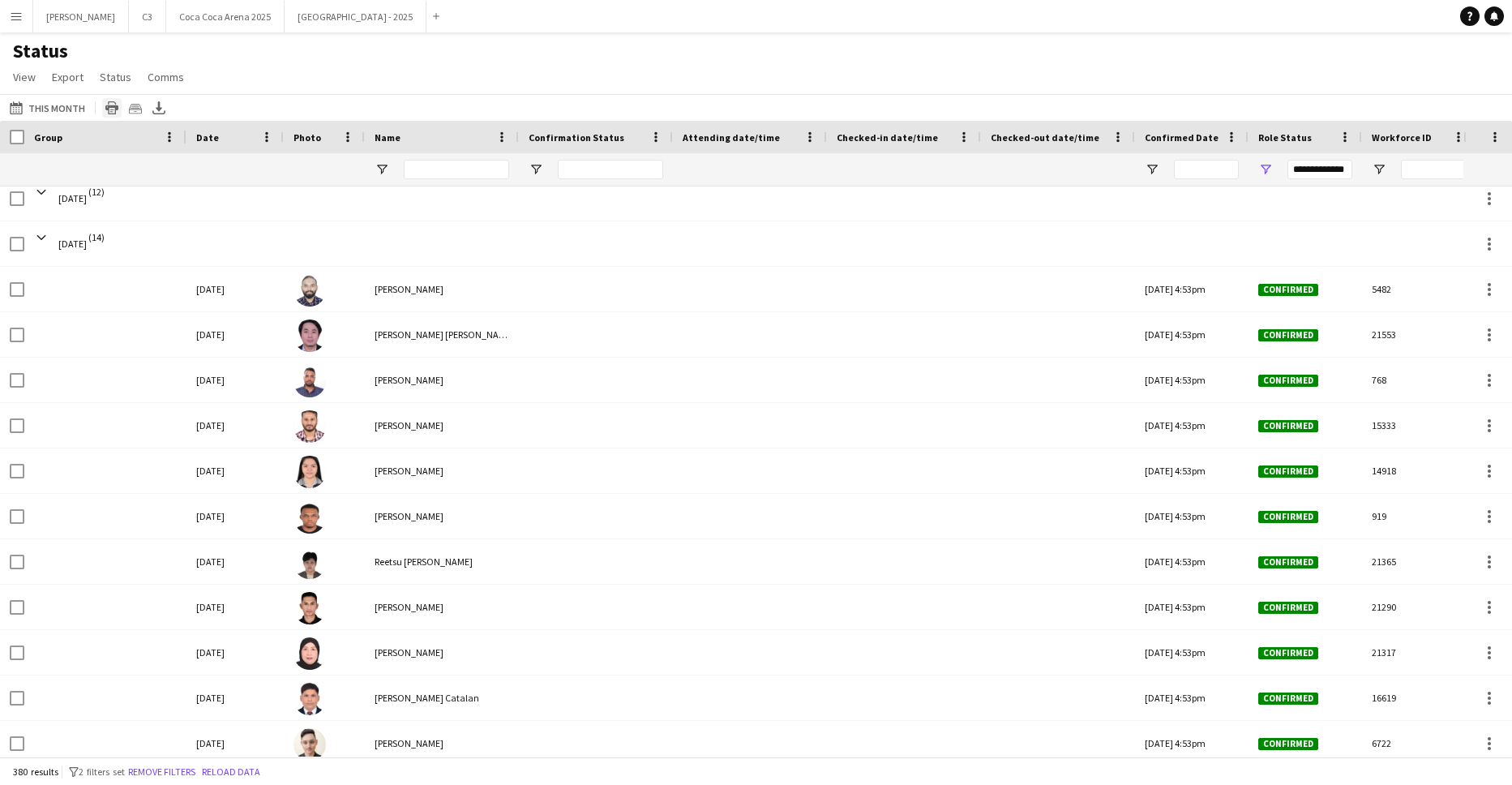
click at [105, 110] on icon "Print table" at bounding box center [111, 107] width 13 height 13
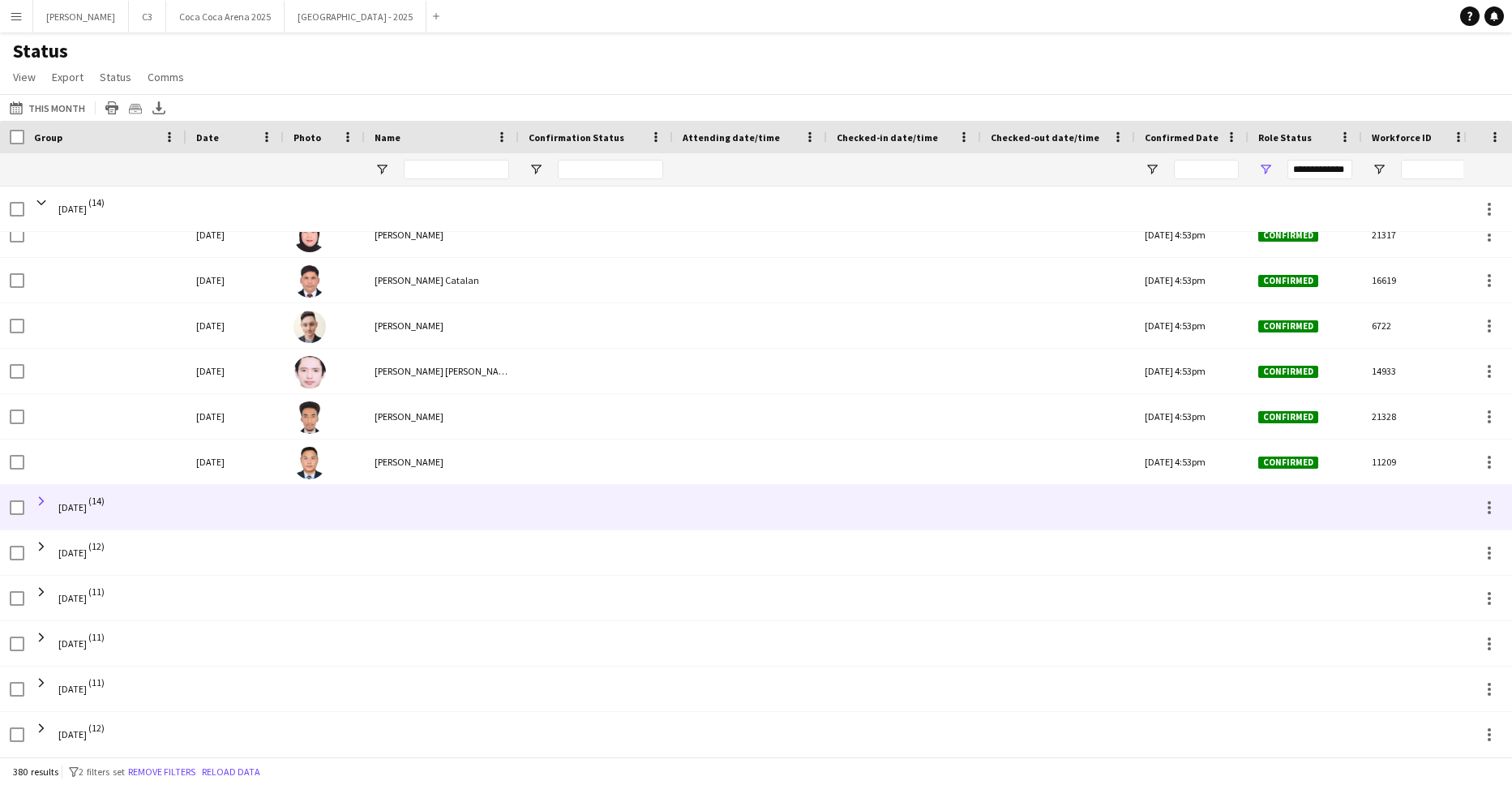
click at [42, 500] on span at bounding box center [41, 501] width 14 height 14
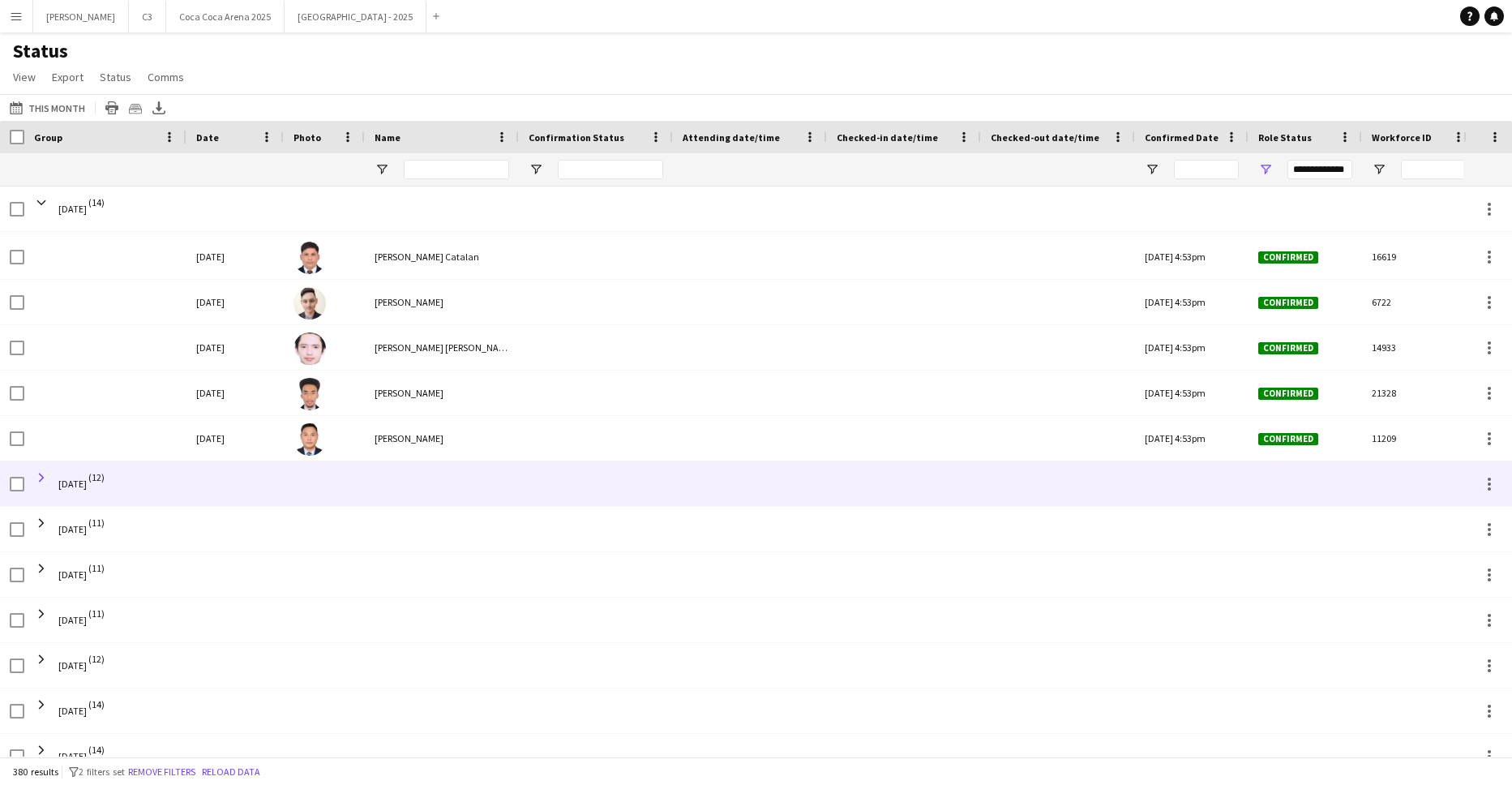
click at [36, 478] on span at bounding box center [41, 477] width 14 height 14
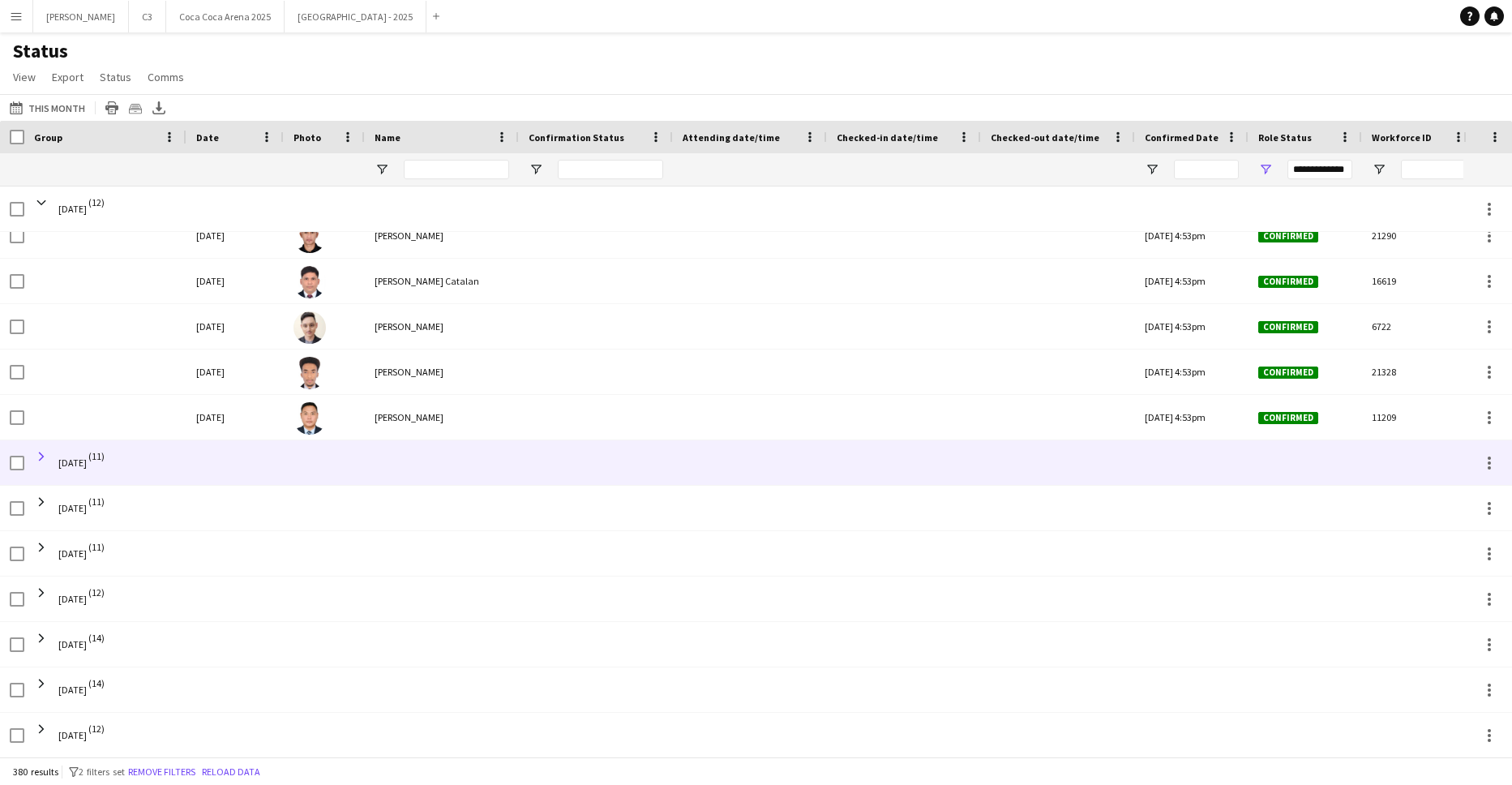
click at [36, 454] on span at bounding box center [41, 456] width 14 height 14
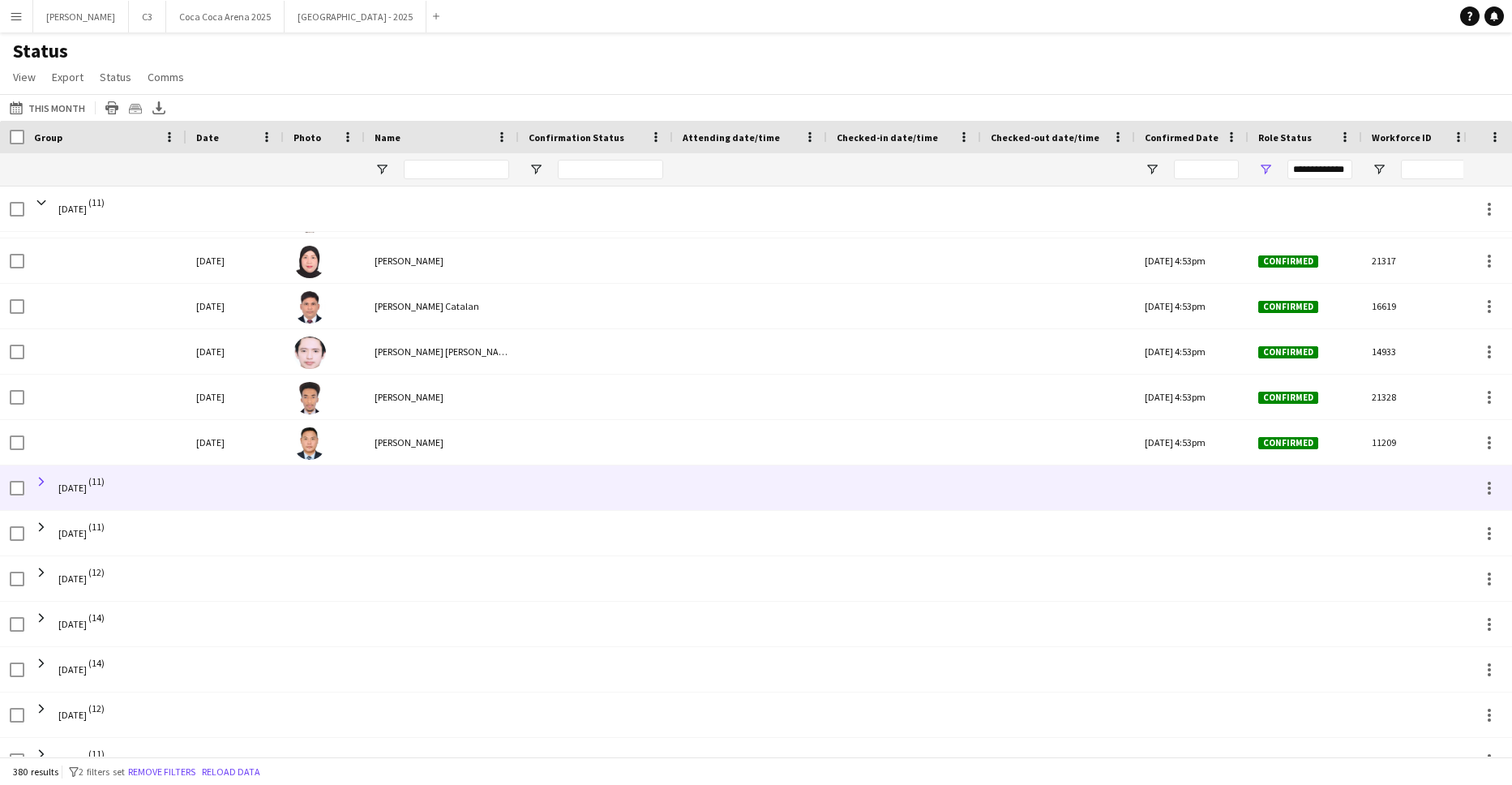
click at [41, 477] on span at bounding box center [41, 481] width 14 height 14
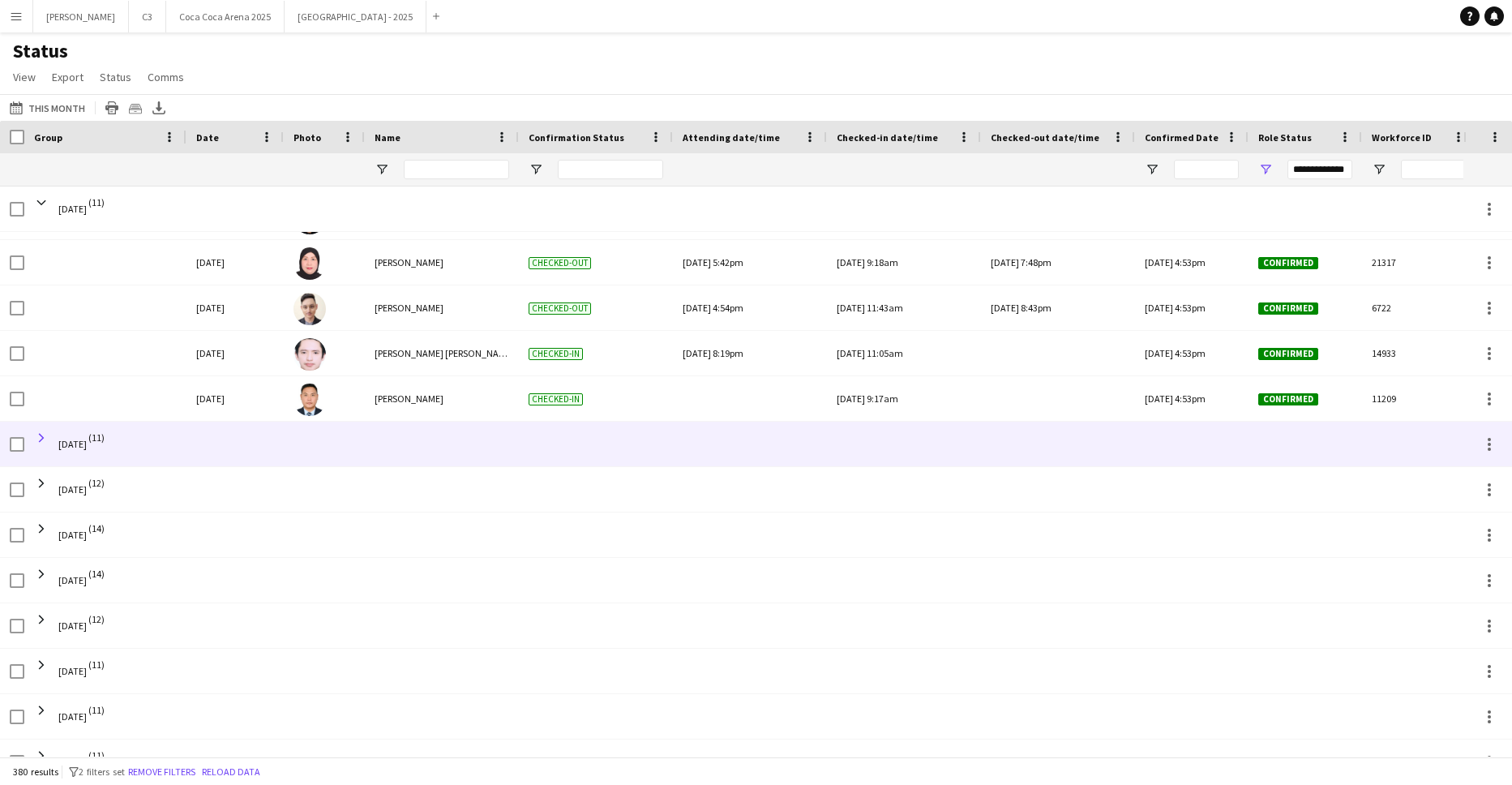
click at [40, 432] on span at bounding box center [41, 437] width 14 height 14
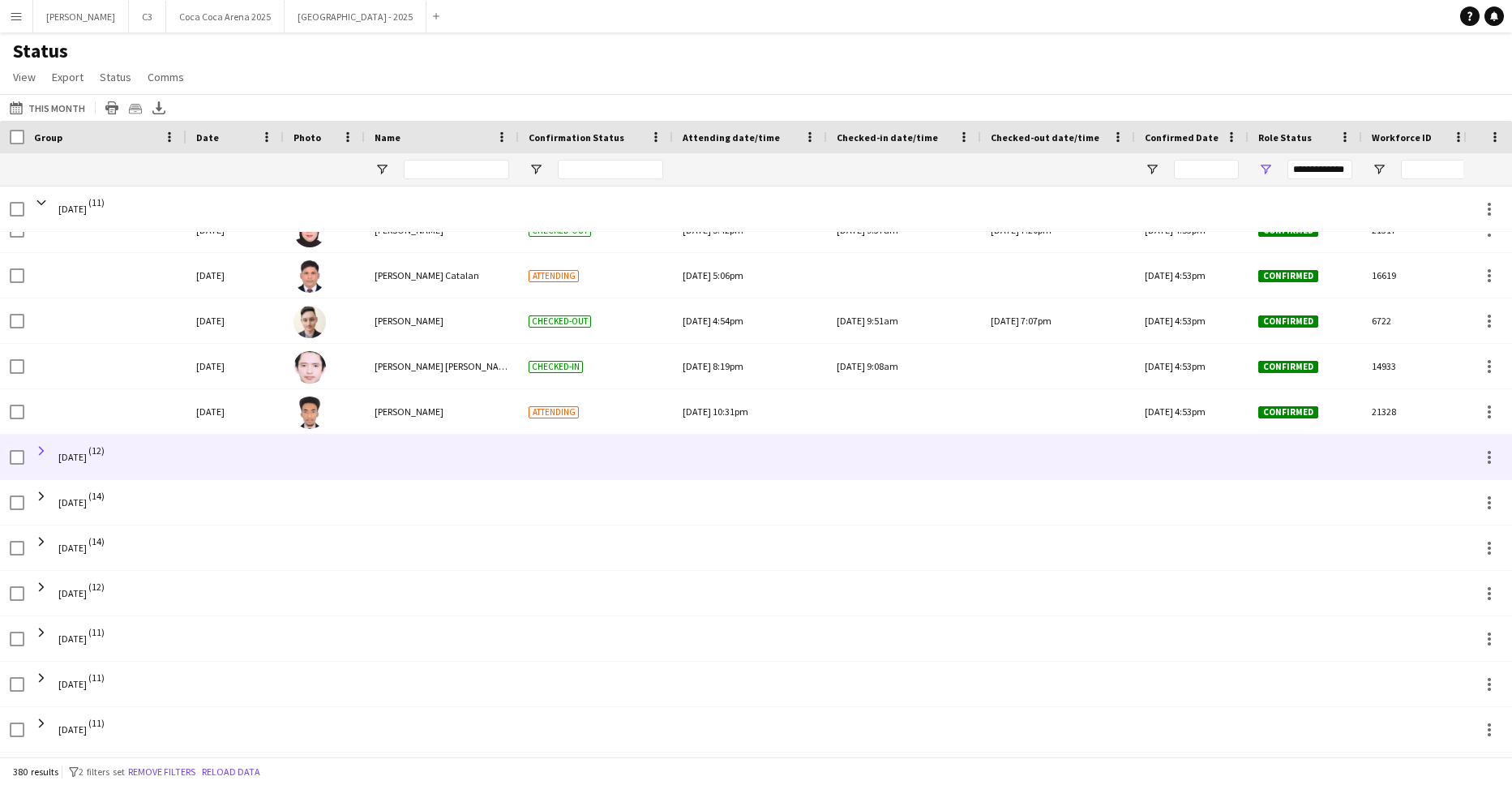
click at [43, 448] on span at bounding box center [41, 451] width 14 height 14
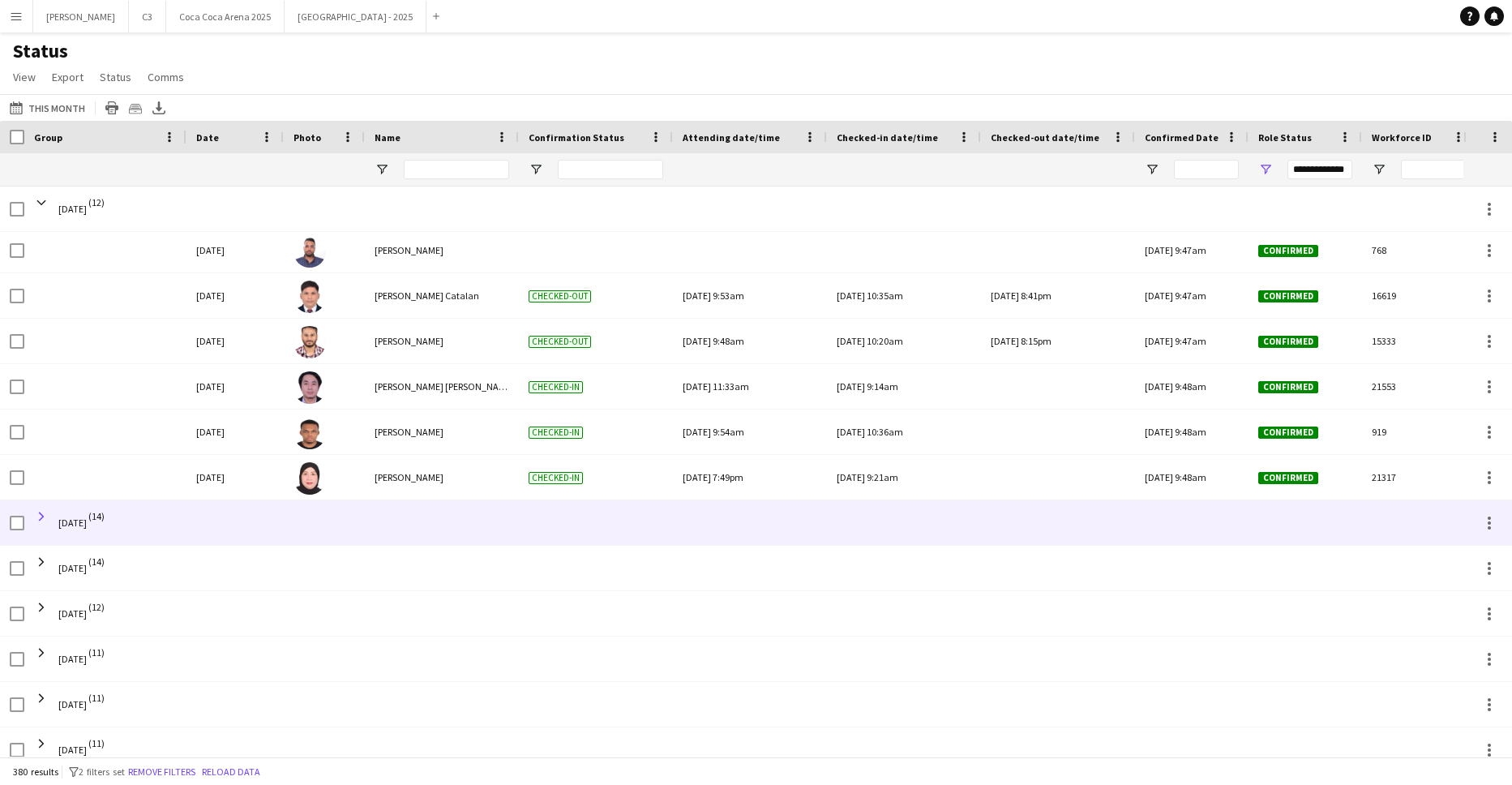
click at [41, 517] on span at bounding box center [41, 516] width 14 height 14
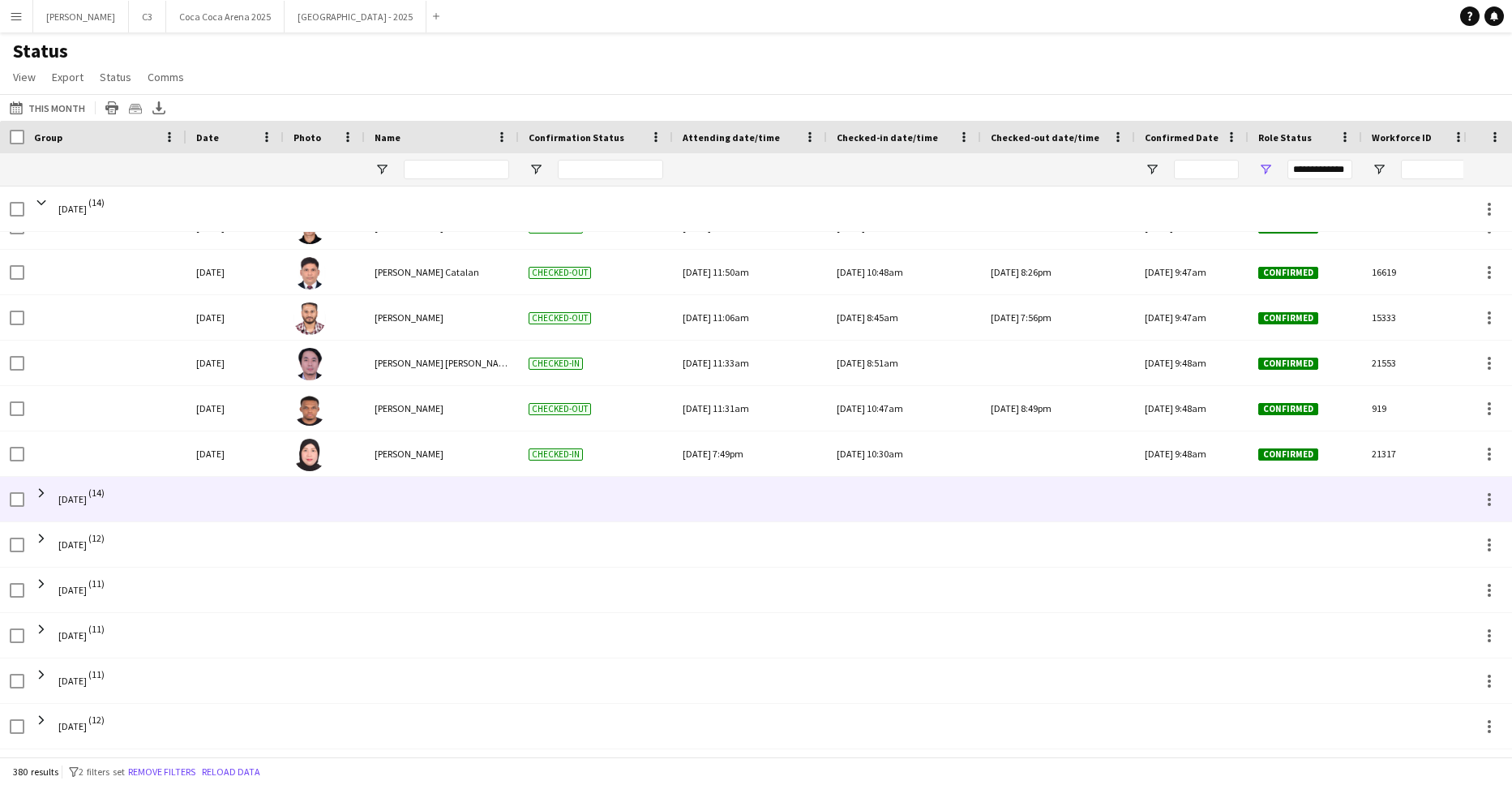
click at [42, 496] on span at bounding box center [41, 492] width 14 height 14
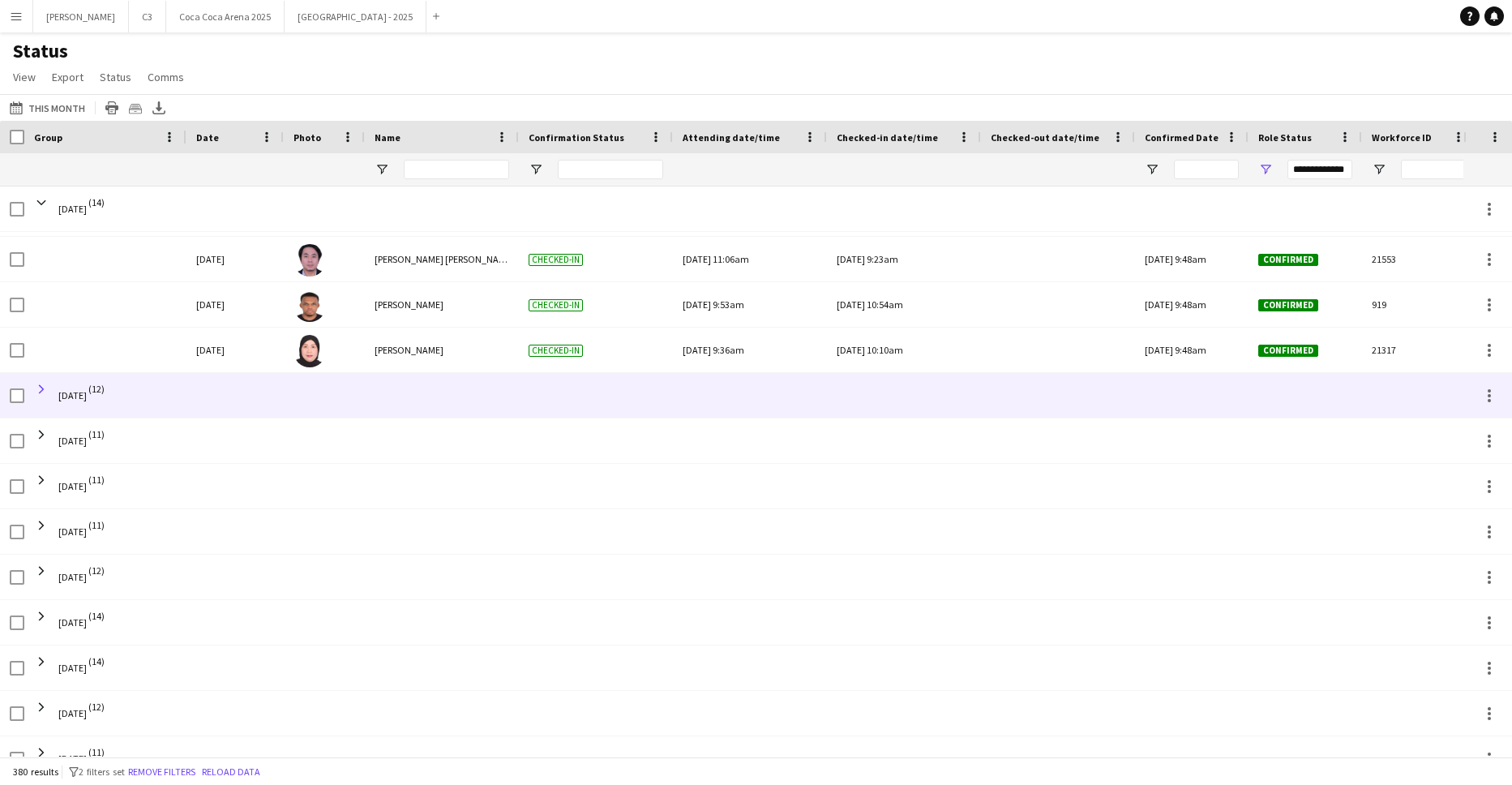
click at [43, 390] on span at bounding box center [41, 389] width 14 height 14
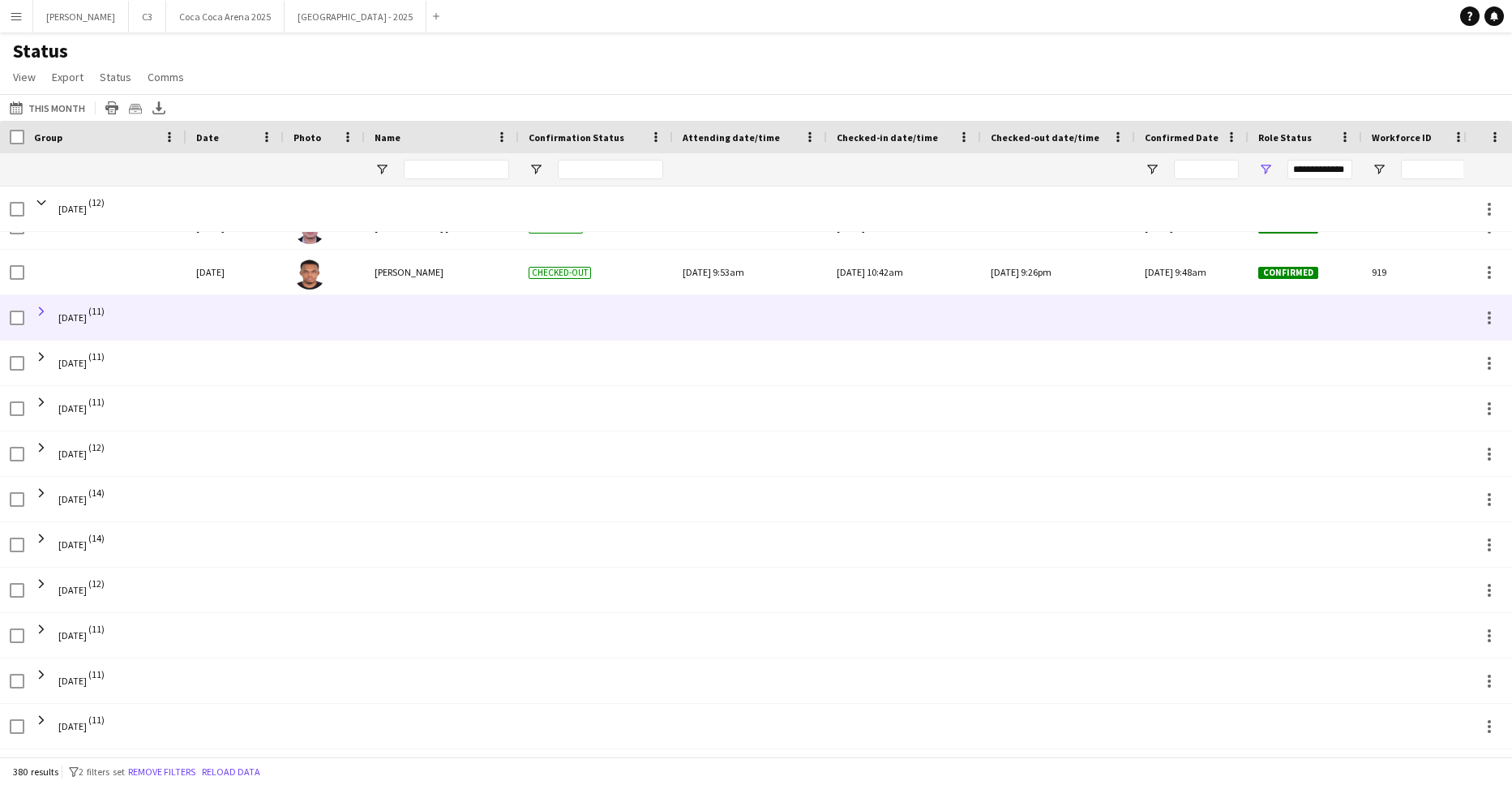
click at [43, 308] on span at bounding box center [41, 311] width 14 height 14
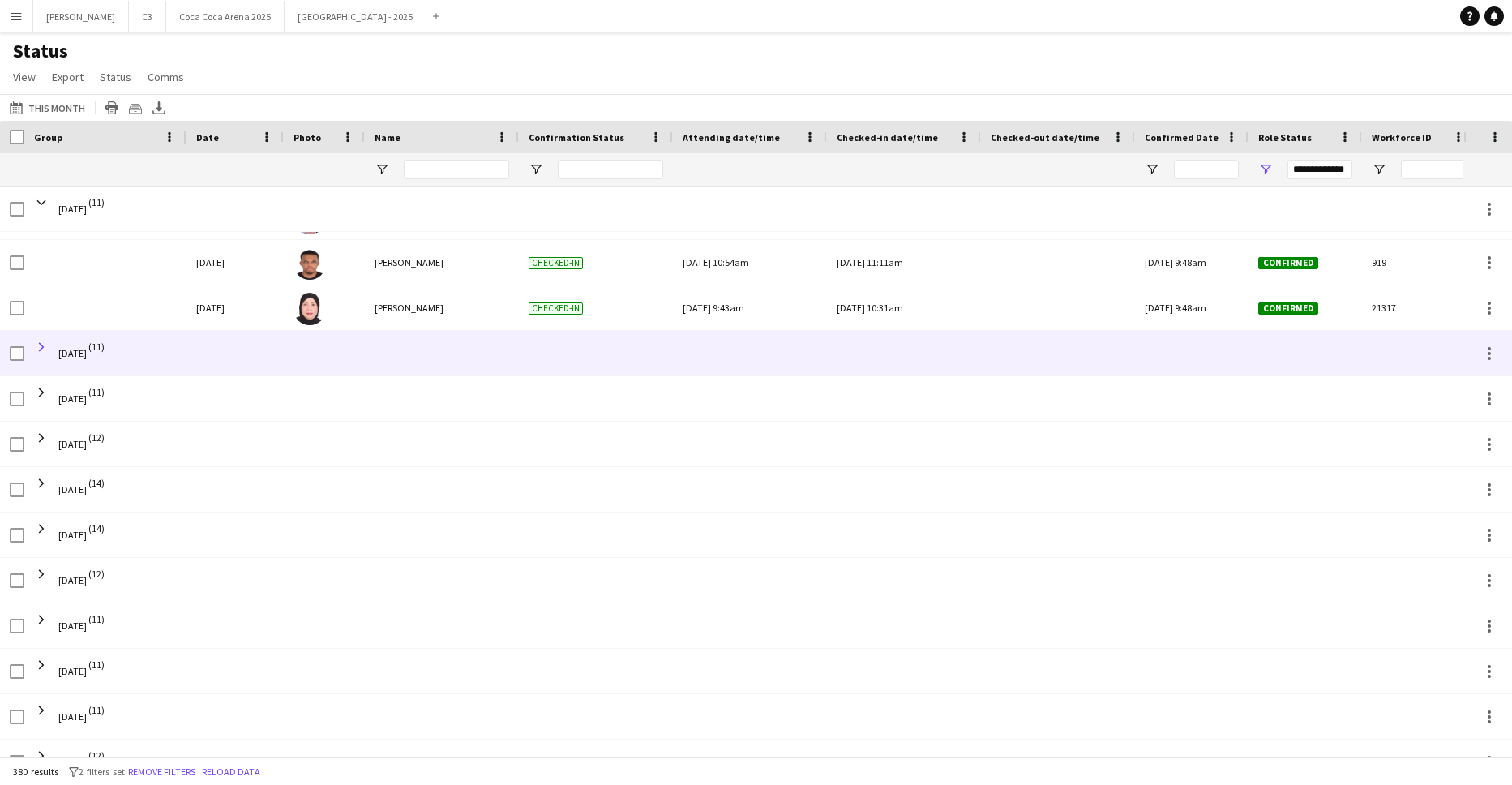
click at [46, 345] on span at bounding box center [41, 346] width 14 height 14
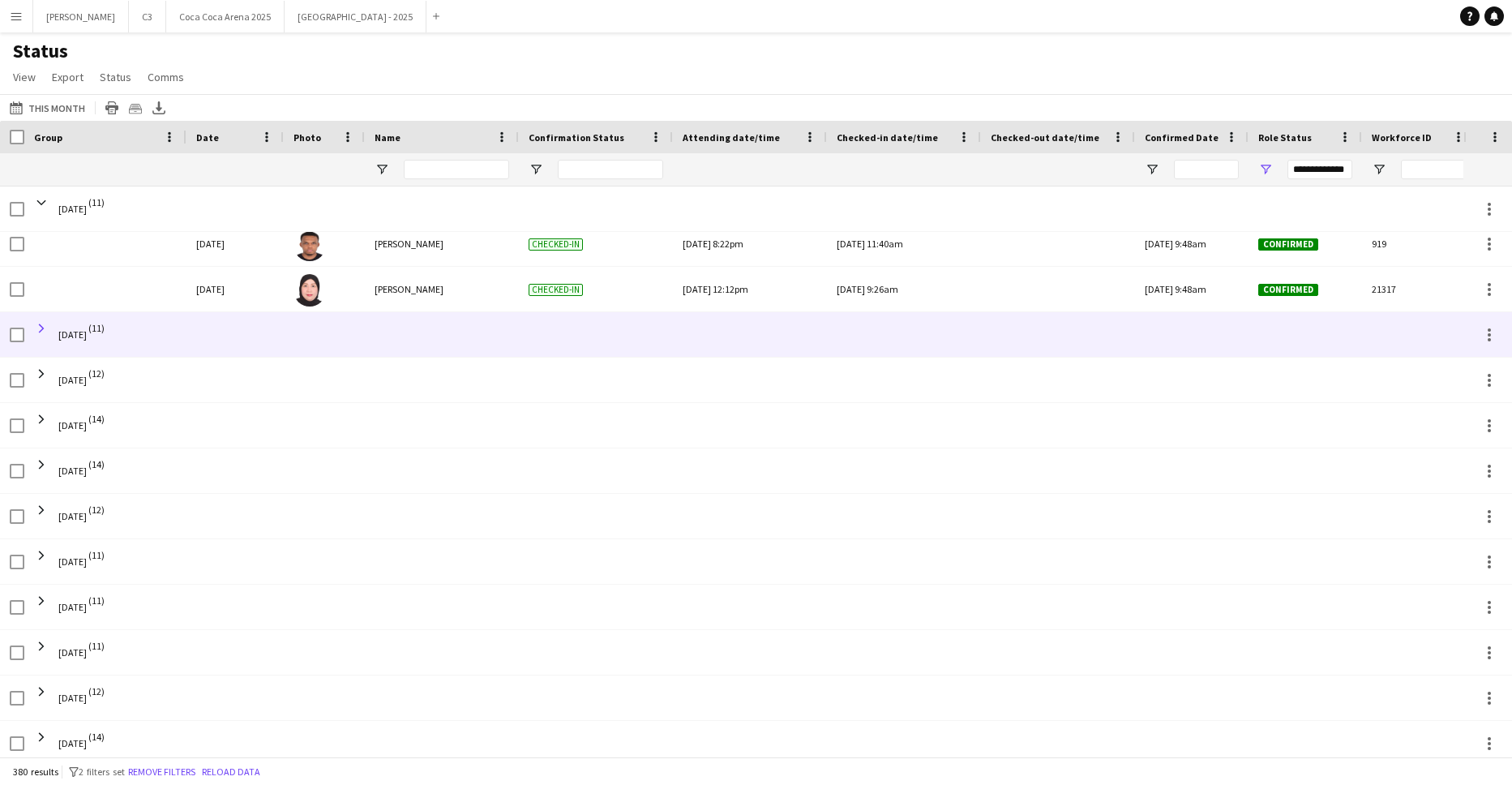
click at [41, 331] on span at bounding box center [41, 328] width 14 height 14
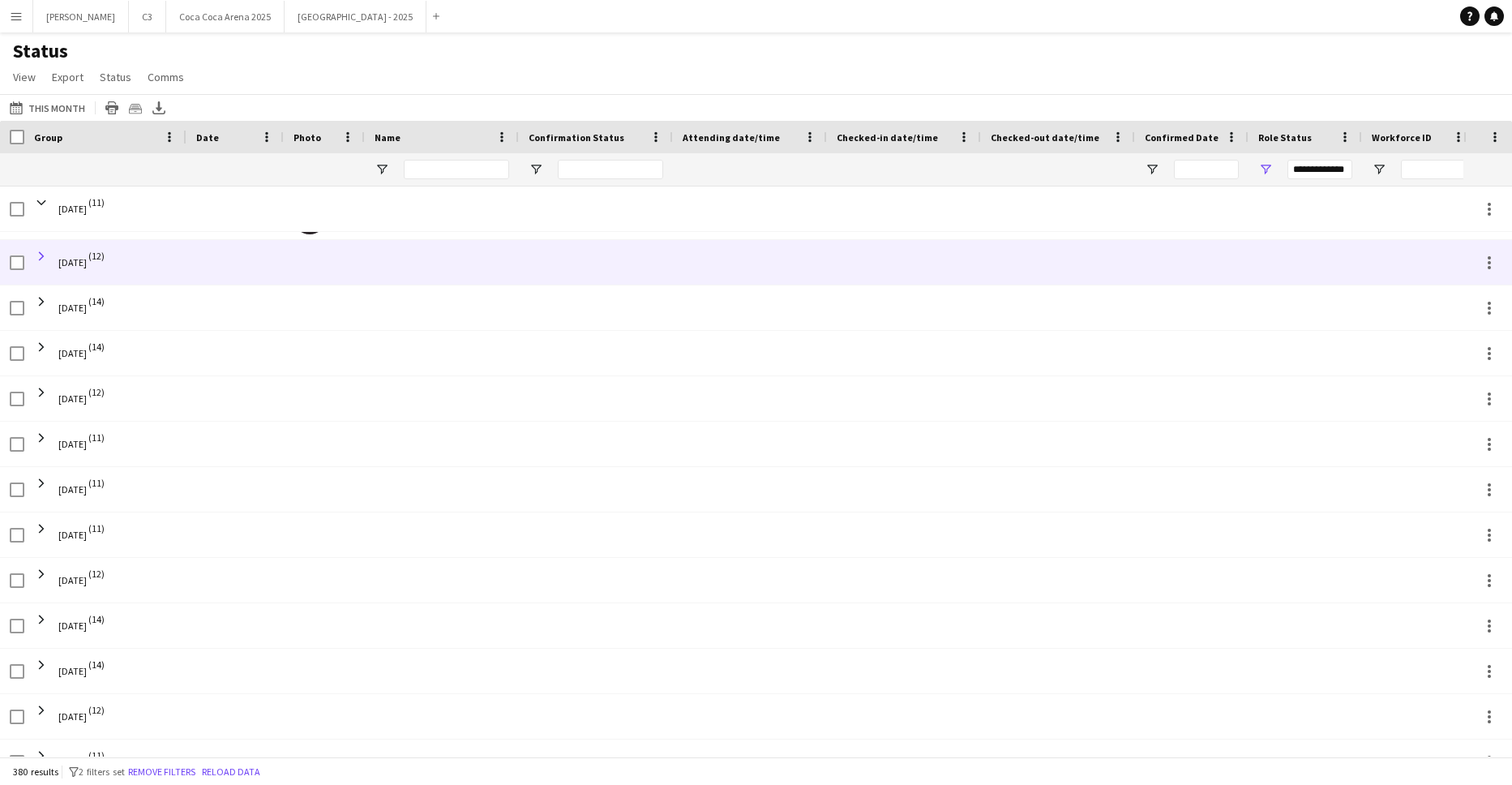
click at [42, 255] on span at bounding box center [41, 255] width 14 height 14
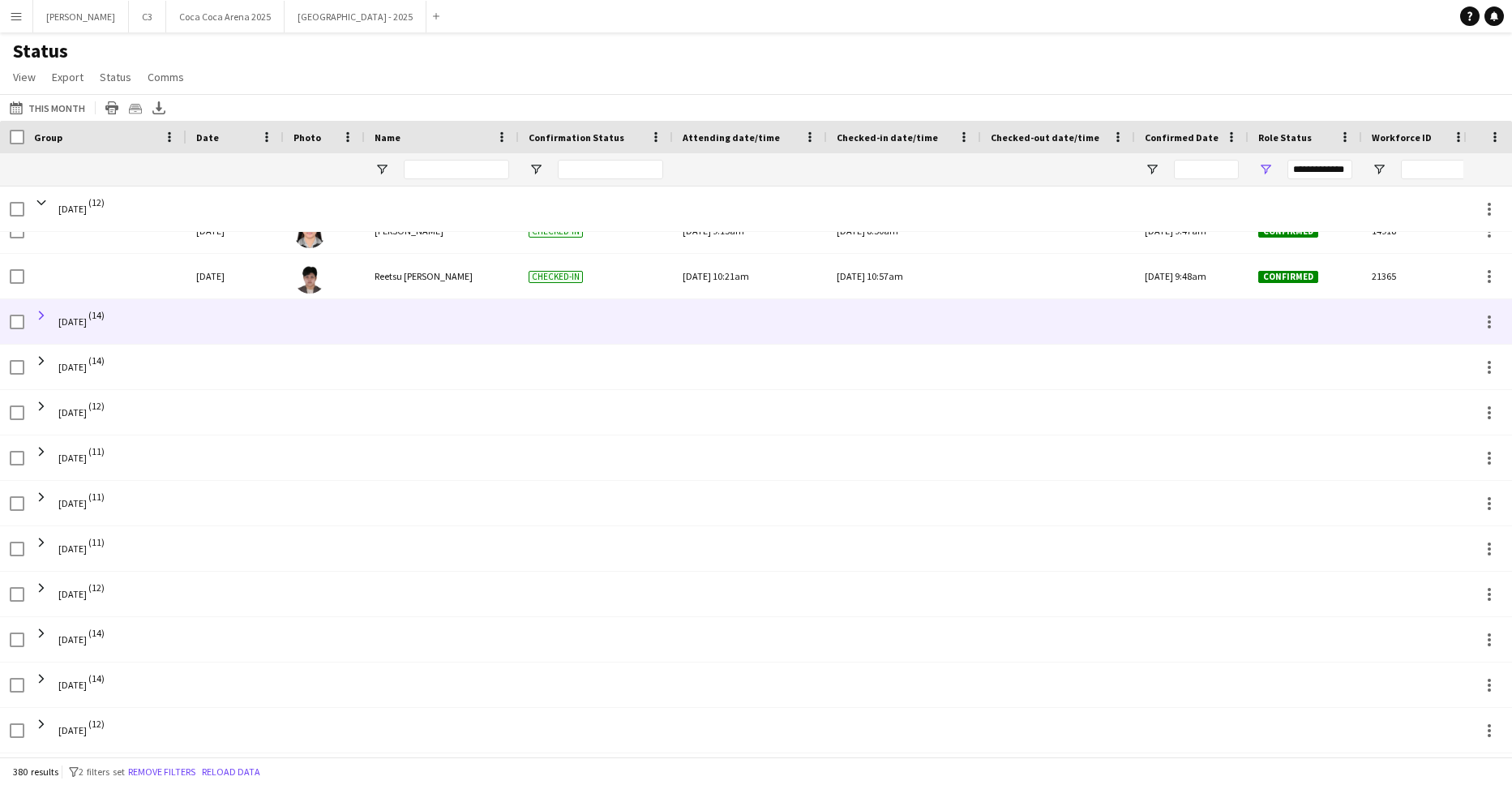
click at [43, 316] on span at bounding box center [41, 315] width 14 height 14
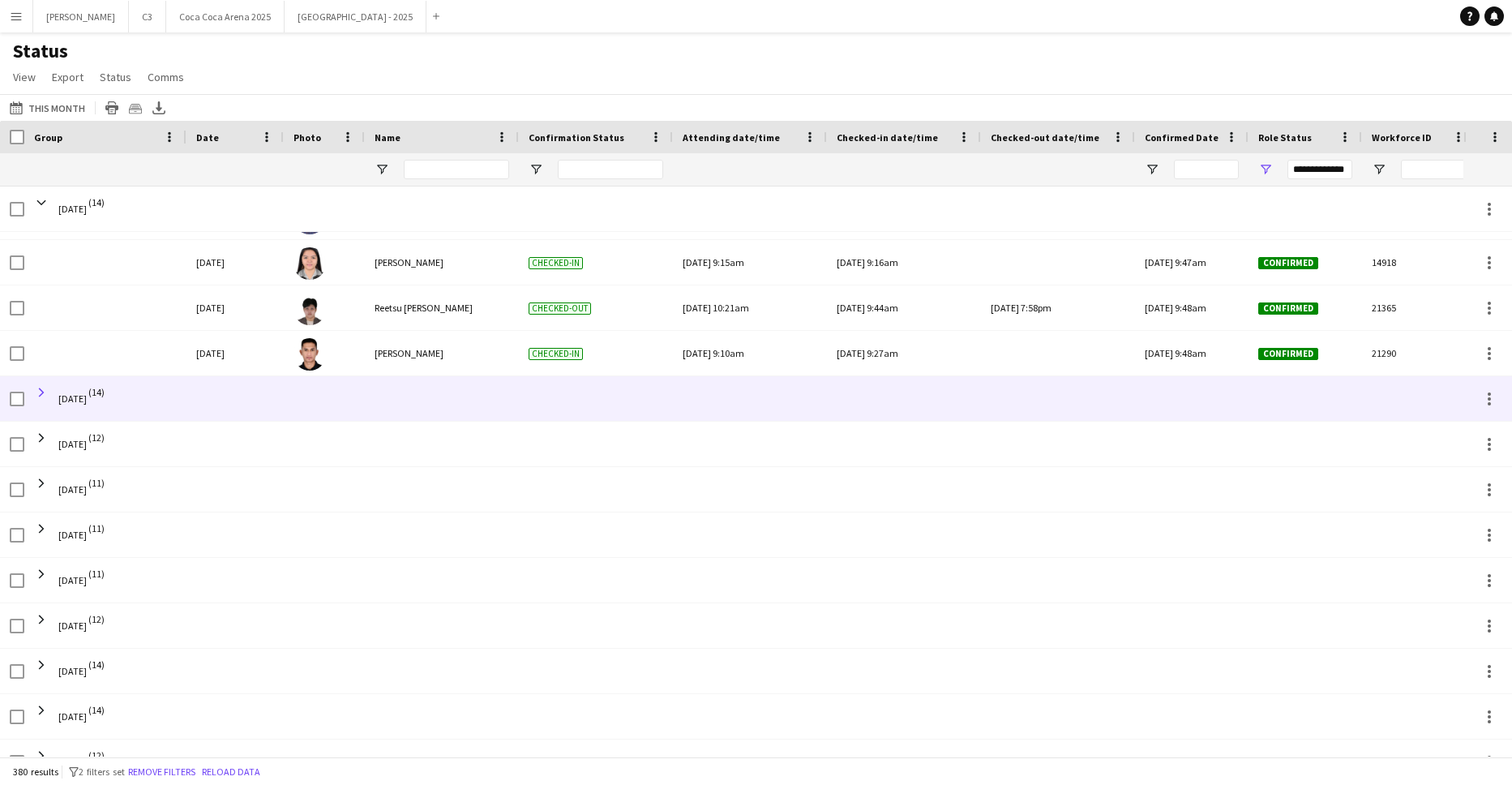
click at [41, 390] on span at bounding box center [41, 392] width 14 height 14
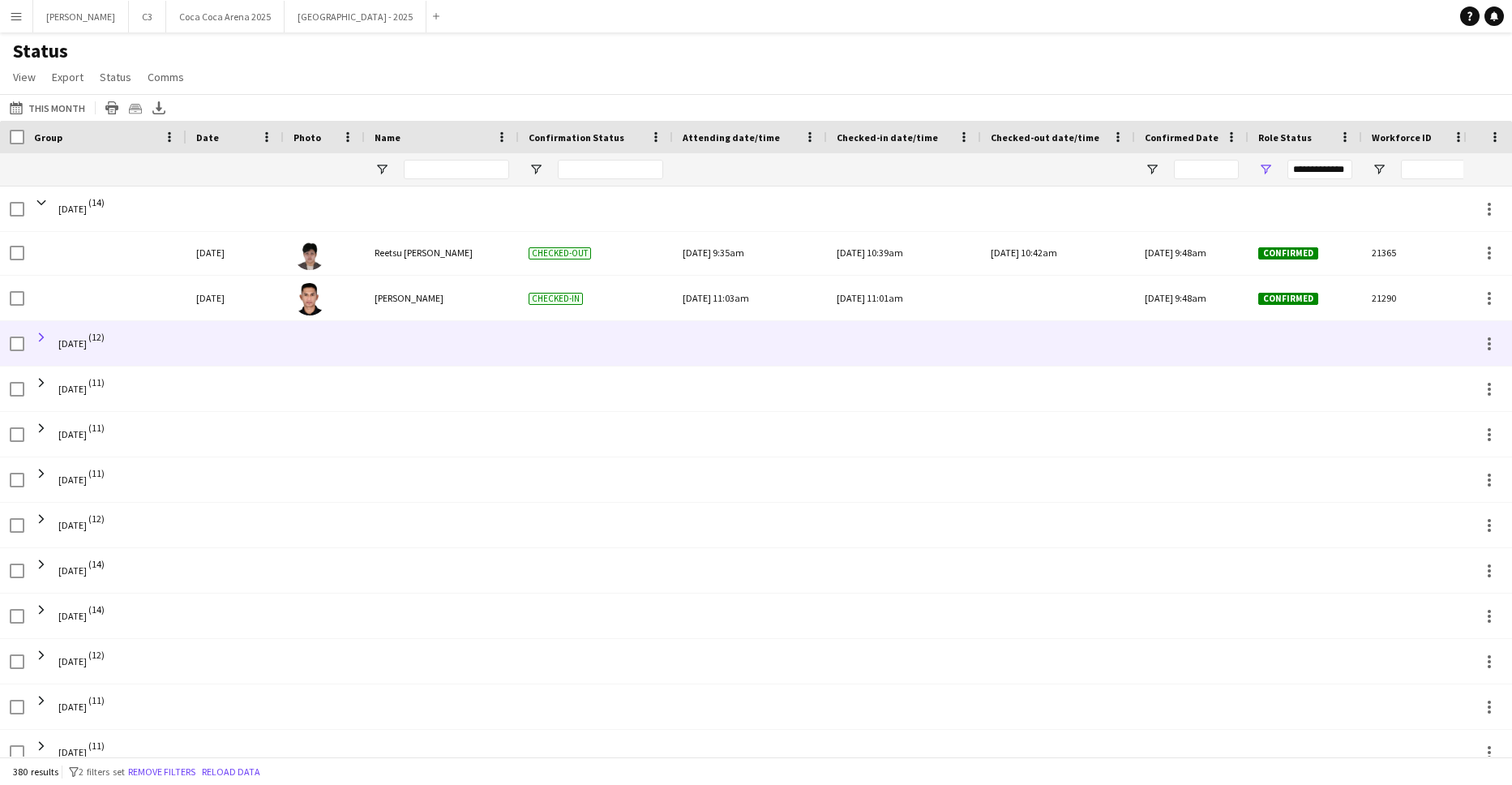
click at [42, 342] on span at bounding box center [41, 337] width 14 height 14
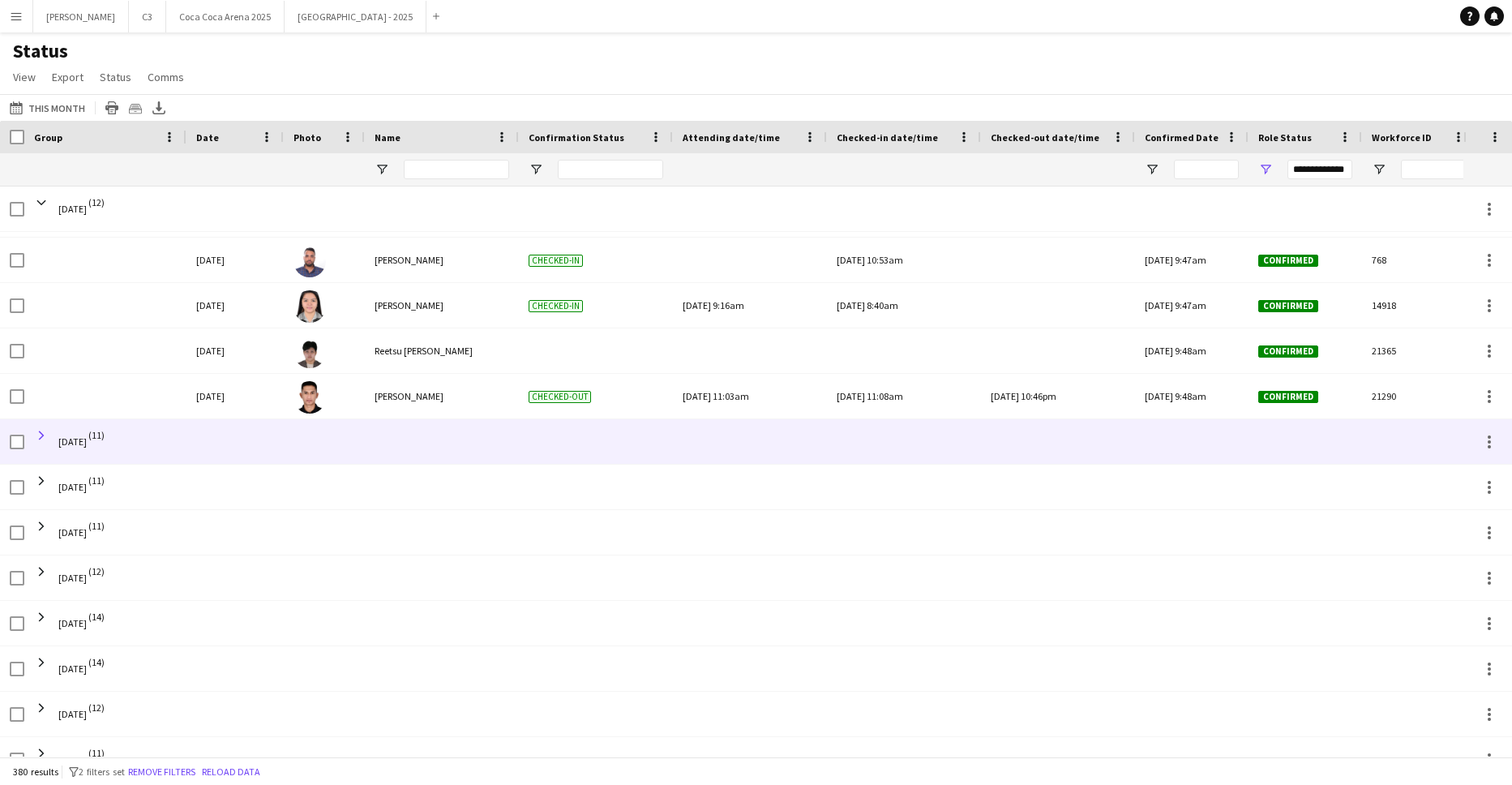
click at [40, 434] on span at bounding box center [41, 435] width 14 height 14
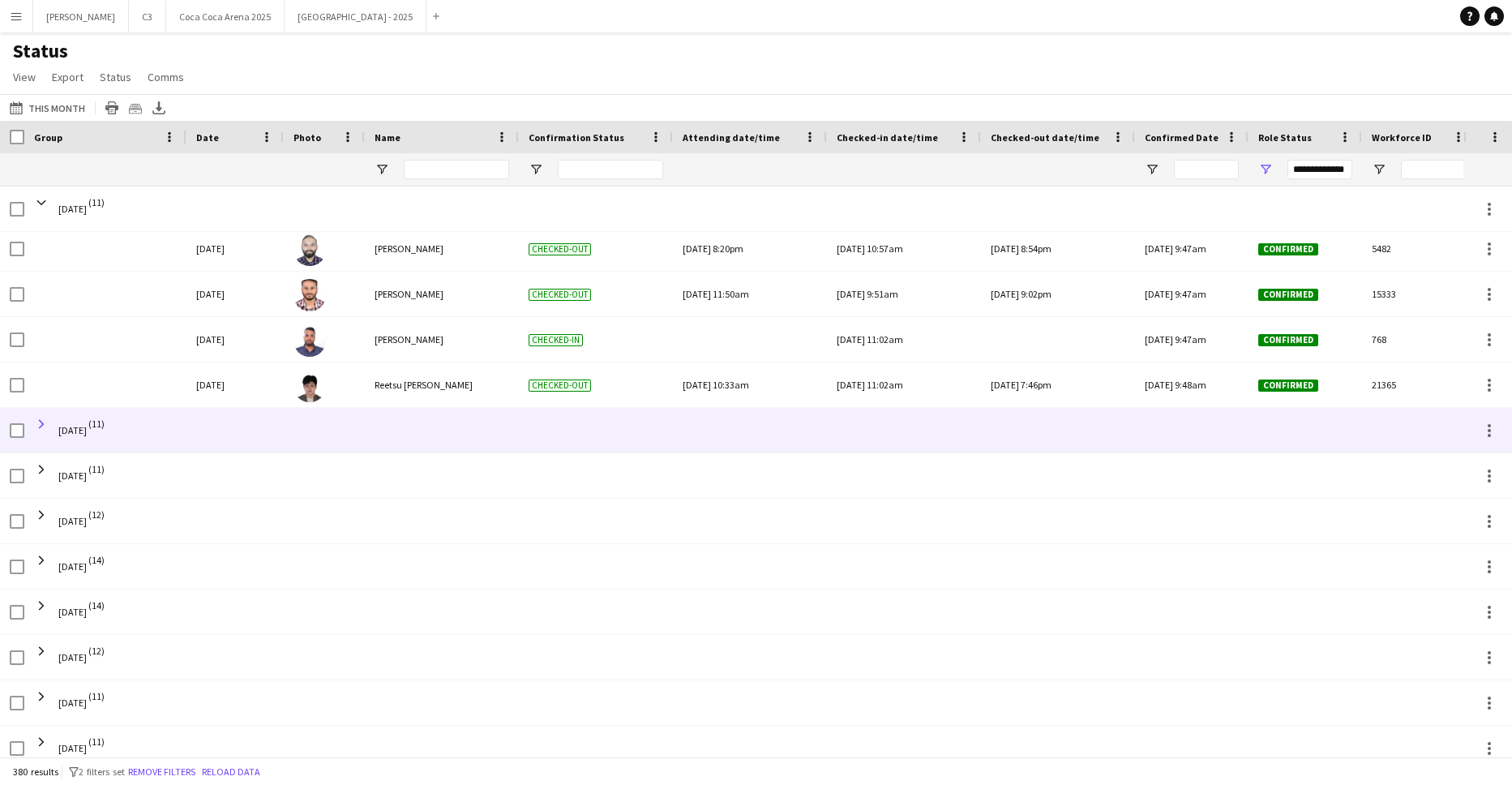
click at [42, 426] on span at bounding box center [41, 423] width 14 height 14
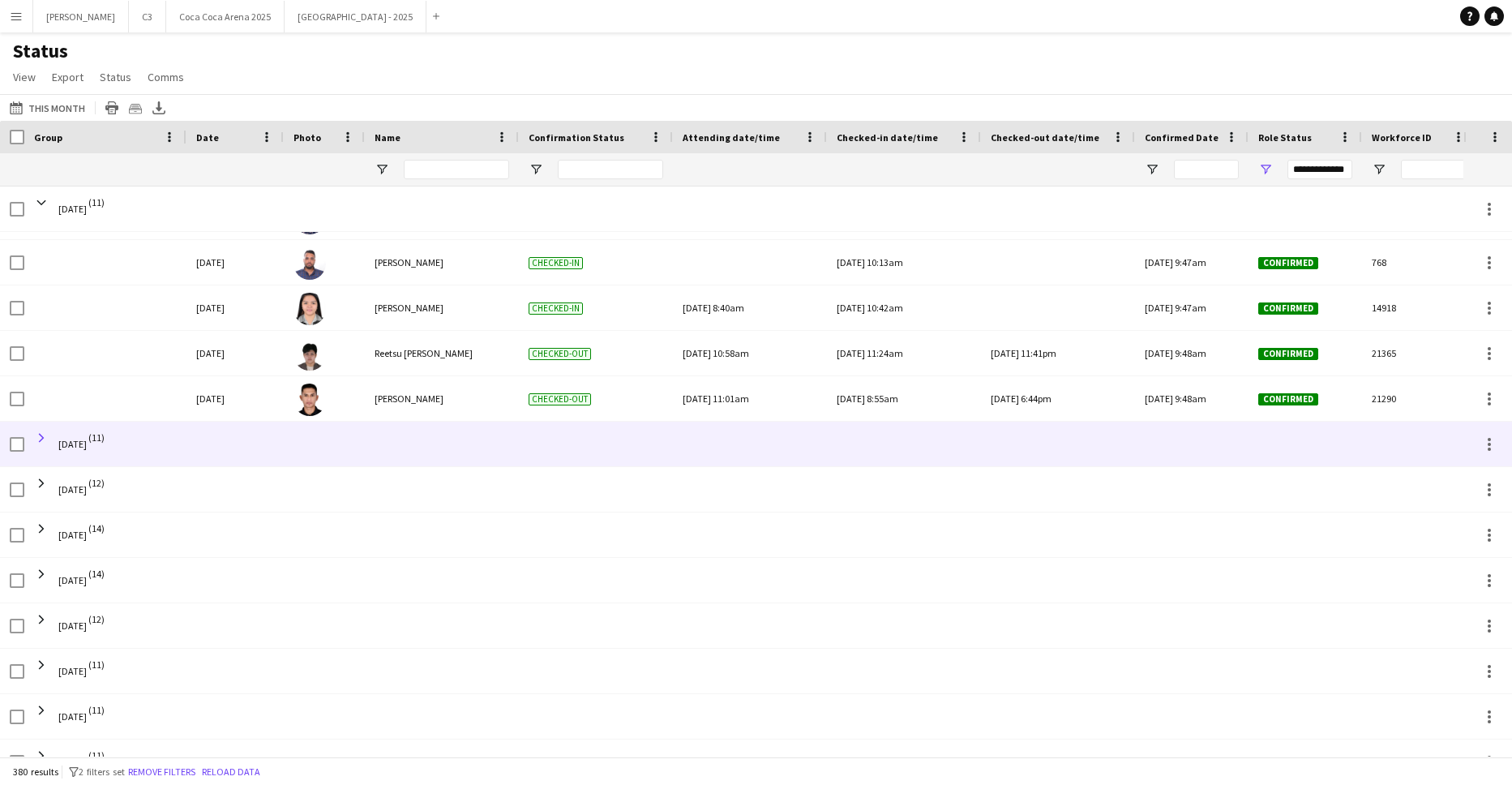
click at [45, 435] on span at bounding box center [41, 437] width 14 height 14
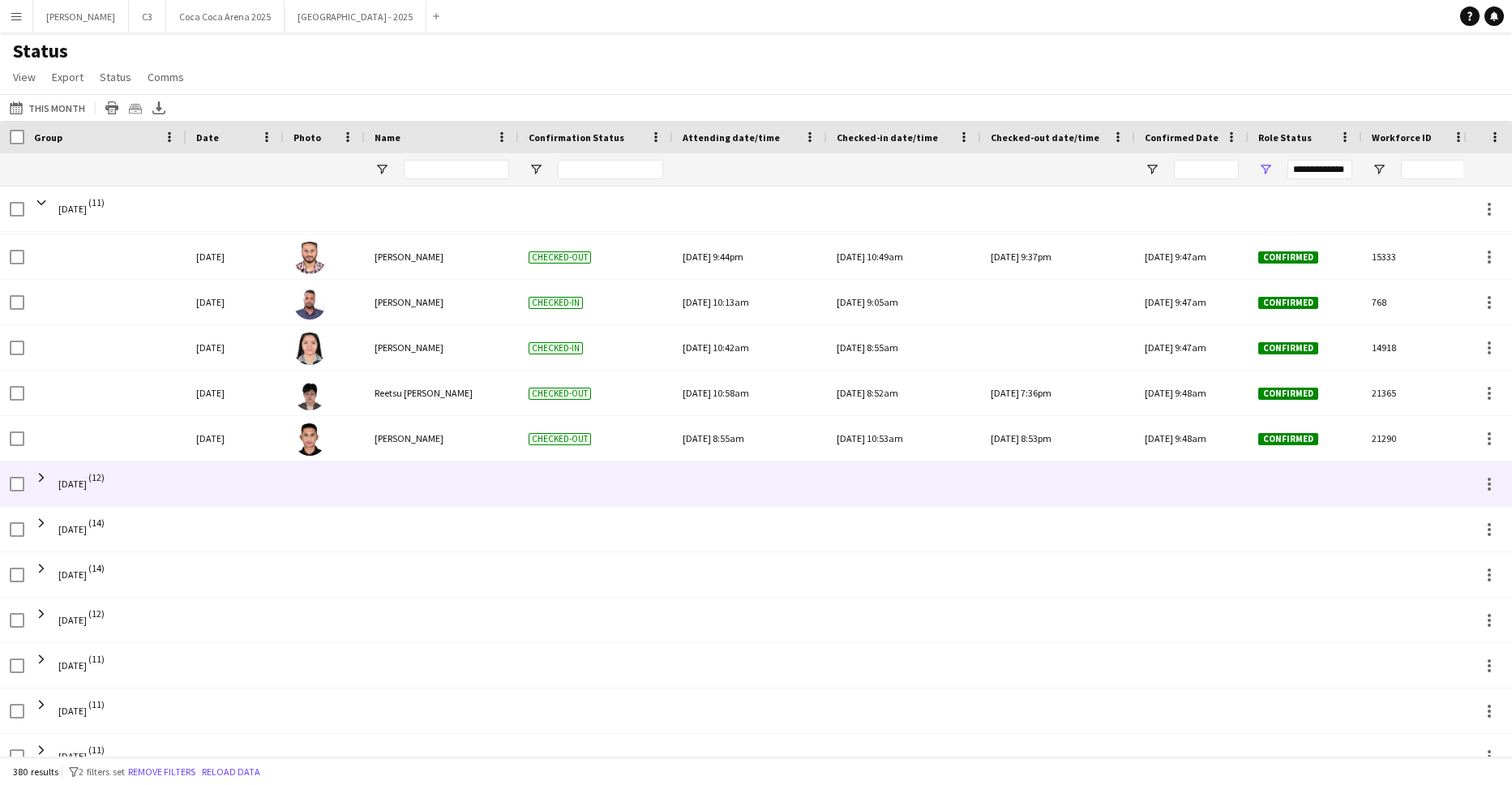
click at [40, 479] on span at bounding box center [41, 477] width 14 height 14
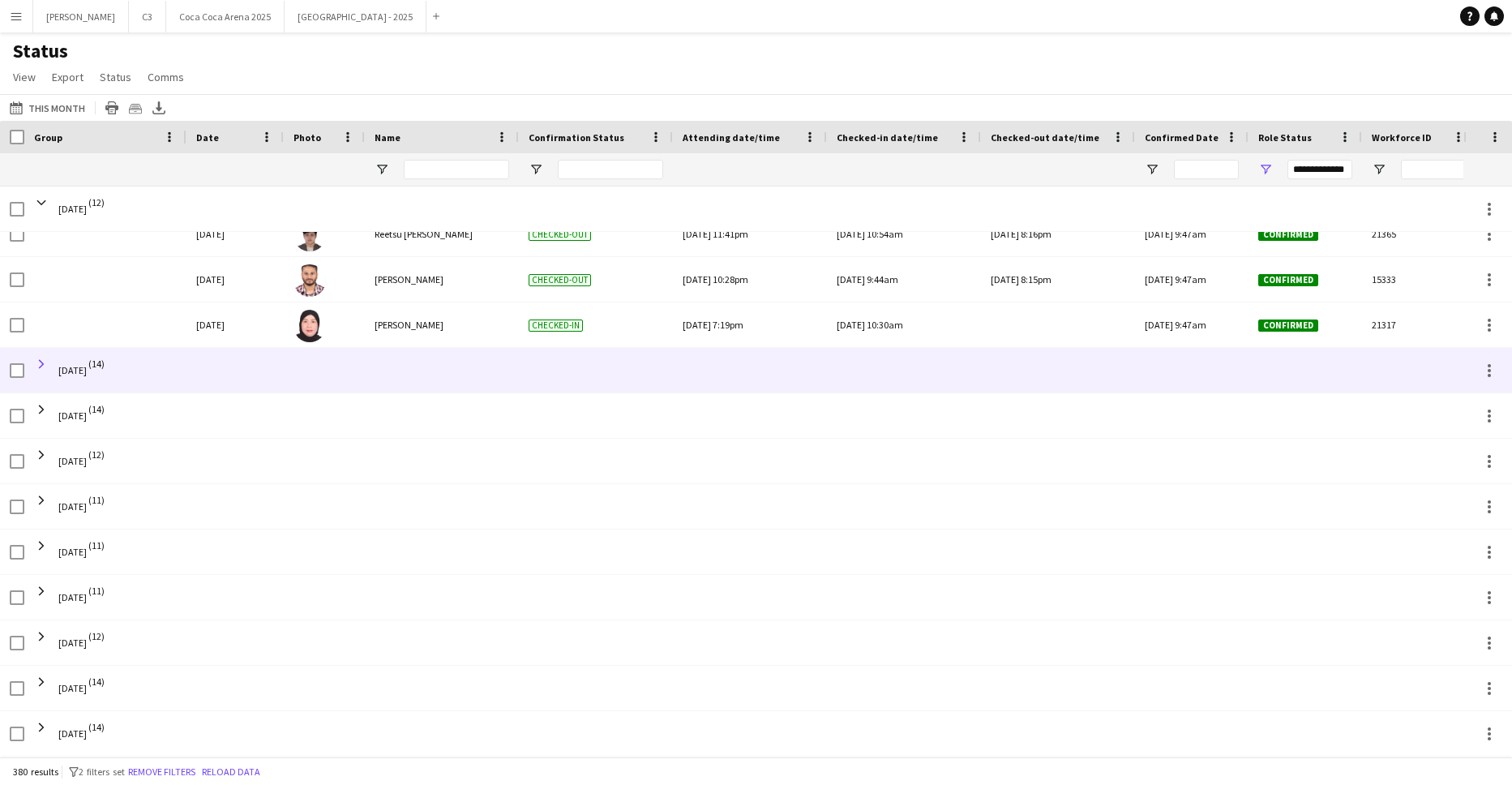
click at [40, 363] on span at bounding box center [41, 363] width 14 height 14
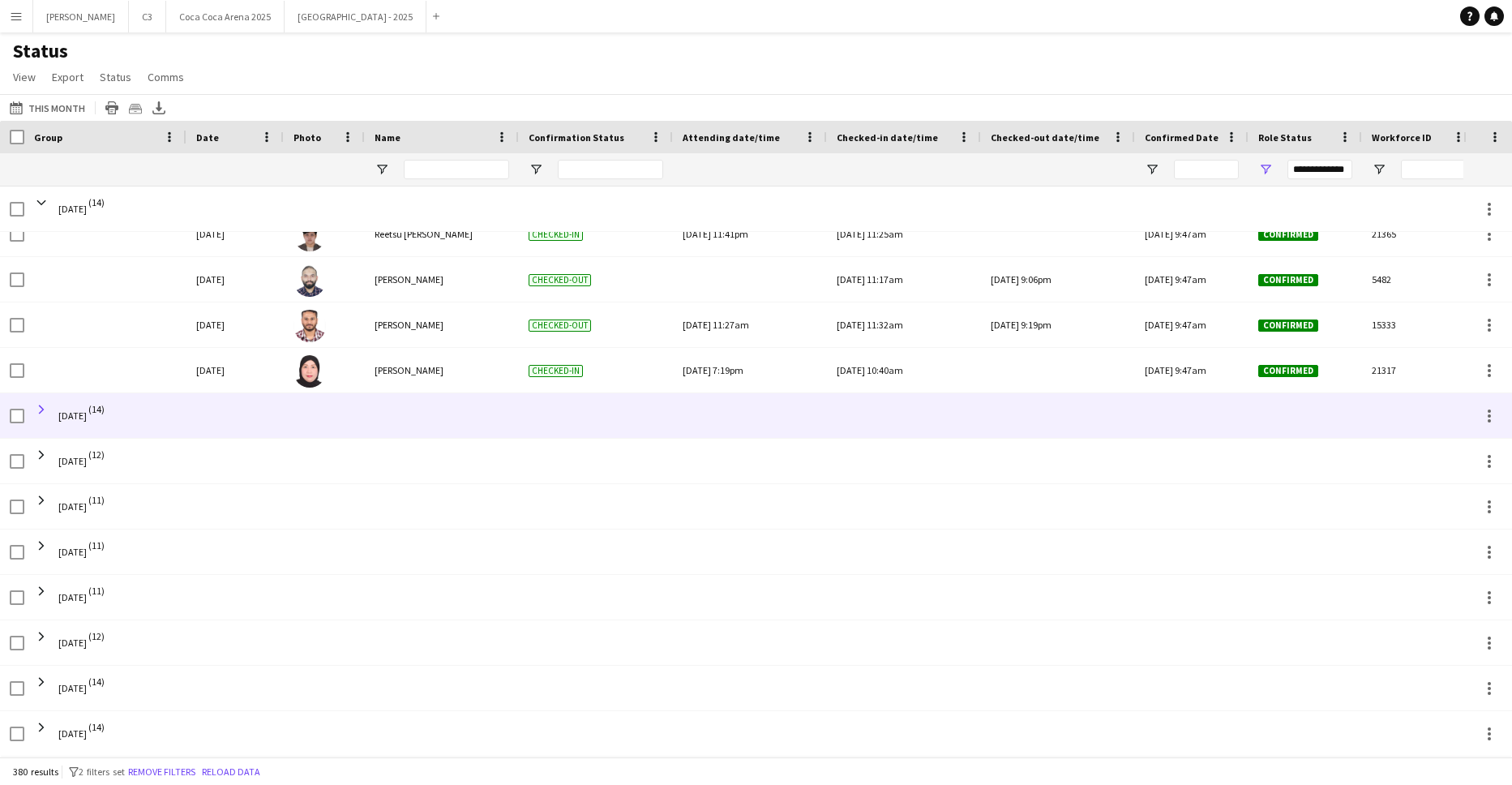
click at [40, 413] on span at bounding box center [41, 409] width 14 height 14
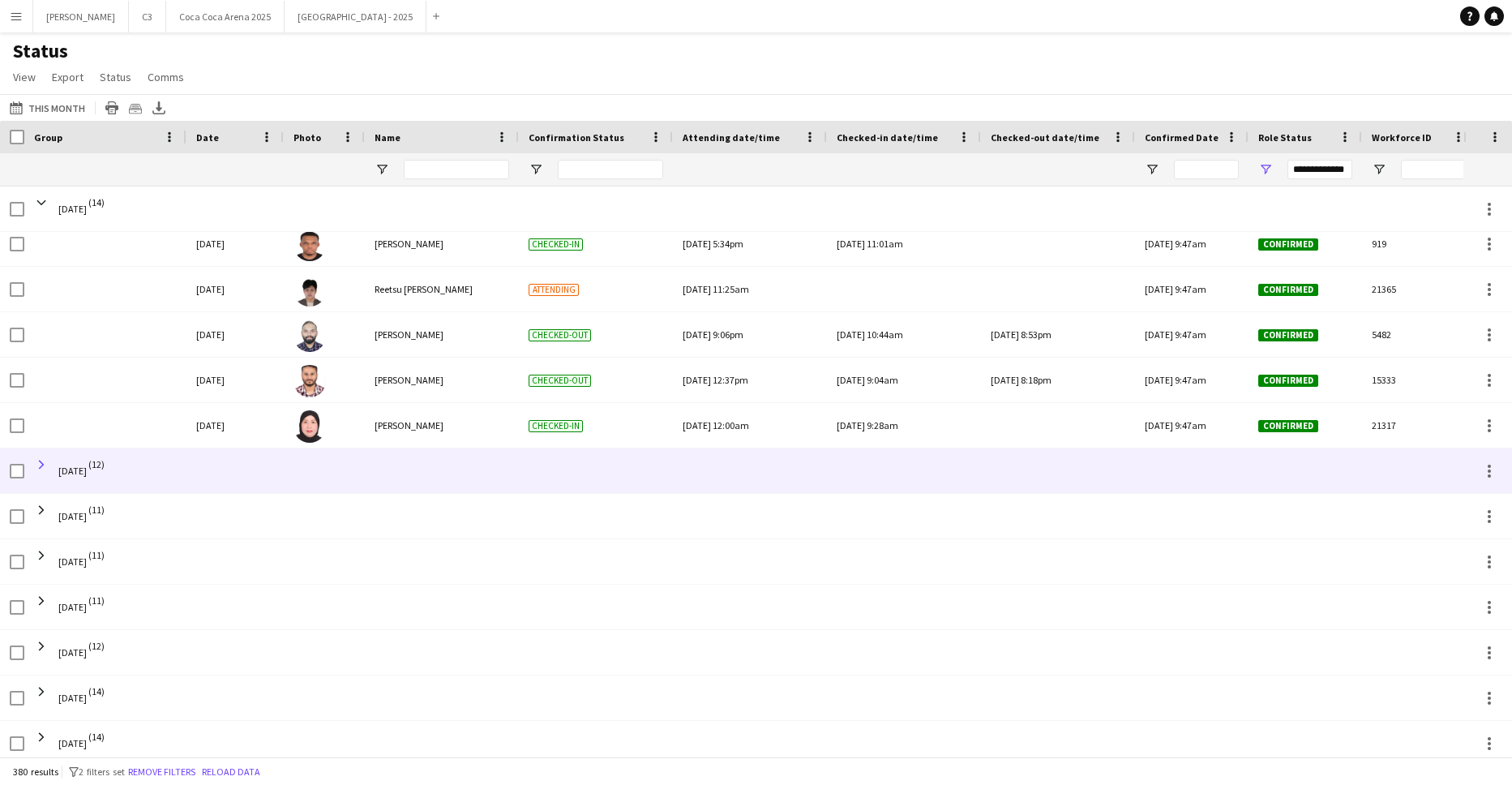
click at [45, 464] on span at bounding box center [41, 464] width 14 height 14
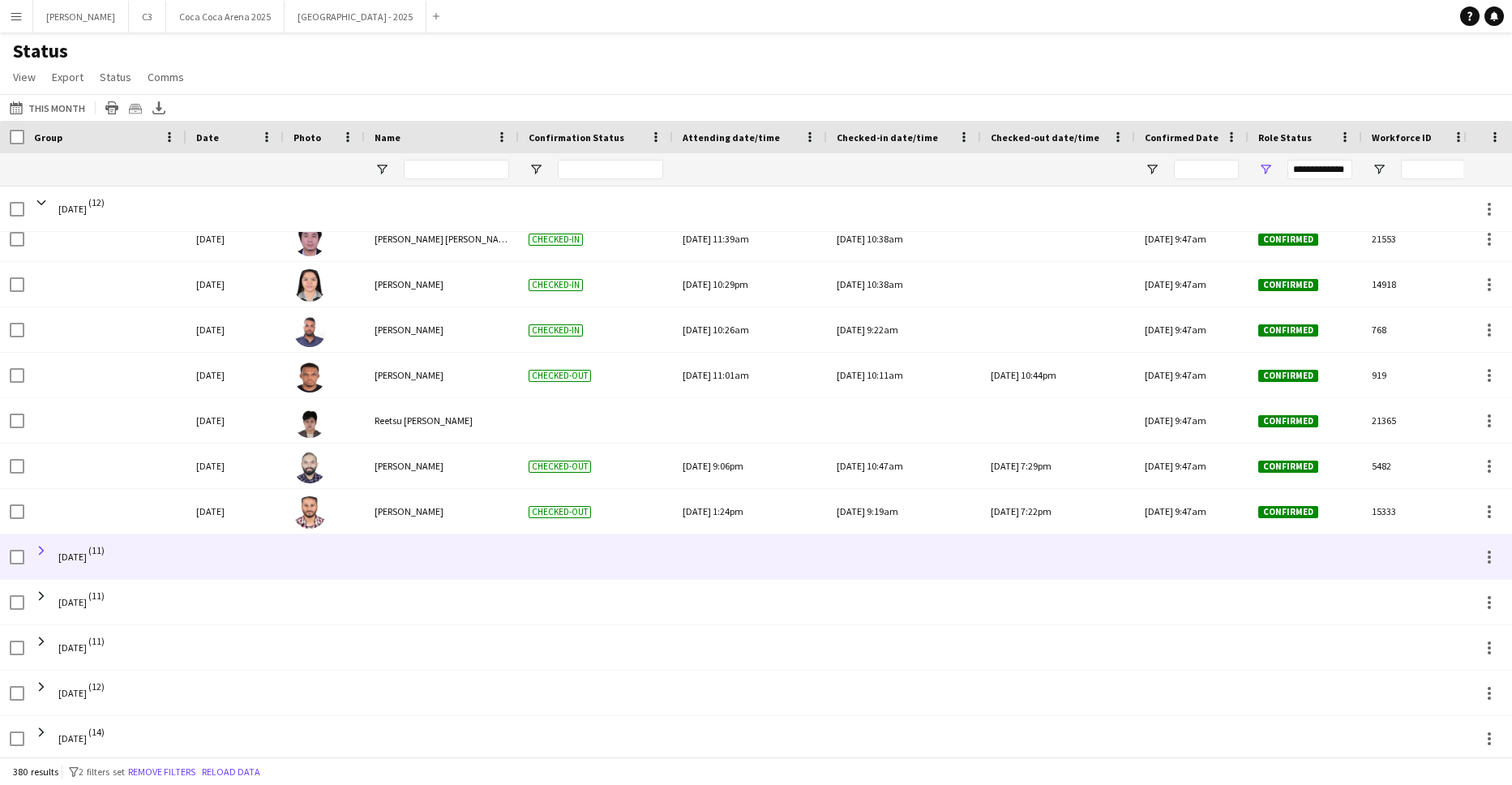
click at [43, 548] on span at bounding box center [41, 550] width 14 height 14
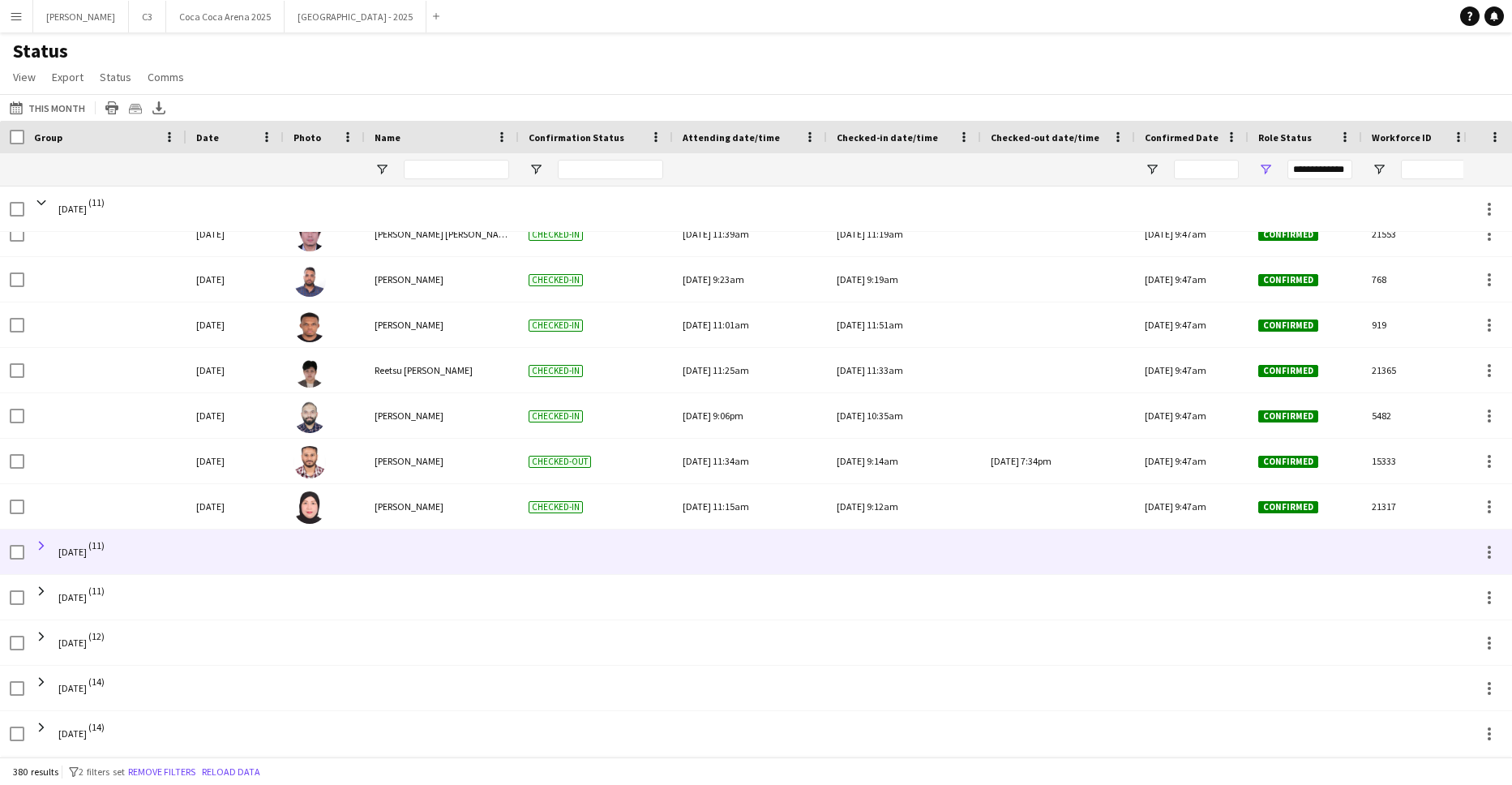
click at [40, 549] on span at bounding box center [41, 545] width 14 height 14
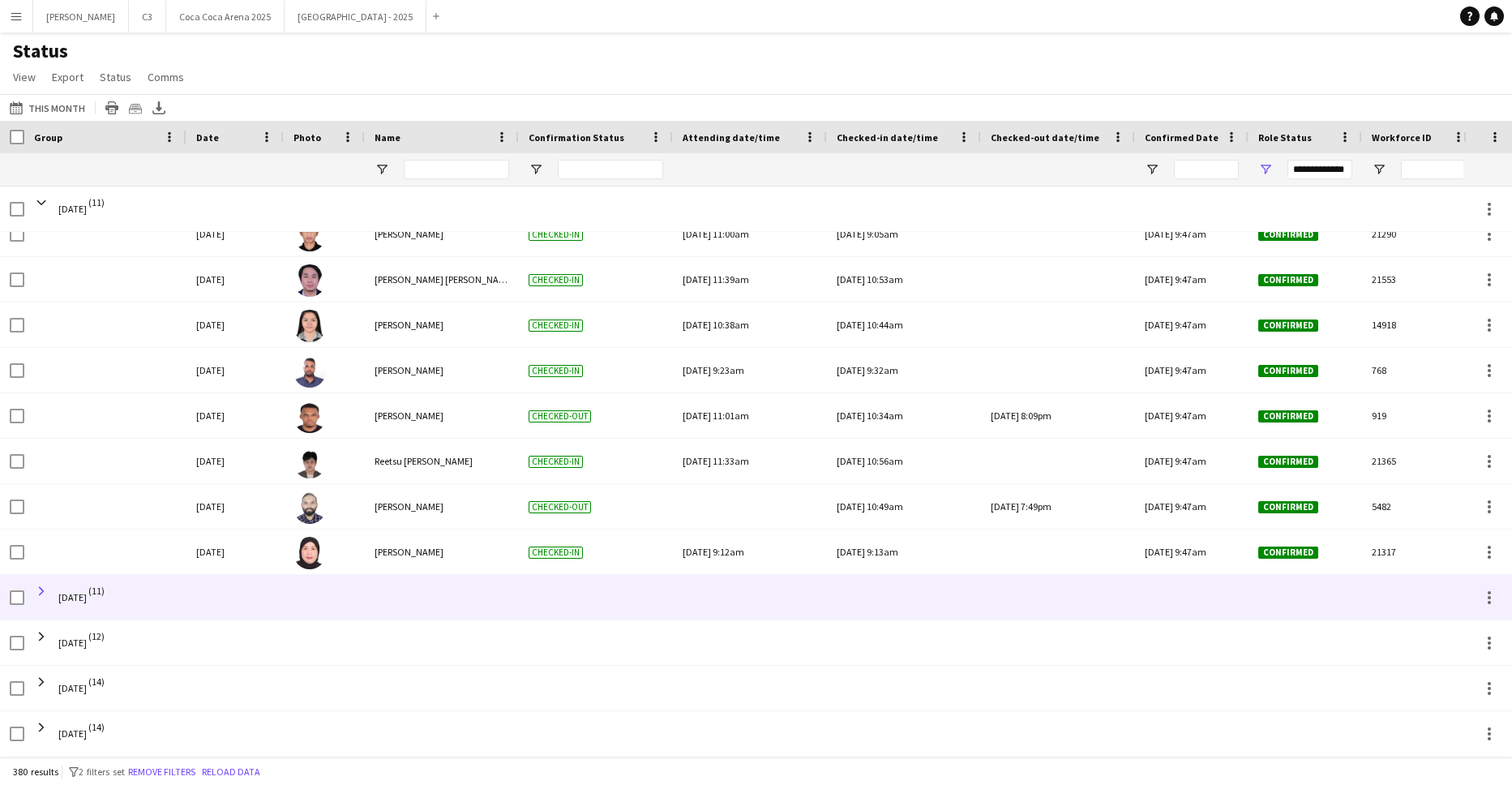
click at [41, 593] on span at bounding box center [41, 591] width 14 height 14
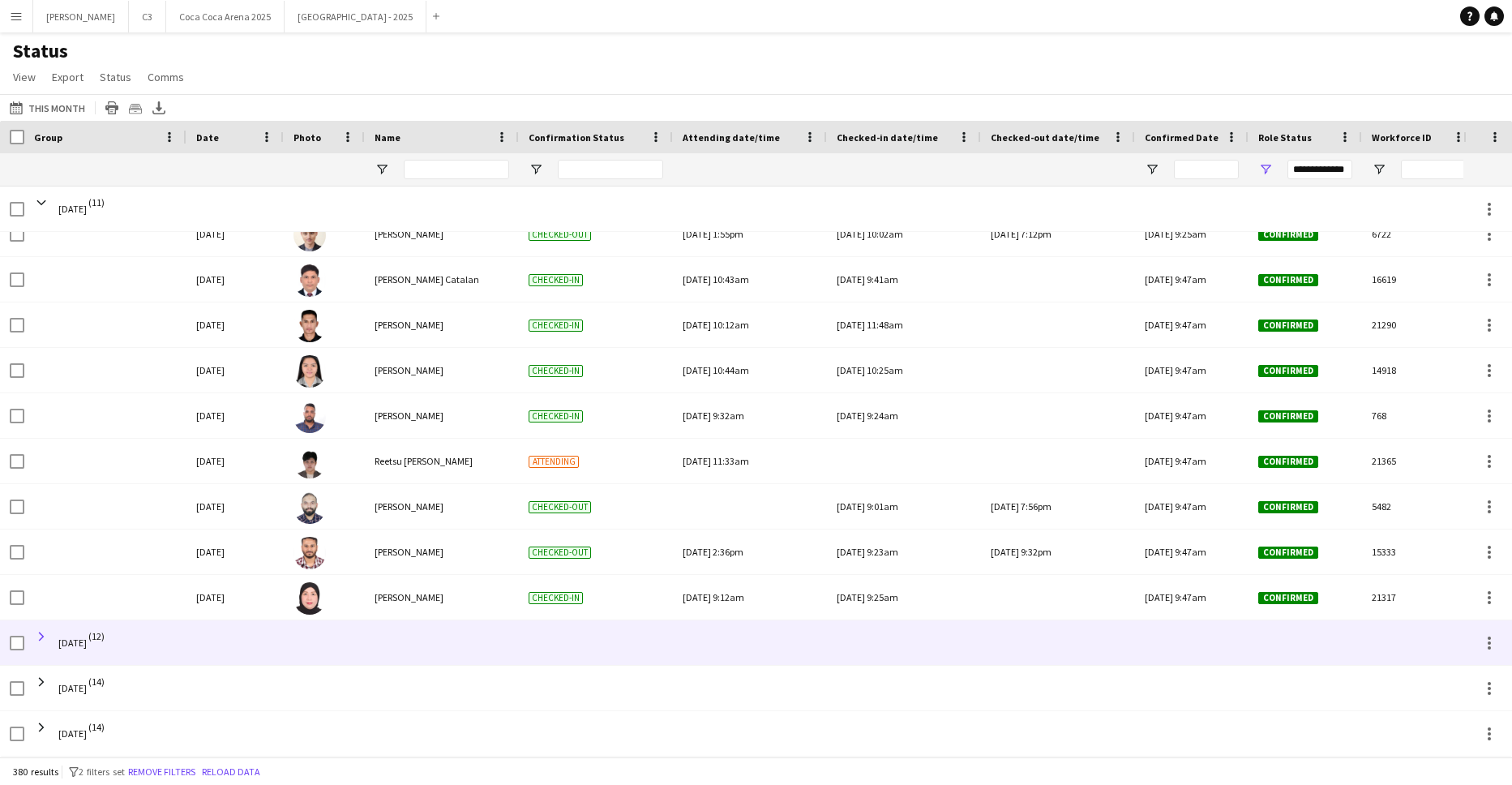
click at [42, 631] on span at bounding box center [41, 636] width 14 height 14
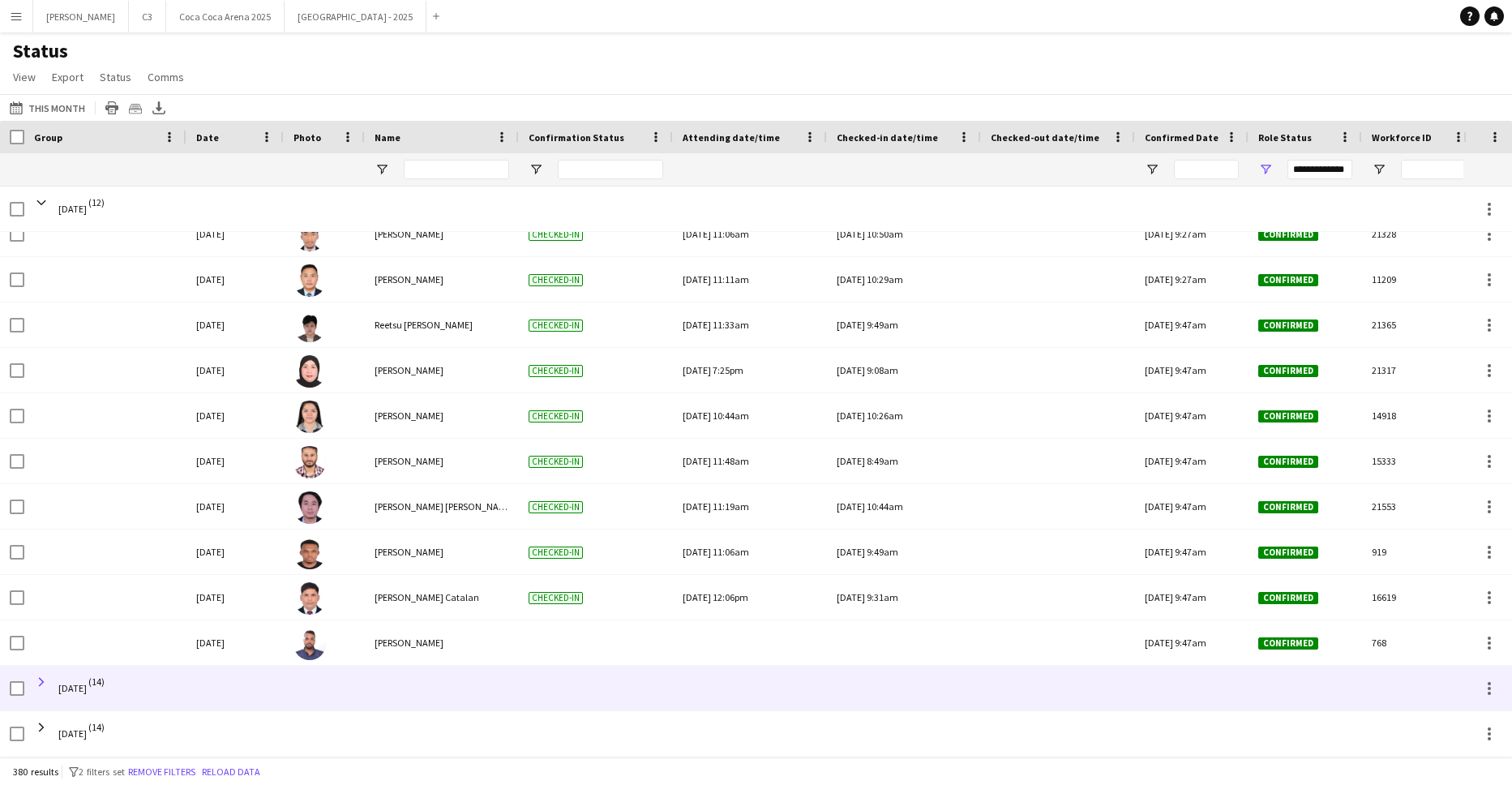
click at [42, 683] on span at bounding box center [41, 681] width 14 height 14
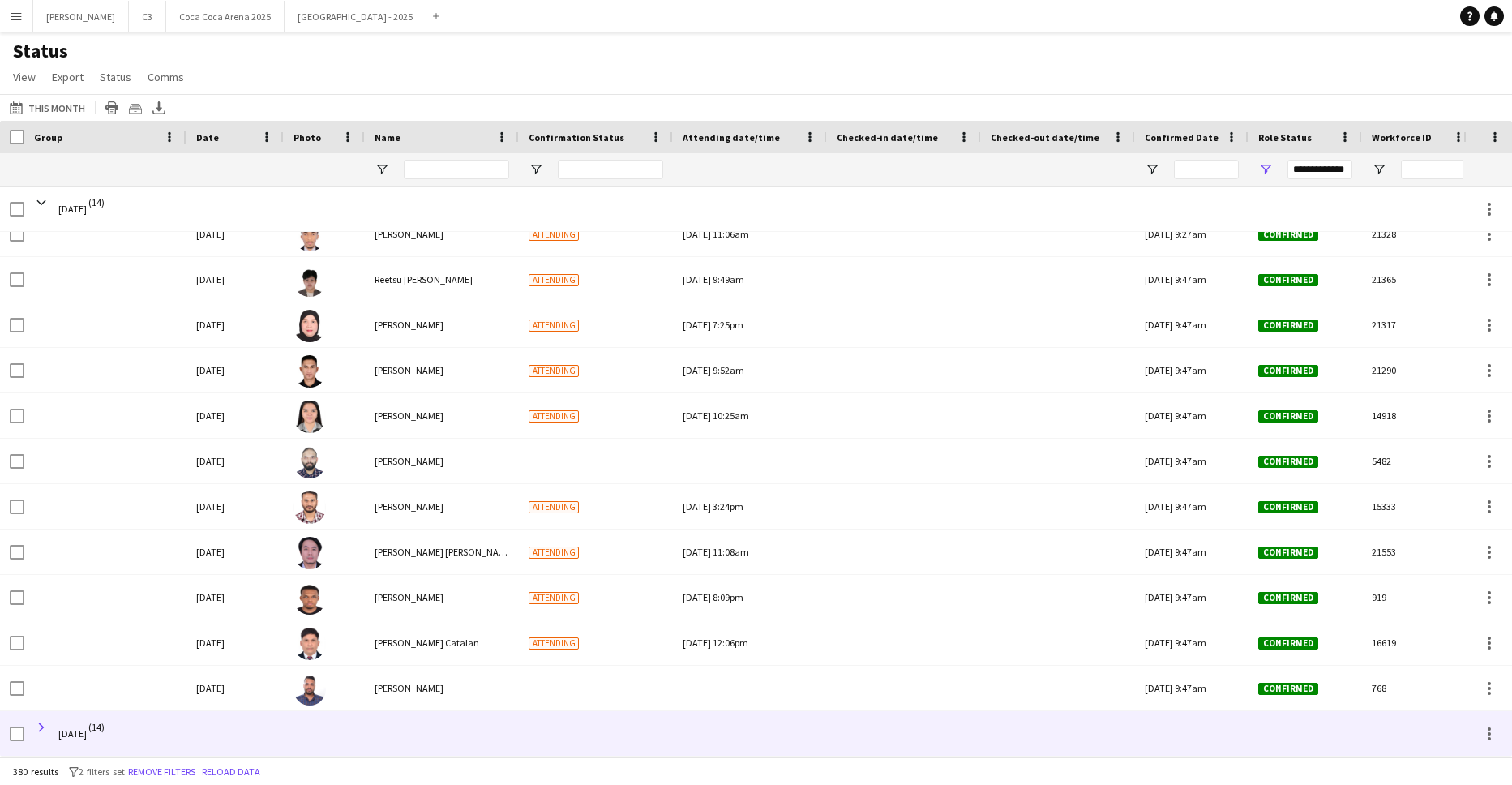
click at [39, 732] on span at bounding box center [41, 727] width 14 height 14
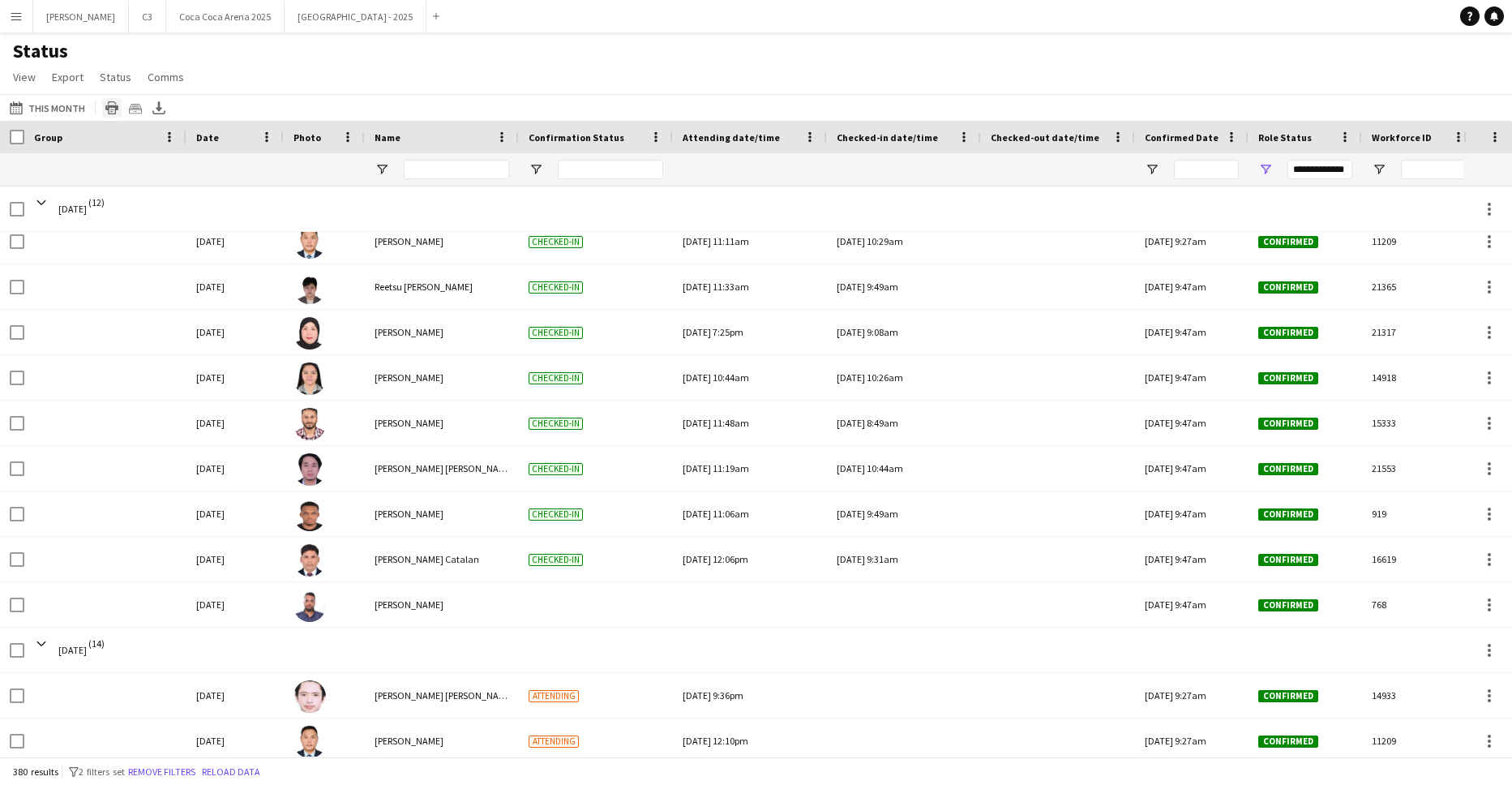
click at [110, 109] on icon at bounding box center [112, 109] width 4 height 1
